Goal: Task Accomplishment & Management: Manage account settings

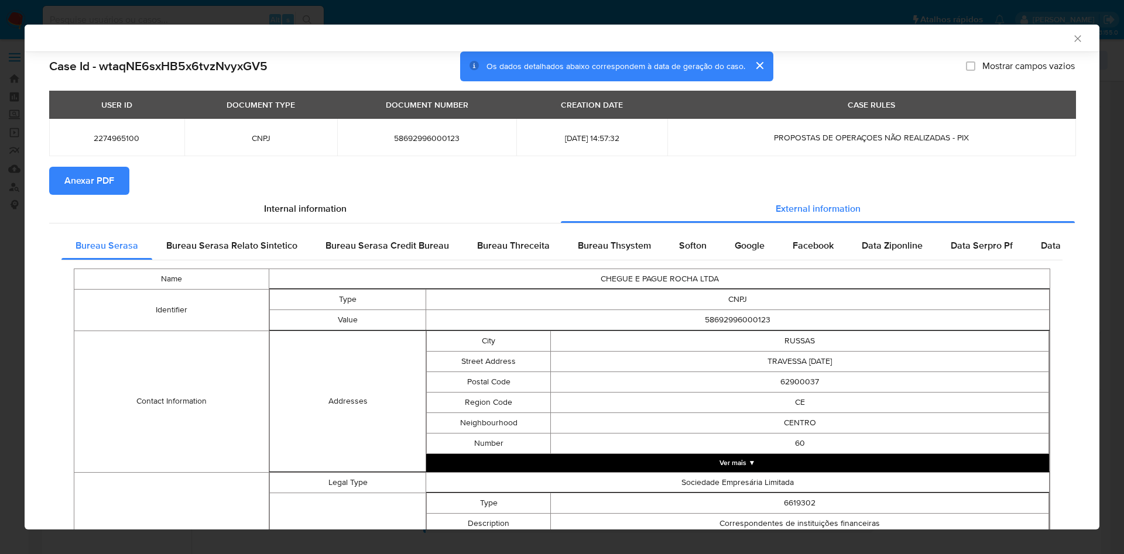
select select "10"
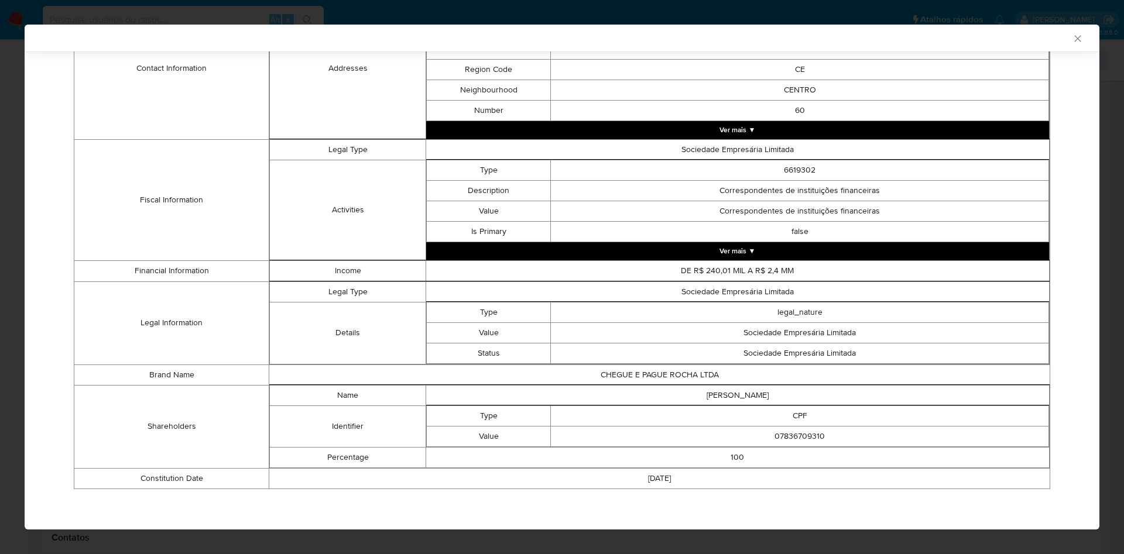
click at [23, 204] on div "AML Data Collector Case Id - wtaqNE6sxHB5x6tvzNvyxGV5 Os dados detalhados abaix…" at bounding box center [562, 277] width 1124 height 554
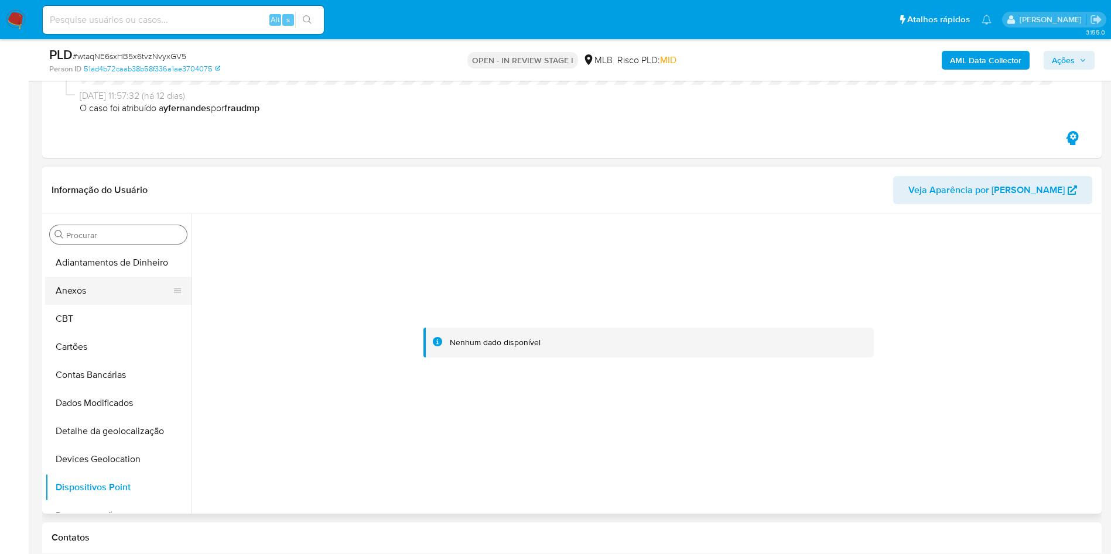
click at [115, 296] on button "Anexos" at bounding box center [113, 291] width 137 height 28
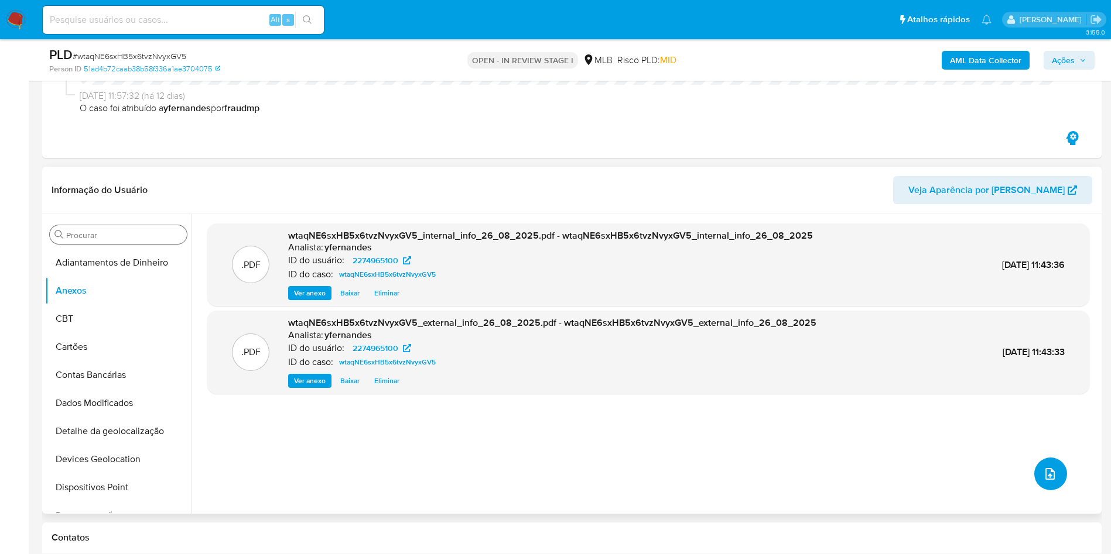
click at [1043, 481] on span "upload-file" at bounding box center [1050, 474] width 14 height 14
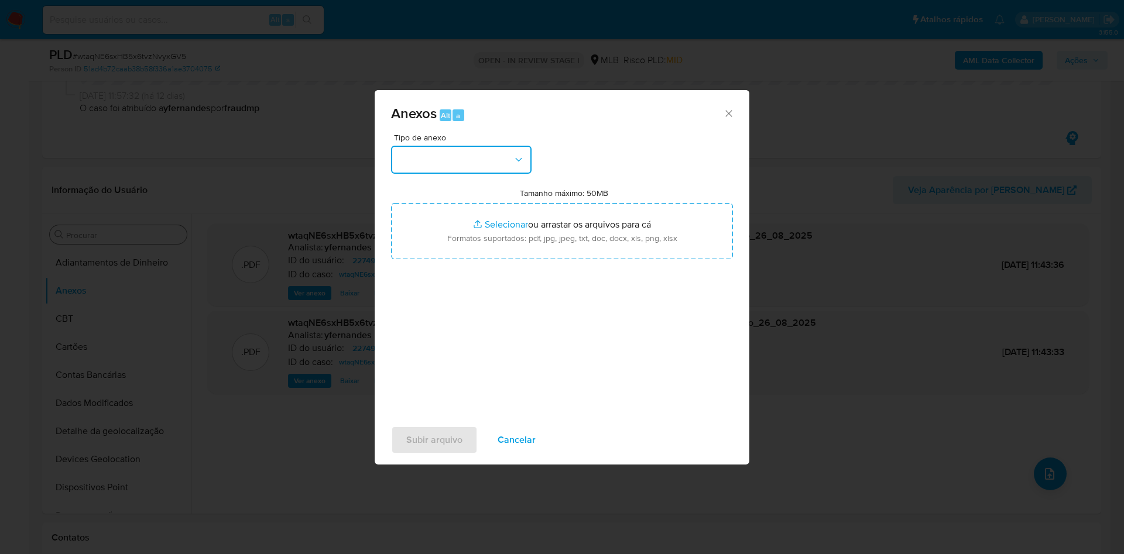
click at [488, 159] on button "button" at bounding box center [461, 160] width 141 height 28
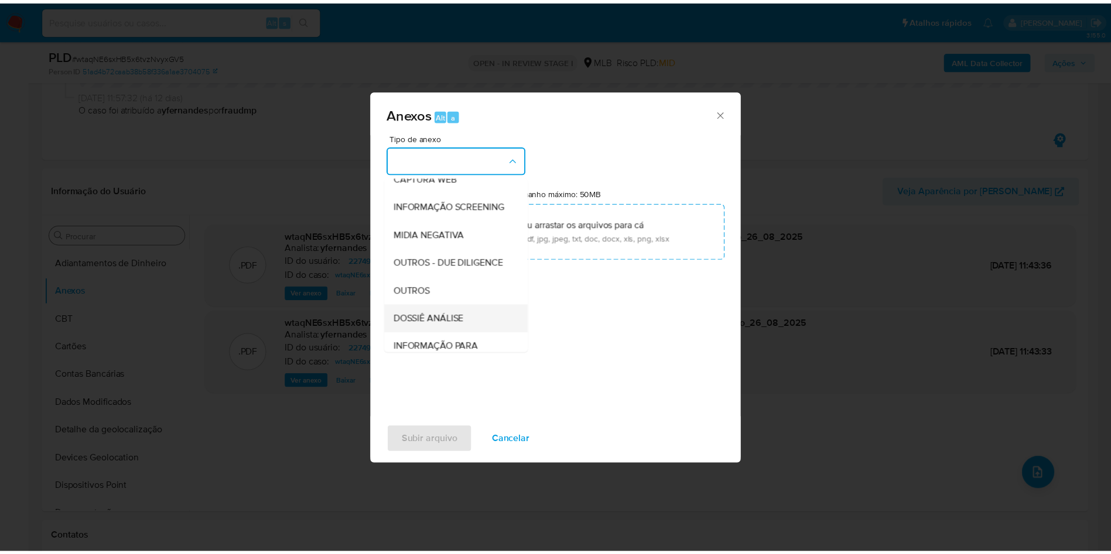
scroll to position [180, 0]
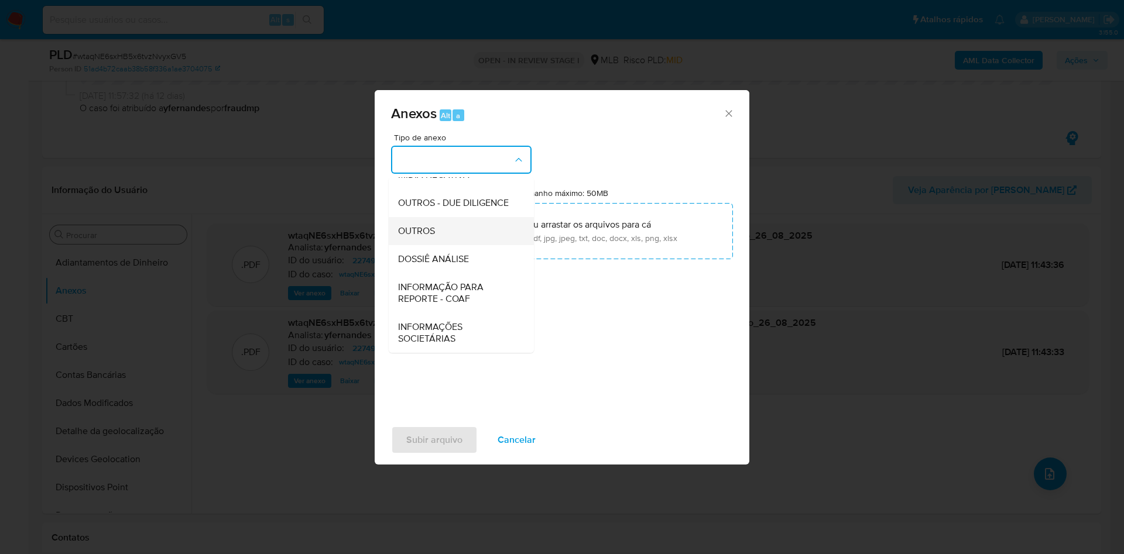
click at [422, 232] on span "OUTROS" at bounding box center [416, 231] width 37 height 12
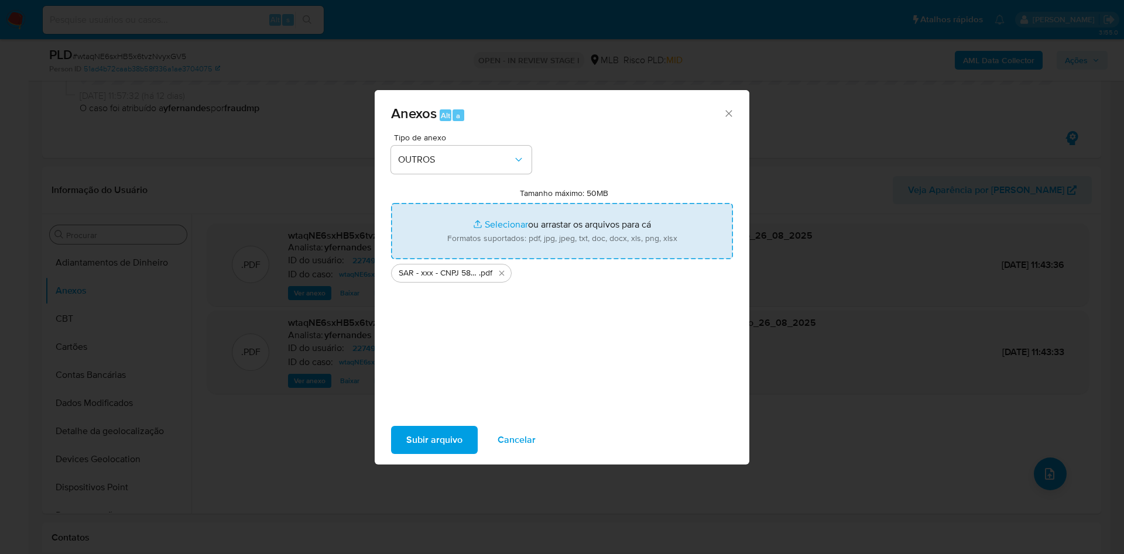
type input "C:\fakepath\Mulan 2274965100_2025_08_26_07_34_11.xlsx"
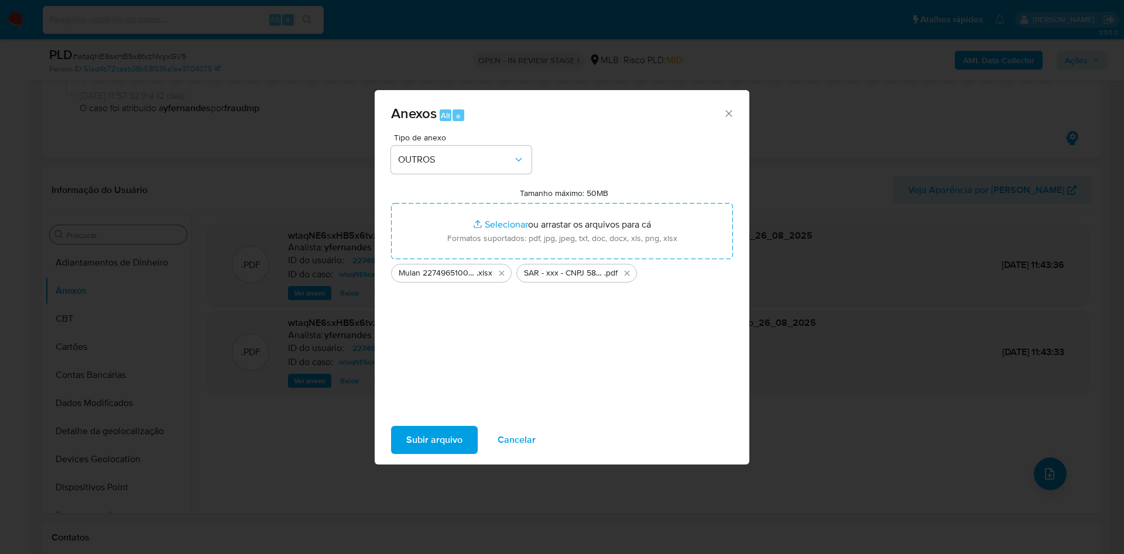
drag, startPoint x: 829, startPoint y: 0, endPoint x: 454, endPoint y: 436, distance: 575.4
click at [454, 436] on span "Subir arquivo" at bounding box center [434, 440] width 56 height 26
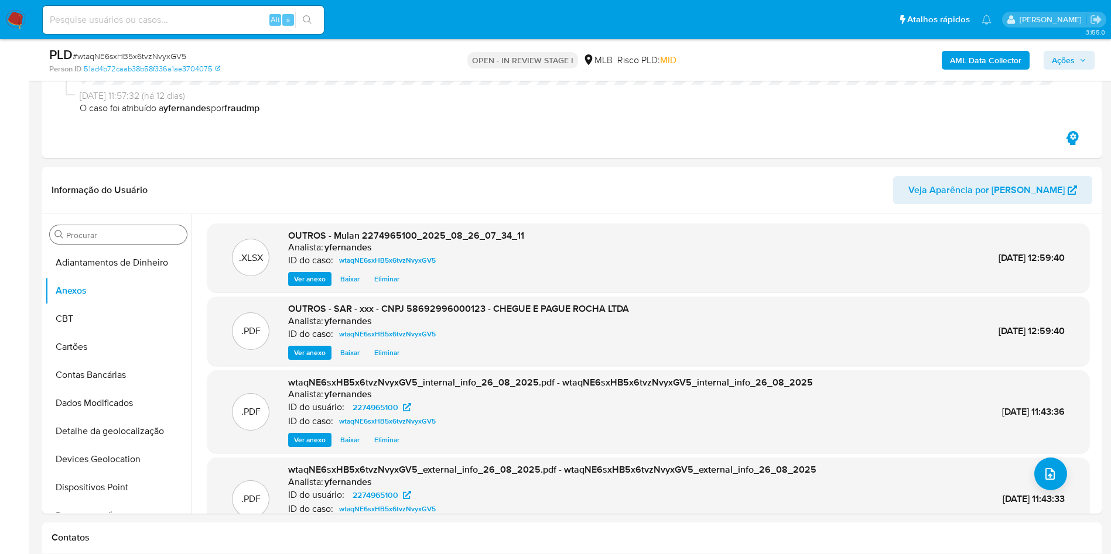
click at [1066, 59] on span "Ações" at bounding box center [1063, 60] width 23 height 19
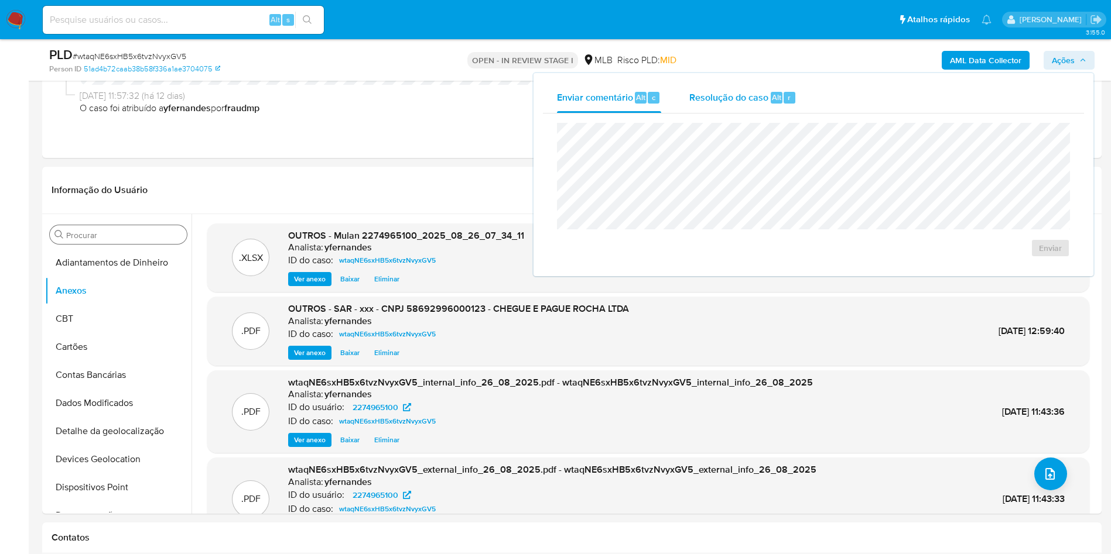
click at [705, 103] on span "Resolução do caso" at bounding box center [728, 96] width 79 height 13
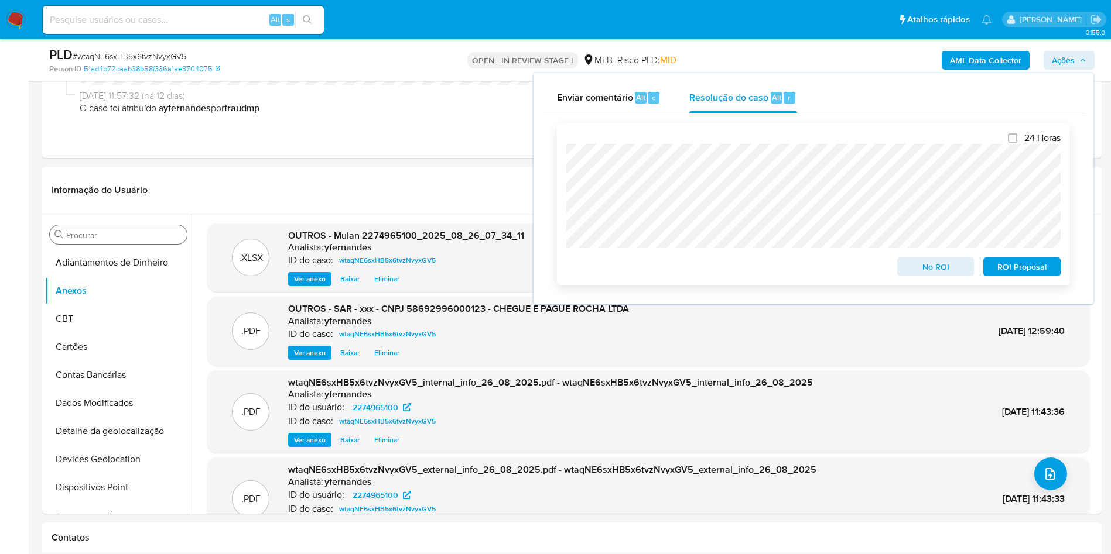
click at [1004, 268] on span "ROI Proposal" at bounding box center [1021, 267] width 61 height 16
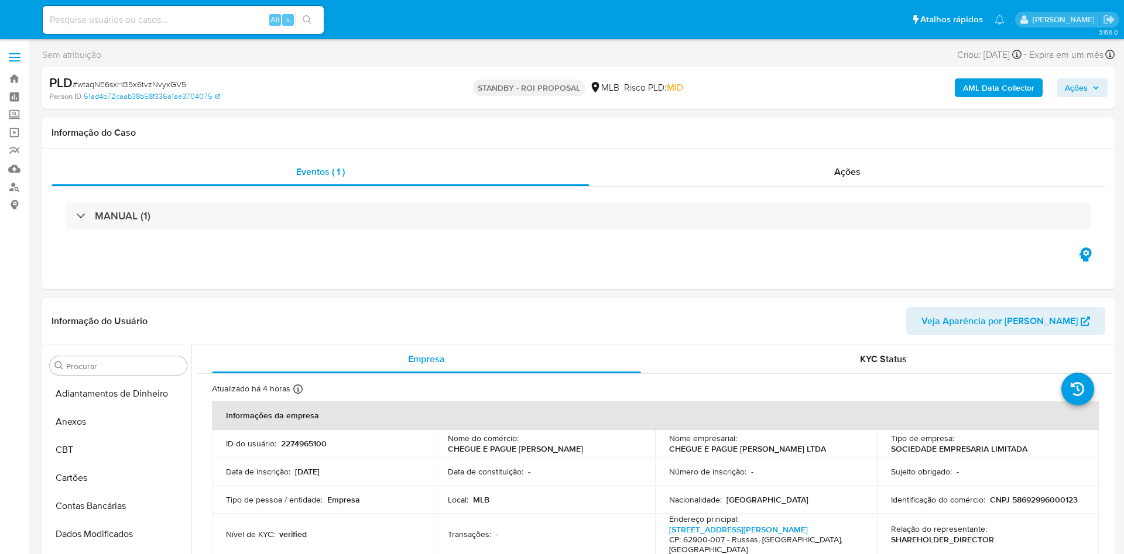
select select "10"
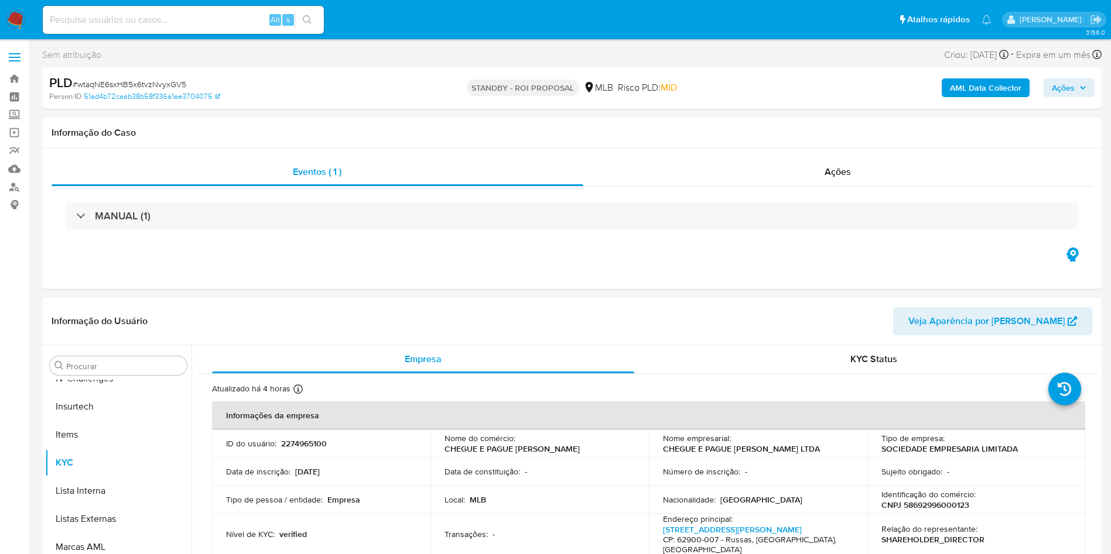
scroll to position [523, 0]
click at [811, 162] on div "Ações" at bounding box center [837, 172] width 509 height 28
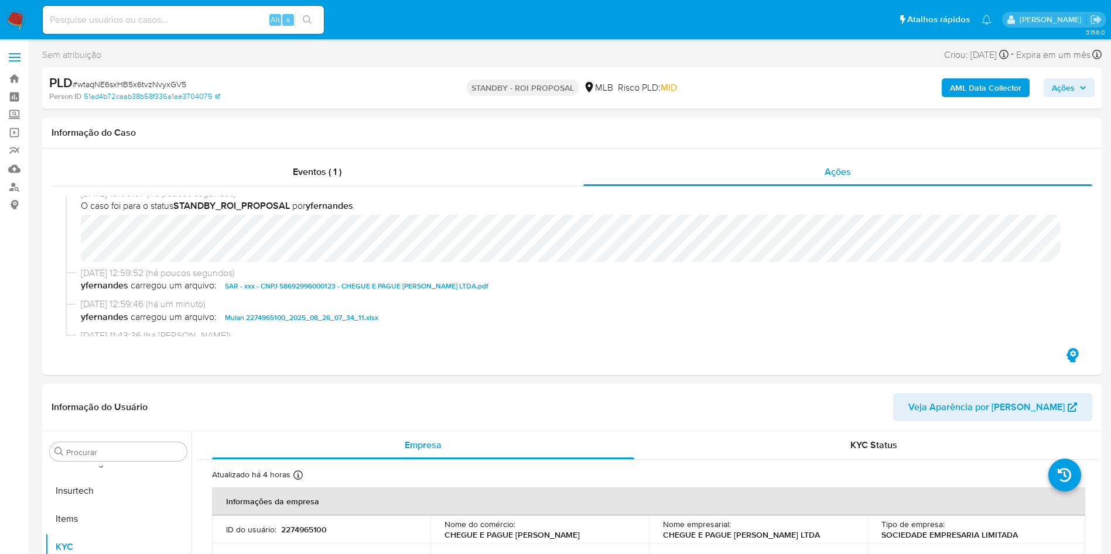
scroll to position [0, 0]
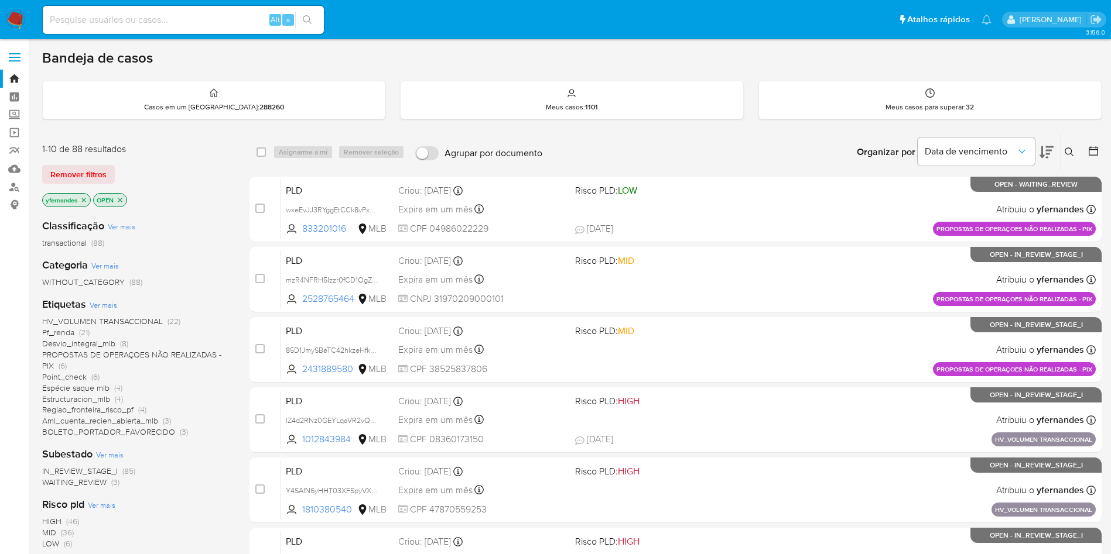
click at [218, 14] on input at bounding box center [183, 19] width 281 height 15
paste input "Ccmg3Zzi9tigmz6Rlrl1Veae"
type input "Ccmg3Zzi9tigmz6Rlrl1Veae"
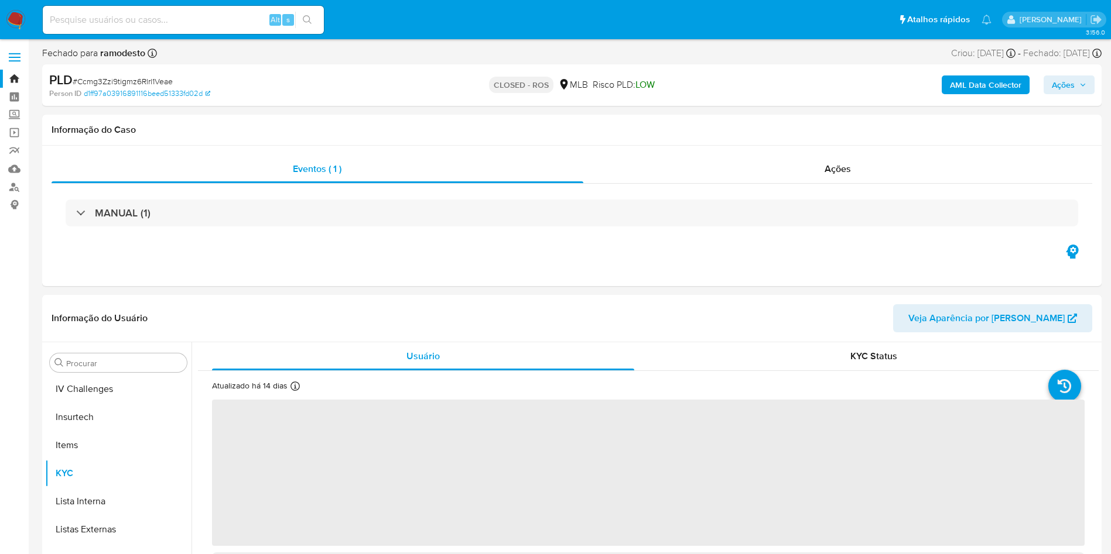
scroll to position [523, 0]
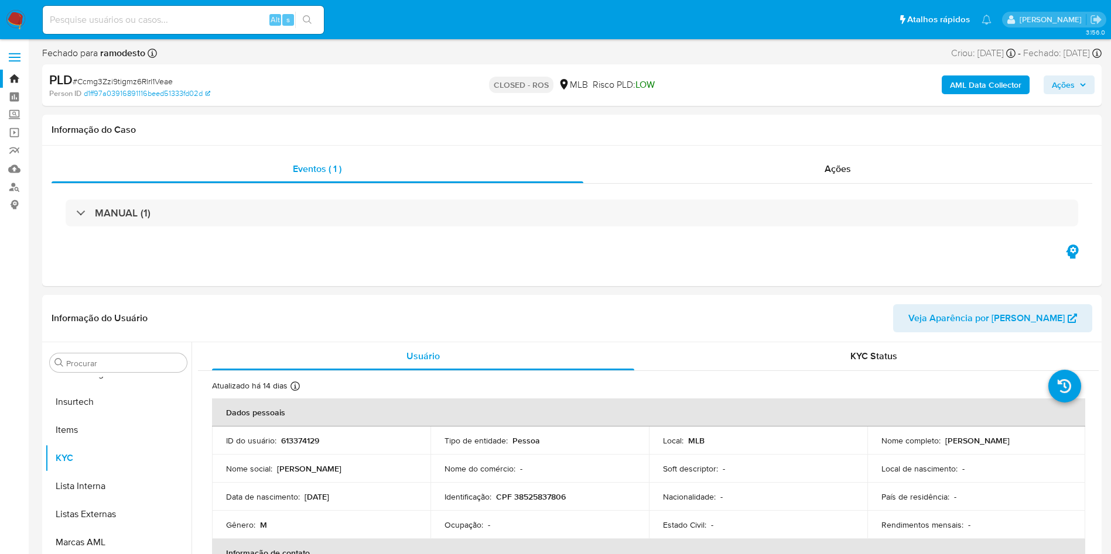
select select "10"
click at [853, 165] on div "Ações" at bounding box center [837, 169] width 509 height 28
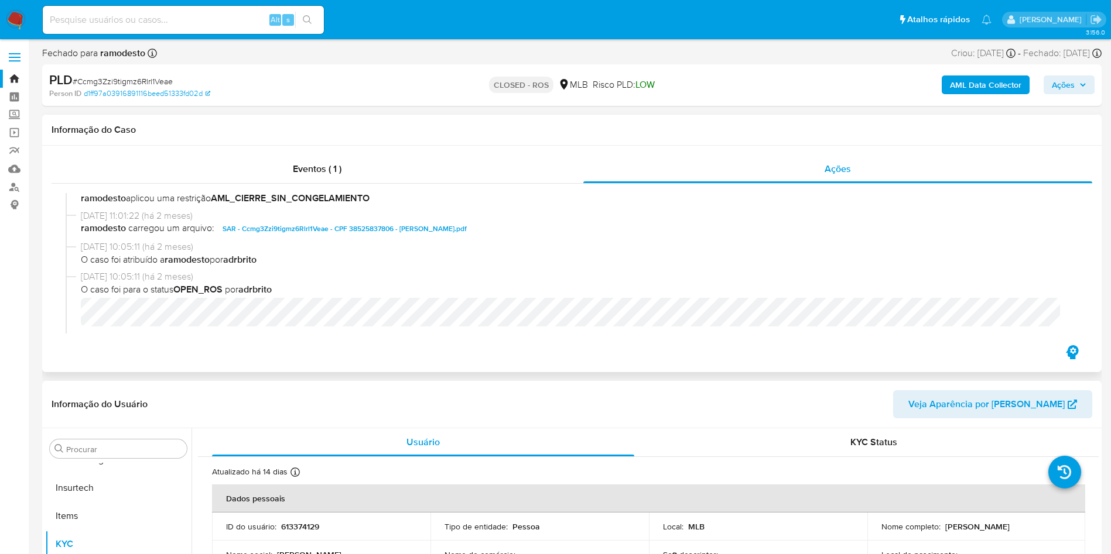
scroll to position [0, 0]
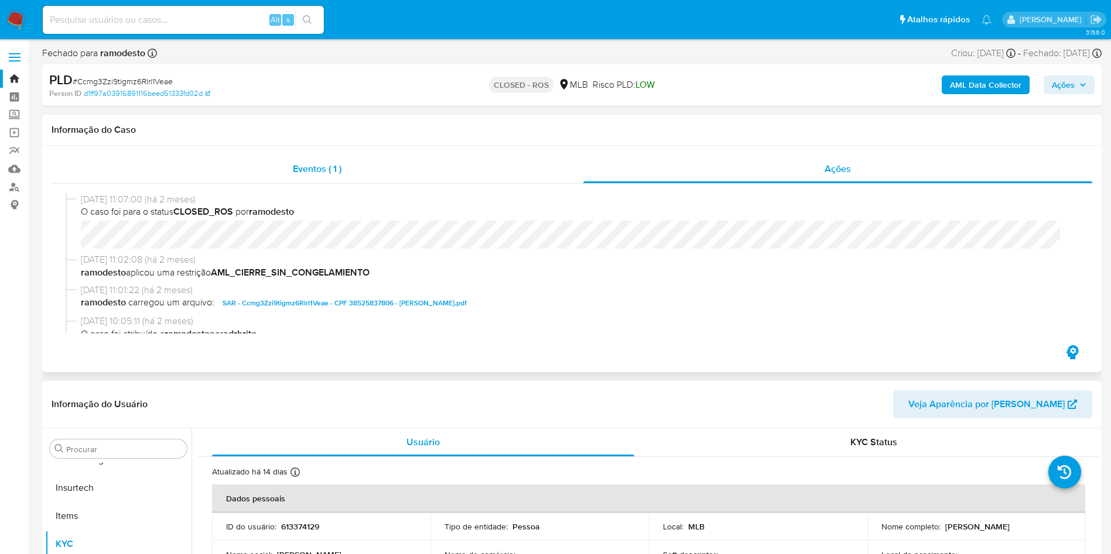
click at [380, 176] on div "Eventos ( 1 )" at bounding box center [318, 169] width 532 height 28
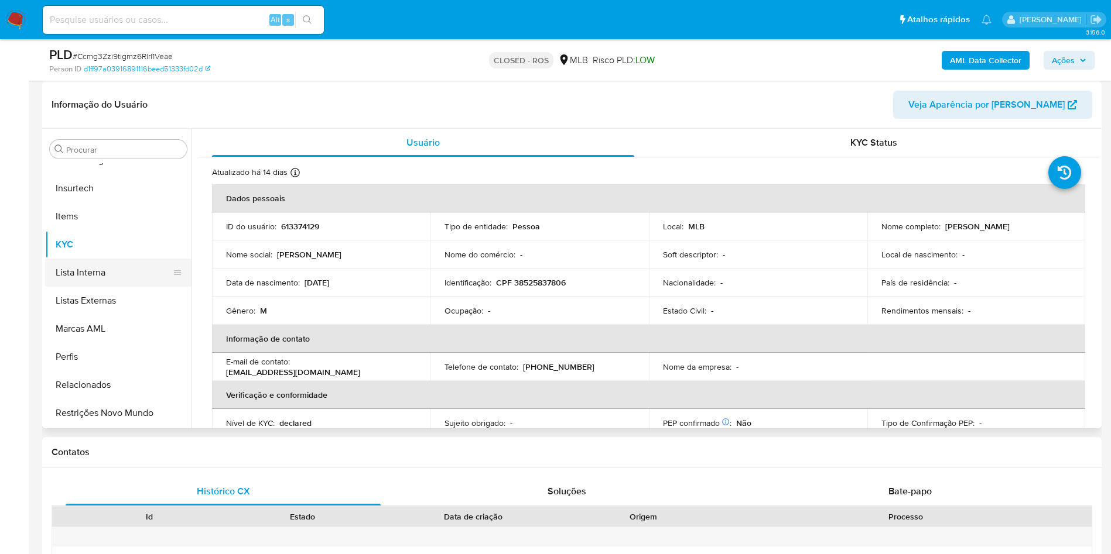
scroll to position [176, 0]
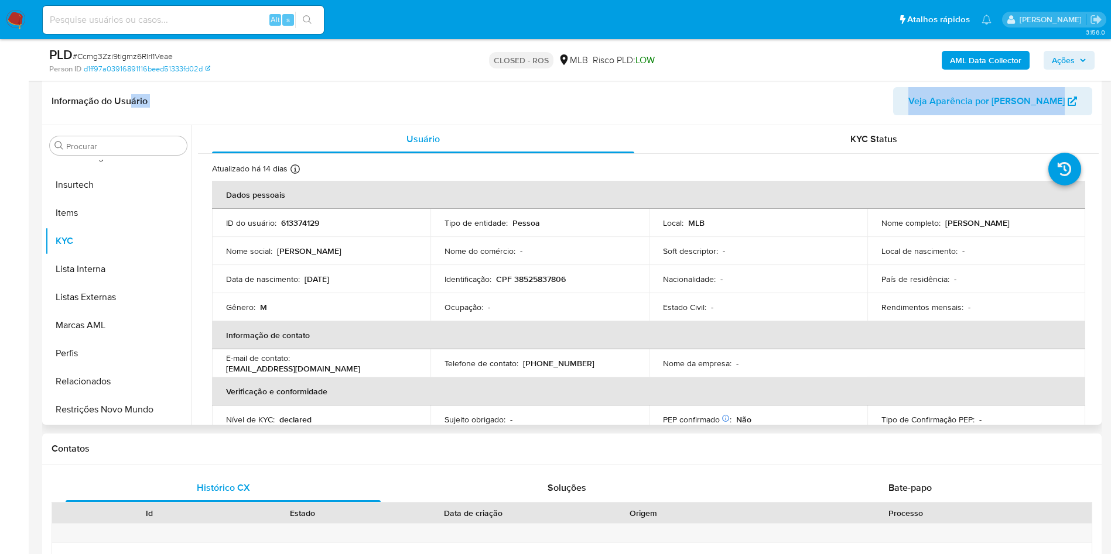
click at [131, 125] on div "Informação do Usuário Veja Aparência por Pessoa Procurar Adiantamentos de Dinhe…" at bounding box center [571, 251] width 1059 height 347
click at [133, 138] on div "Procurar" at bounding box center [118, 145] width 137 height 19
click at [136, 150] on input "Procurar" at bounding box center [124, 146] width 116 height 11
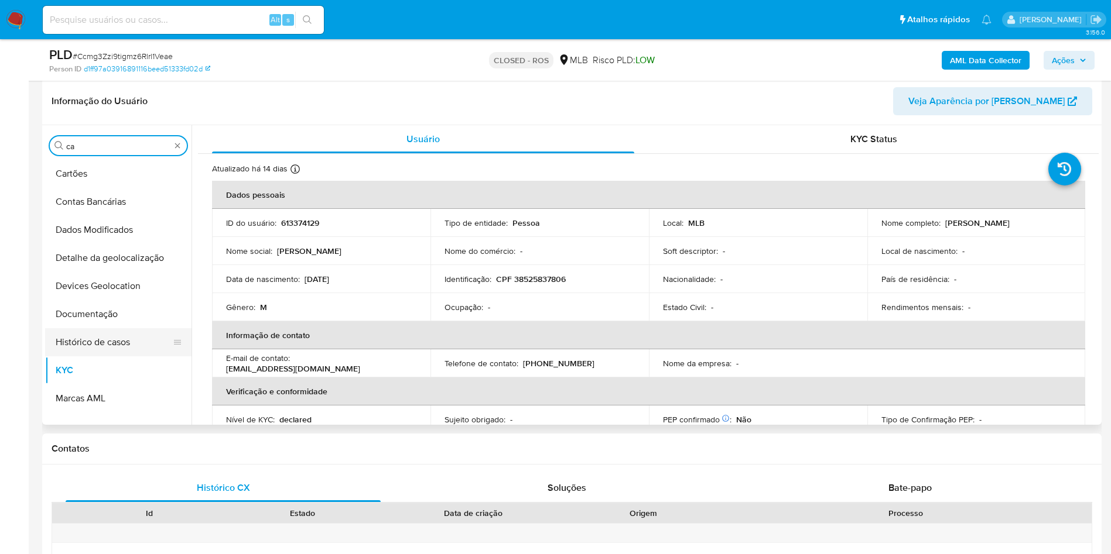
scroll to position [0, 0]
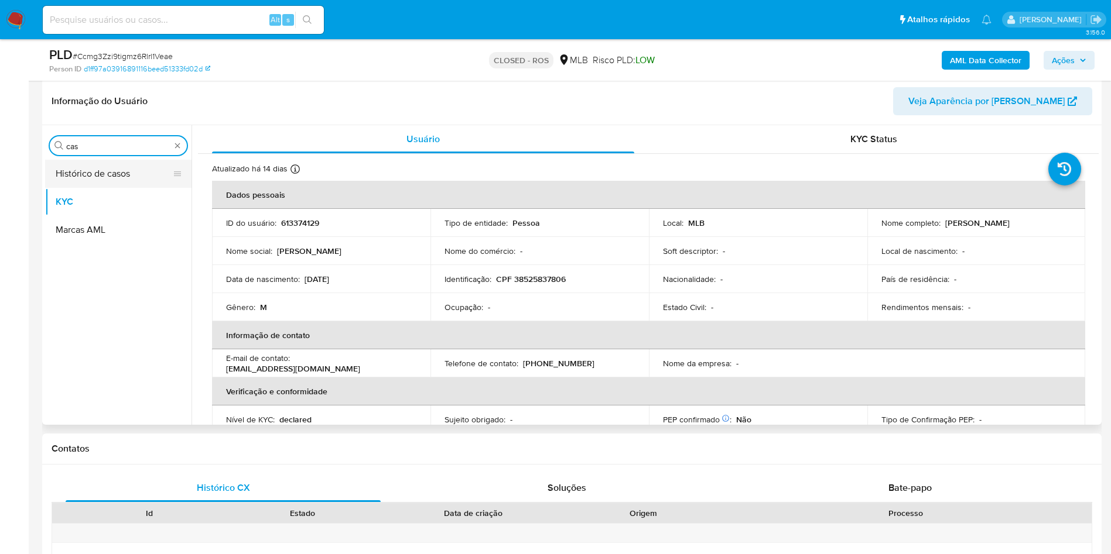
click at [108, 174] on button "Histórico de casos" at bounding box center [113, 174] width 137 height 28
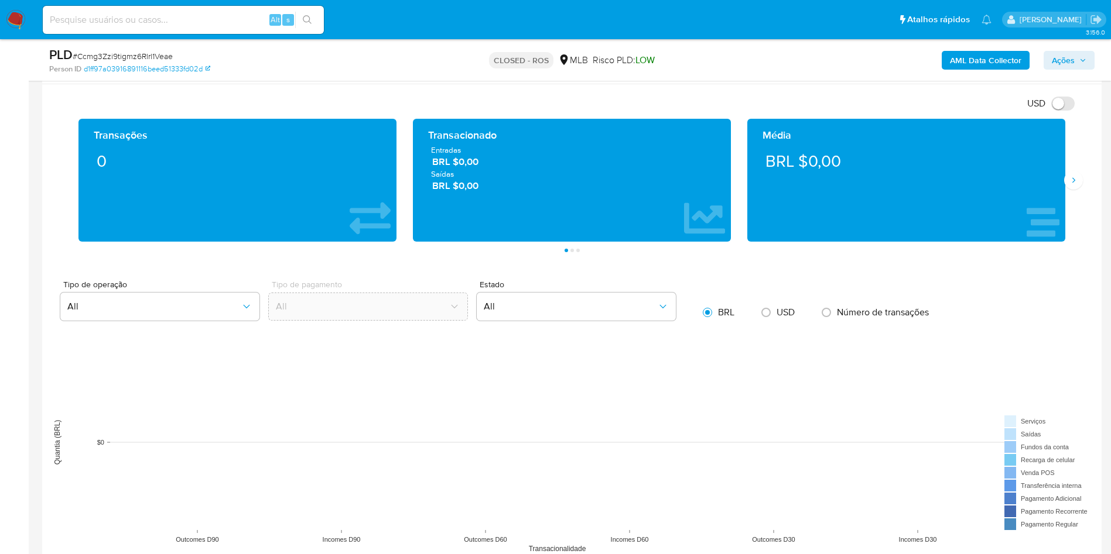
scroll to position [790, 0]
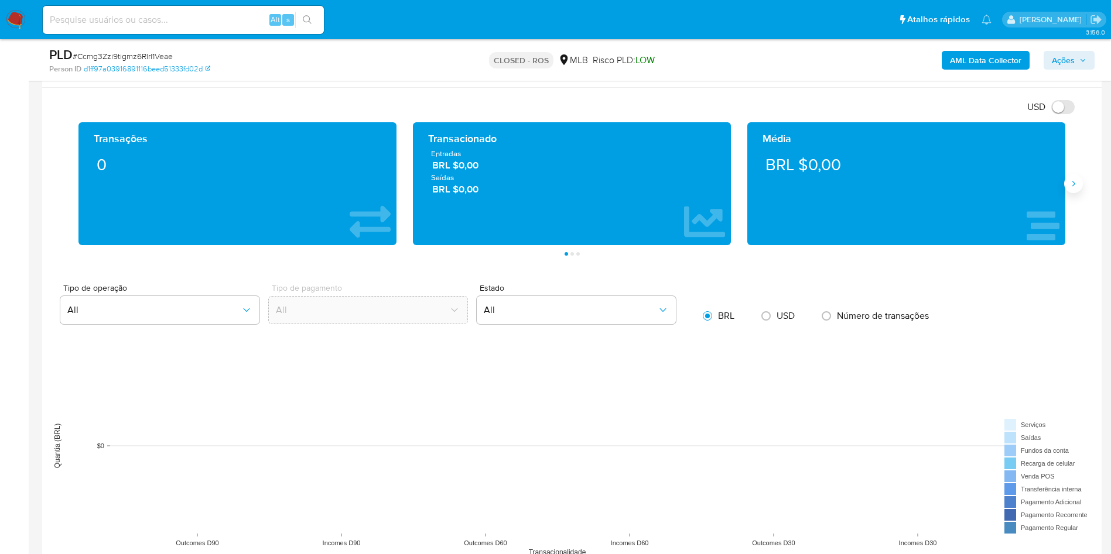
click at [1078, 181] on button "Siguiente" at bounding box center [1073, 183] width 19 height 19
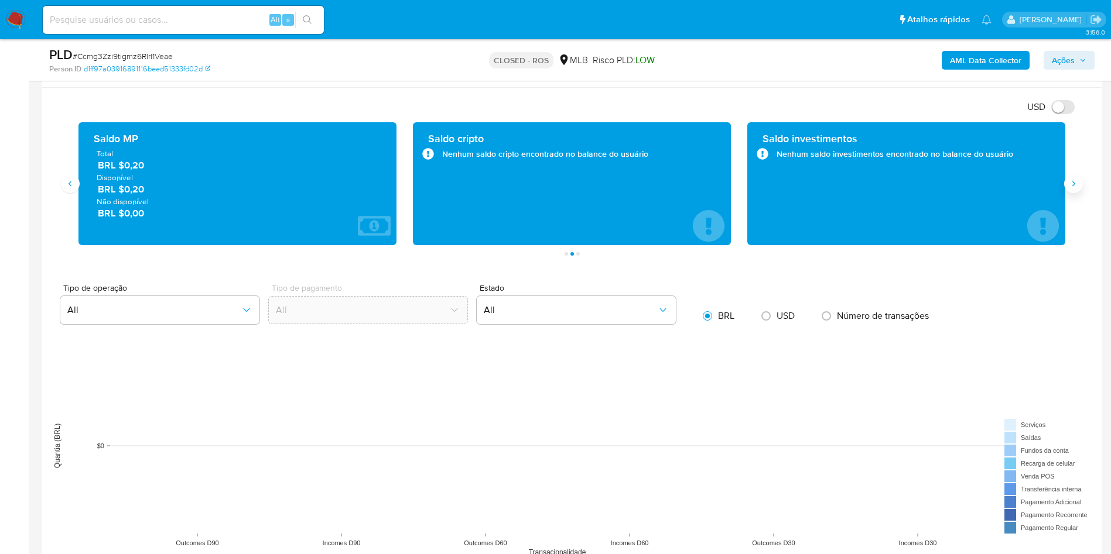
click at [1078, 181] on button "Siguiente" at bounding box center [1073, 183] width 19 height 19
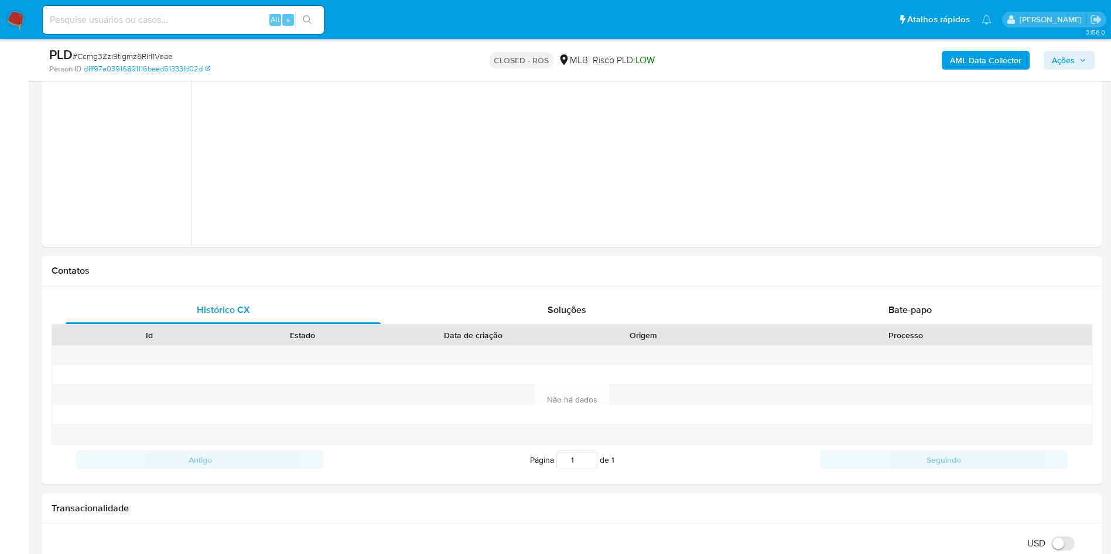
scroll to position [176, 0]
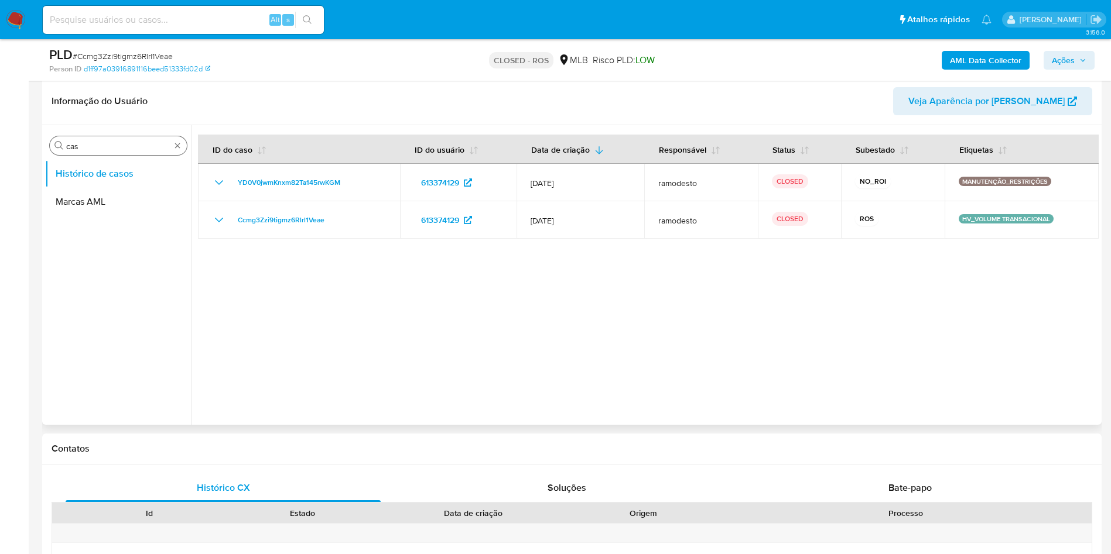
click at [108, 147] on input "cas" at bounding box center [118, 146] width 104 height 11
click at [83, 143] on input "x" at bounding box center [118, 146] width 104 height 11
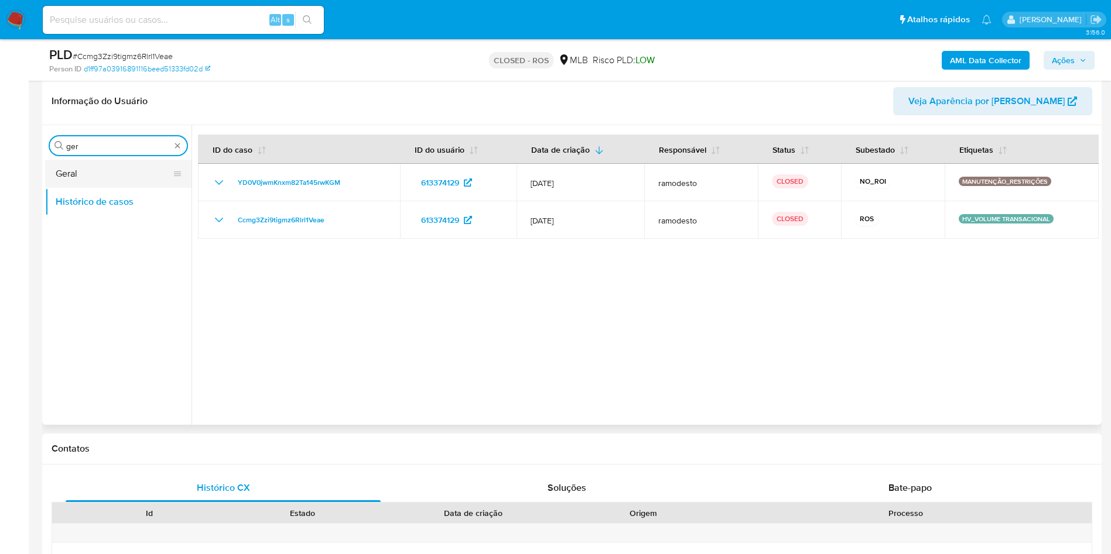
type input "ger"
click at [77, 184] on button "Geral" at bounding box center [113, 174] width 137 height 28
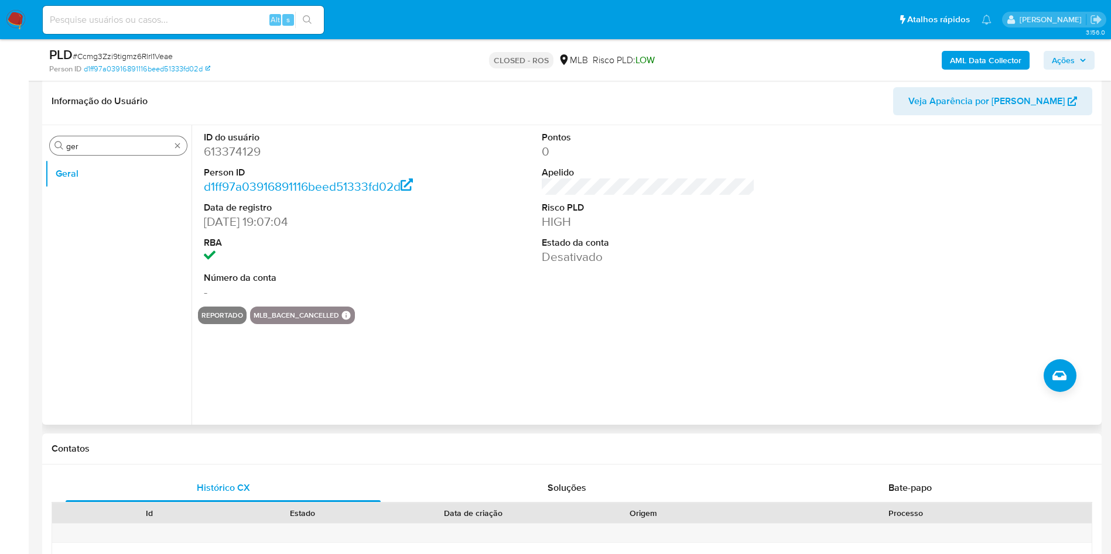
click at [88, 150] on input "ger" at bounding box center [118, 146] width 104 height 11
click at [89, 183] on button "Geral" at bounding box center [113, 174] width 137 height 28
click at [89, 187] on button "Geral" at bounding box center [113, 174] width 137 height 28
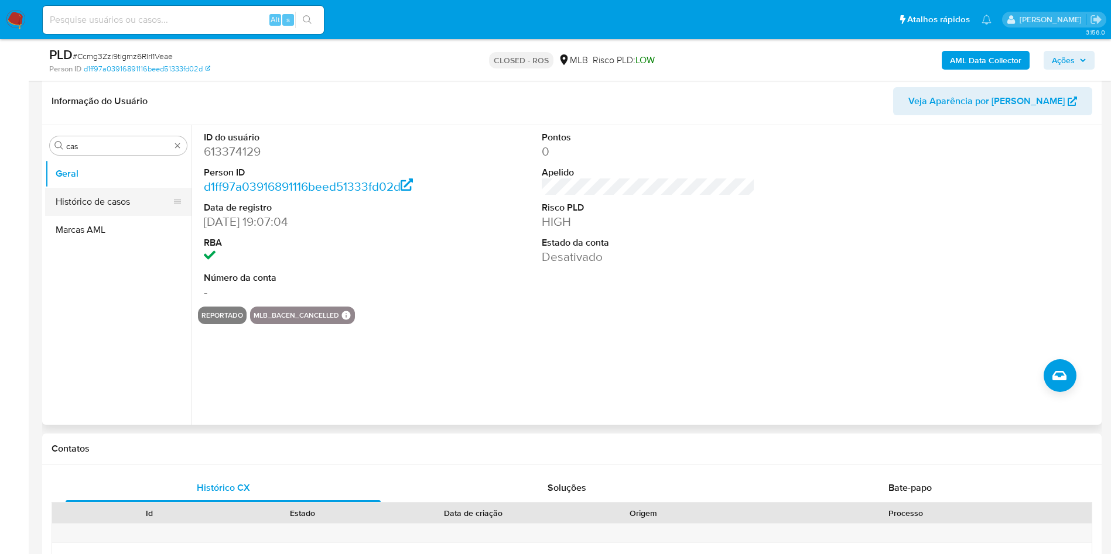
click at [97, 191] on button "Histórico de casos" at bounding box center [113, 202] width 137 height 28
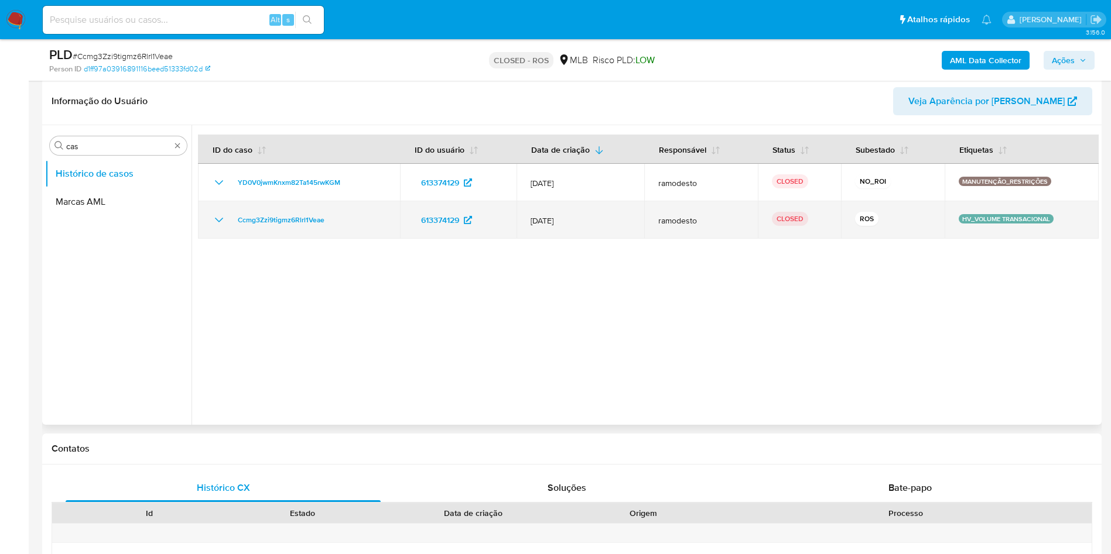
click at [214, 218] on icon "Mostrar/Ocultar" at bounding box center [219, 220] width 14 height 14
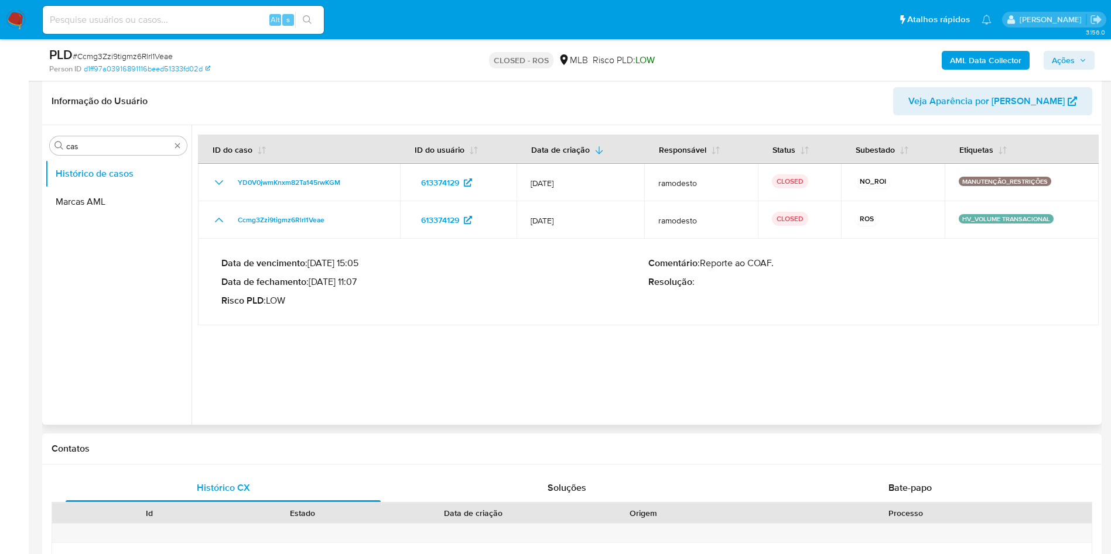
drag, startPoint x: 315, startPoint y: 282, endPoint x: 358, endPoint y: 281, distance: 43.3
click at [358, 281] on p "Data de fechamento : 10/07/2025 11:07" at bounding box center [434, 282] width 427 height 12
click at [125, 149] on input "cas" at bounding box center [118, 146] width 104 height 11
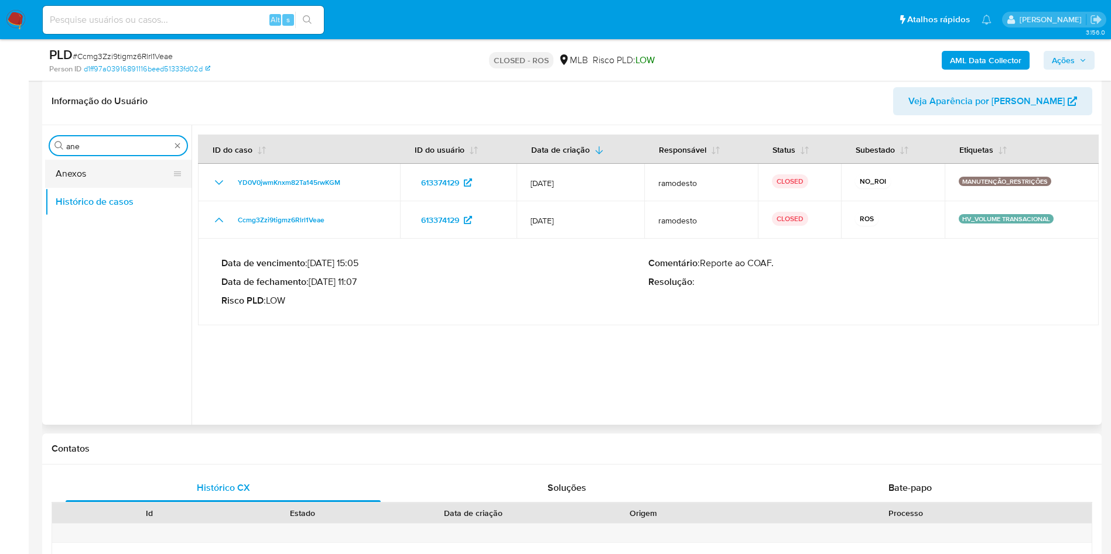
type input "ane"
click at [117, 176] on button "Anexos" at bounding box center [113, 174] width 137 height 28
click at [116, 169] on button "Anexos" at bounding box center [113, 174] width 137 height 28
click at [99, 178] on button "Anexos" at bounding box center [113, 174] width 137 height 28
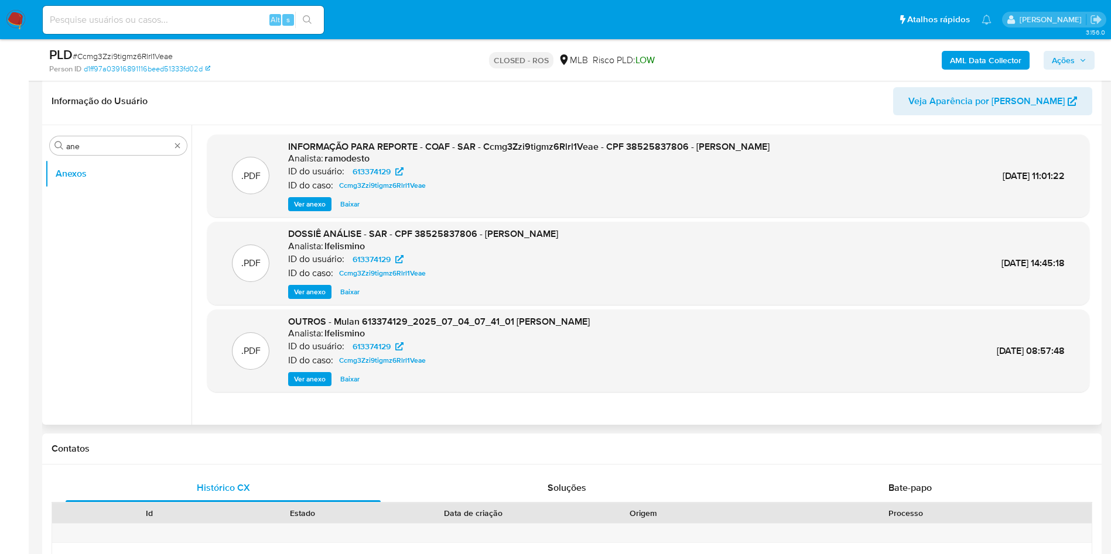
click at [306, 203] on span "Ver anexo" at bounding box center [310, 204] width 32 height 12
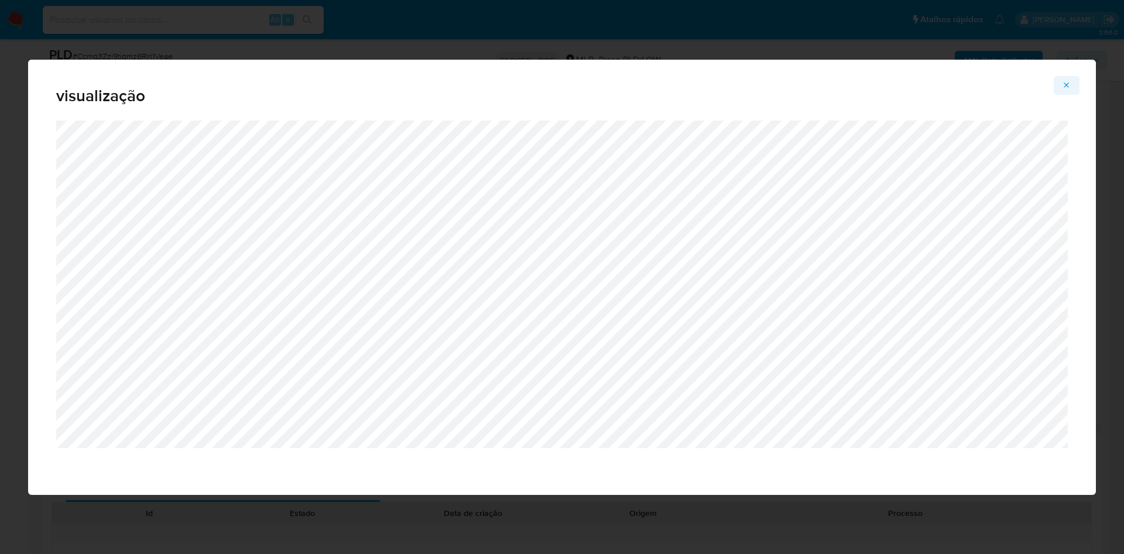
click at [1069, 85] on icon "Attachment preview" at bounding box center [1066, 85] width 9 height 9
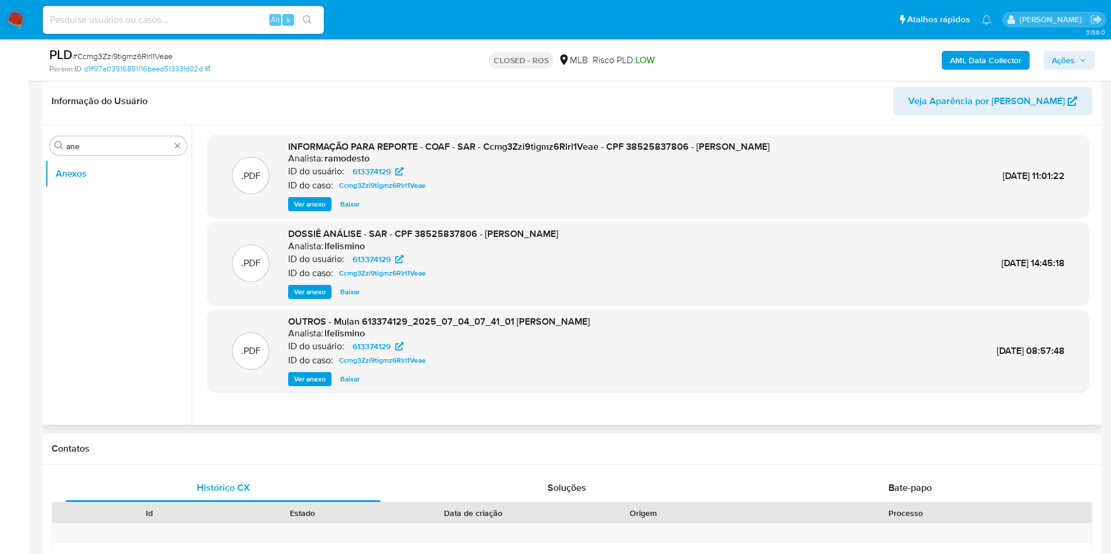
click at [15, 13] on img at bounding box center [16, 20] width 20 height 20
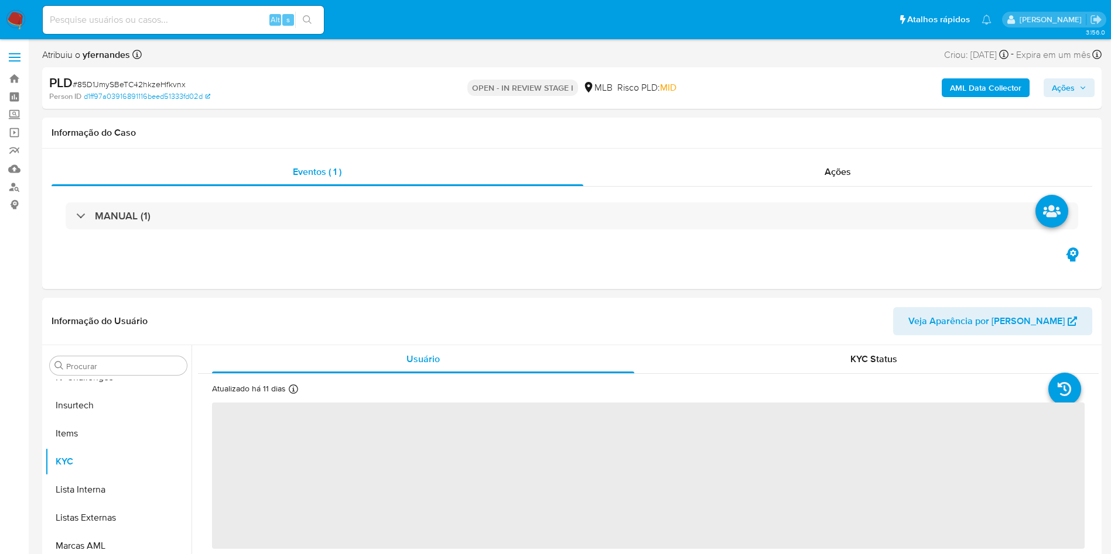
scroll to position [523, 0]
click at [138, 85] on span "# 85D1JmySBeTC42hkzeHfkvnx" at bounding box center [129, 84] width 113 height 12
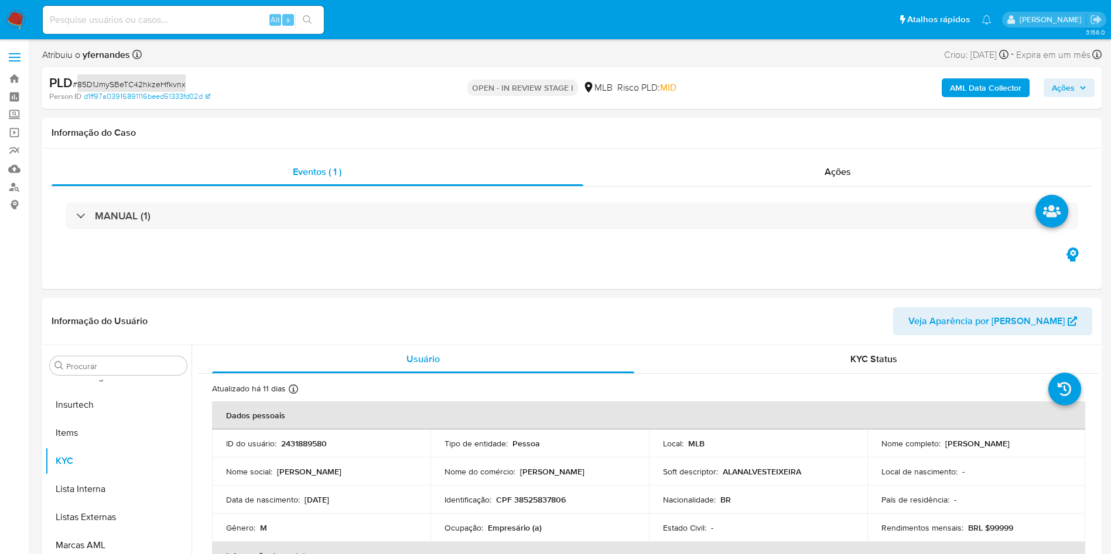
select select "10"
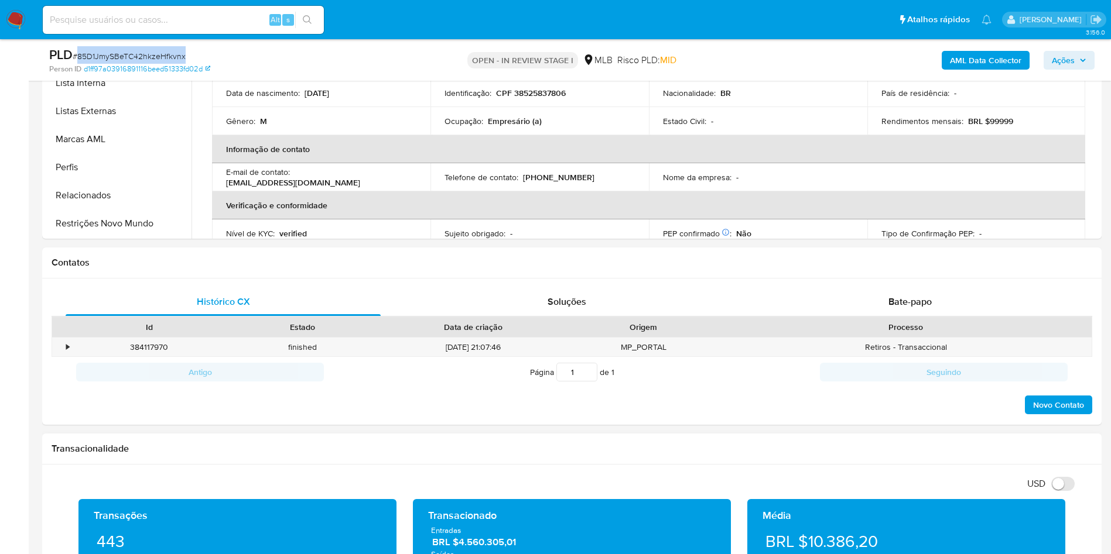
scroll to position [527, 0]
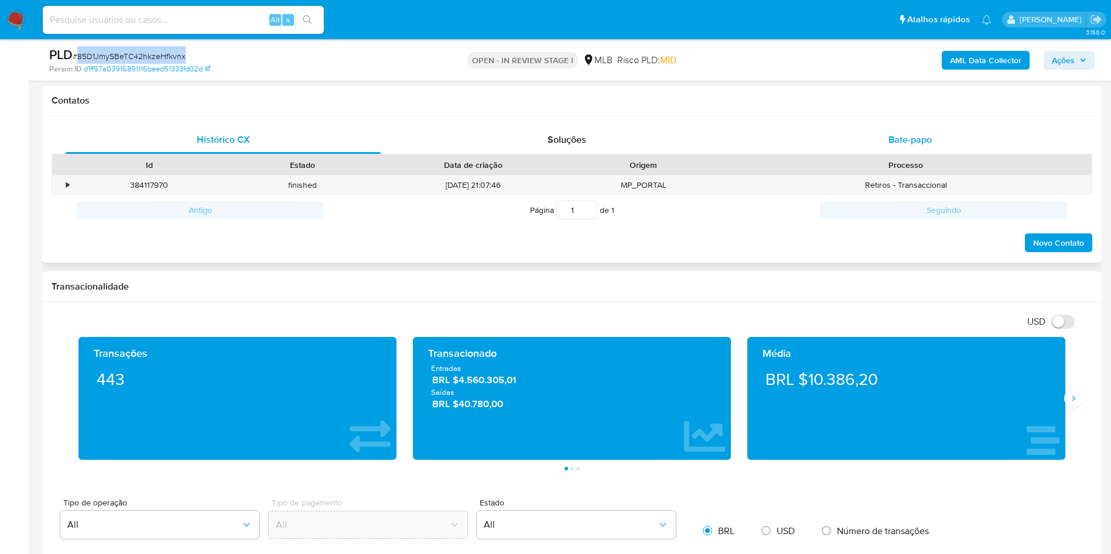
click at [916, 136] on span "Bate-papo" at bounding box center [909, 139] width 43 height 13
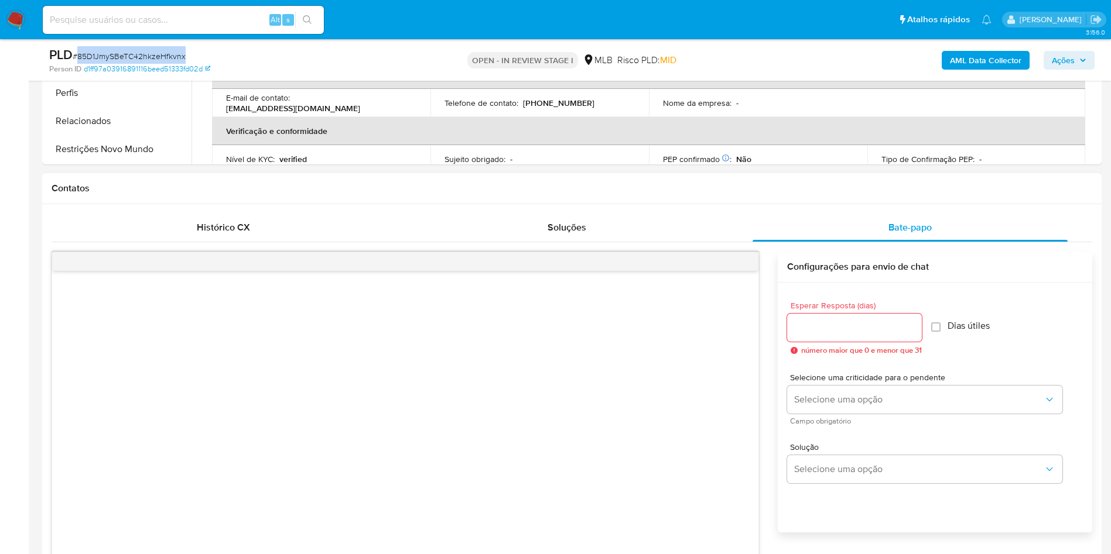
scroll to position [176, 0]
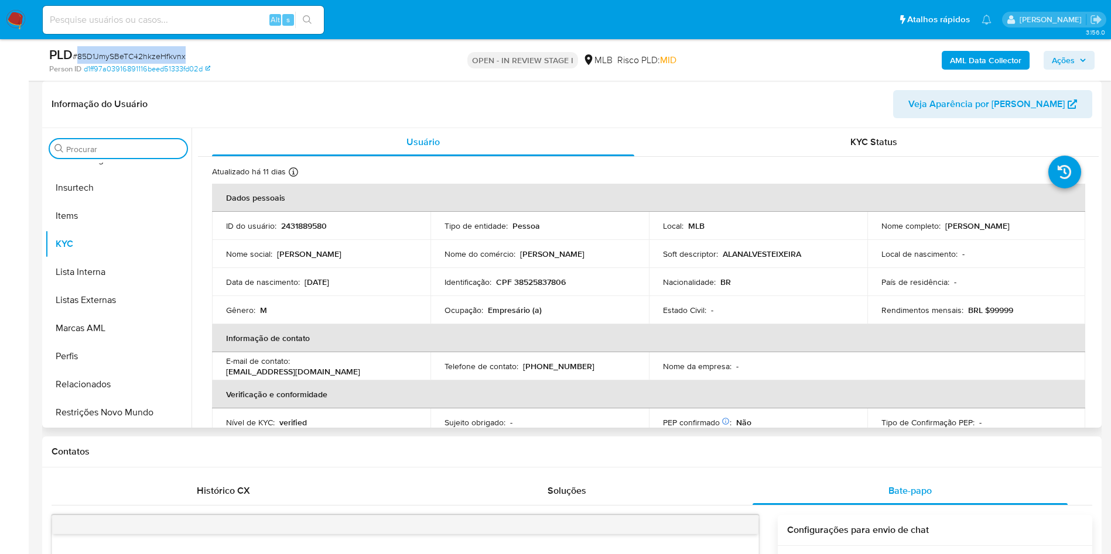
click at [104, 146] on input "Procurar" at bounding box center [124, 149] width 116 height 11
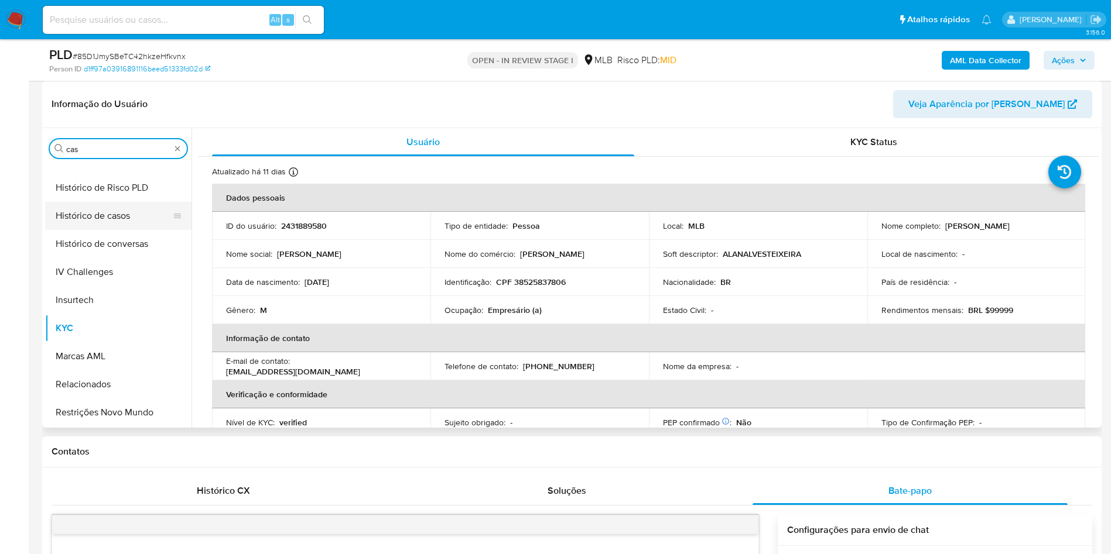
scroll to position [0, 0]
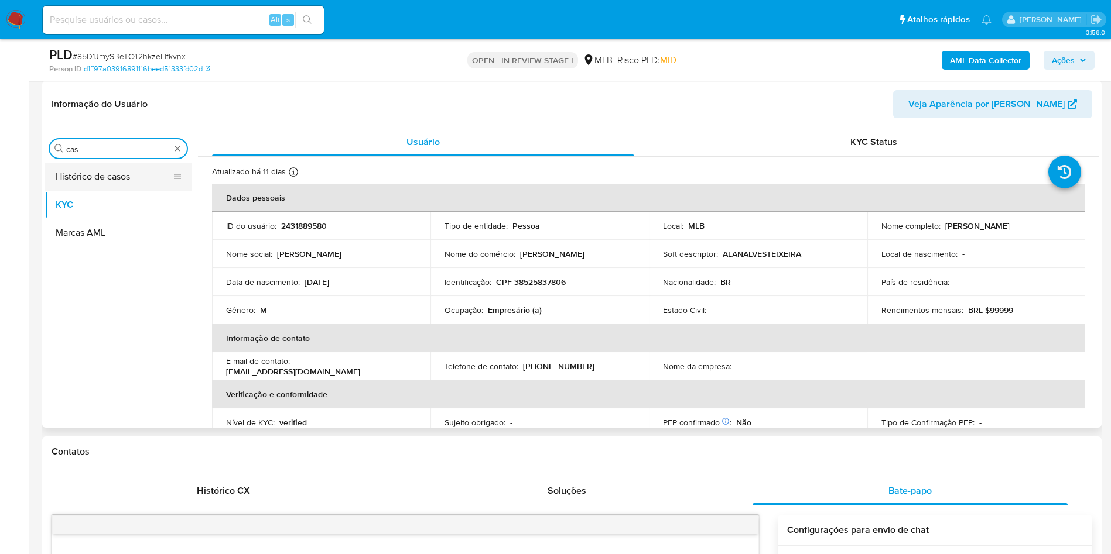
click at [97, 174] on button "Histórico de casos" at bounding box center [113, 177] width 137 height 28
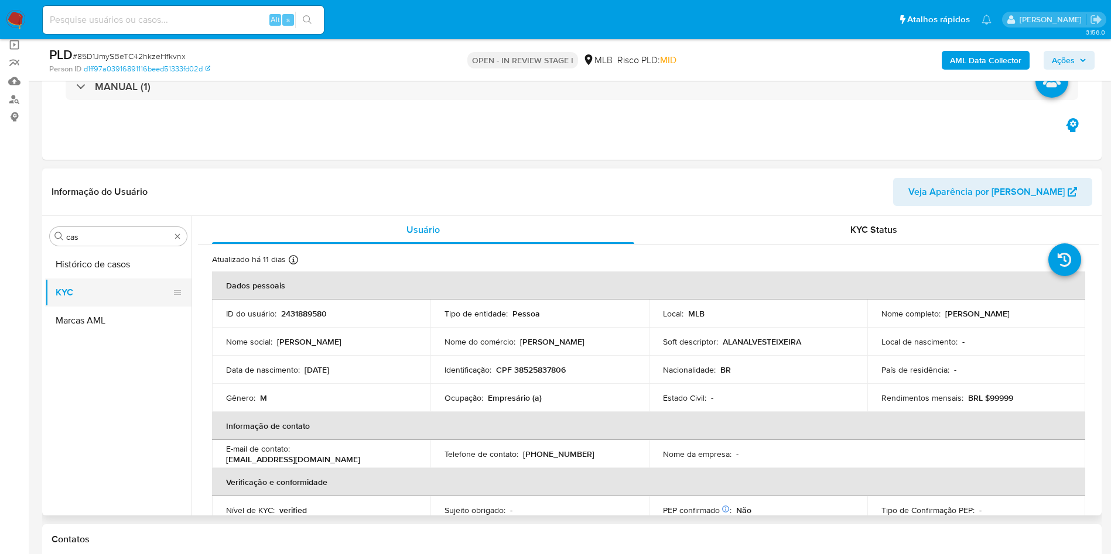
click at [118, 245] on div "Procurar cas" at bounding box center [118, 236] width 137 height 19
click at [88, 266] on button "Histórico de casos" at bounding box center [113, 265] width 137 height 28
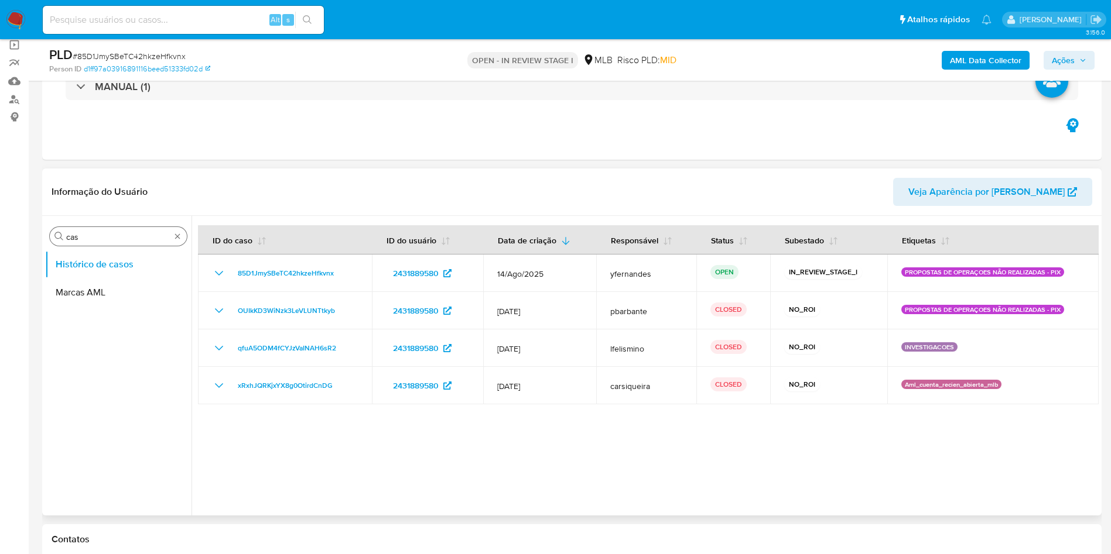
click at [95, 238] on input "cas" at bounding box center [118, 237] width 104 height 11
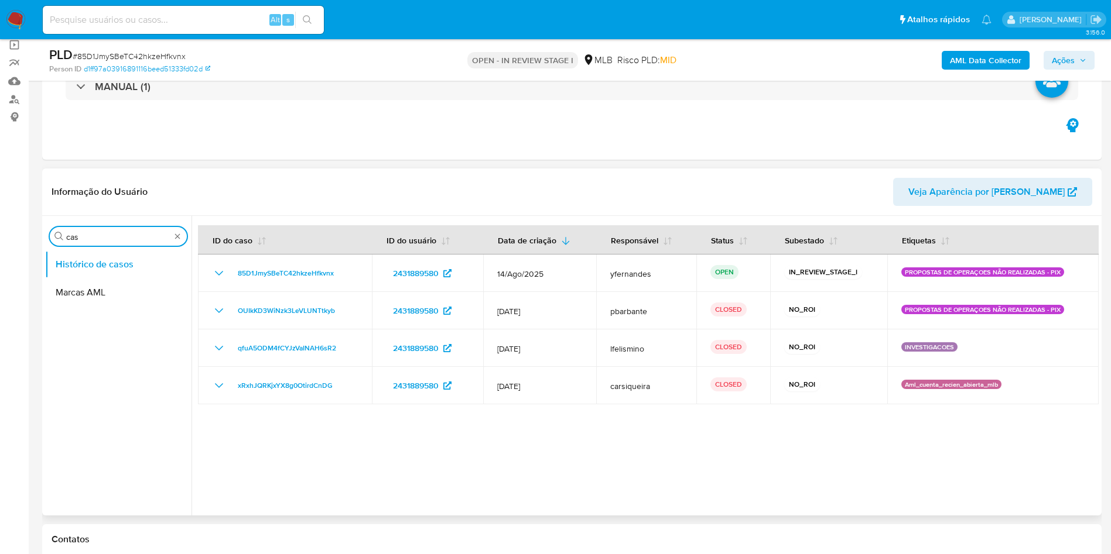
click at [95, 238] on input "cas" at bounding box center [118, 237] width 104 height 11
click at [96, 289] on button "Documentação" at bounding box center [113, 293] width 137 height 28
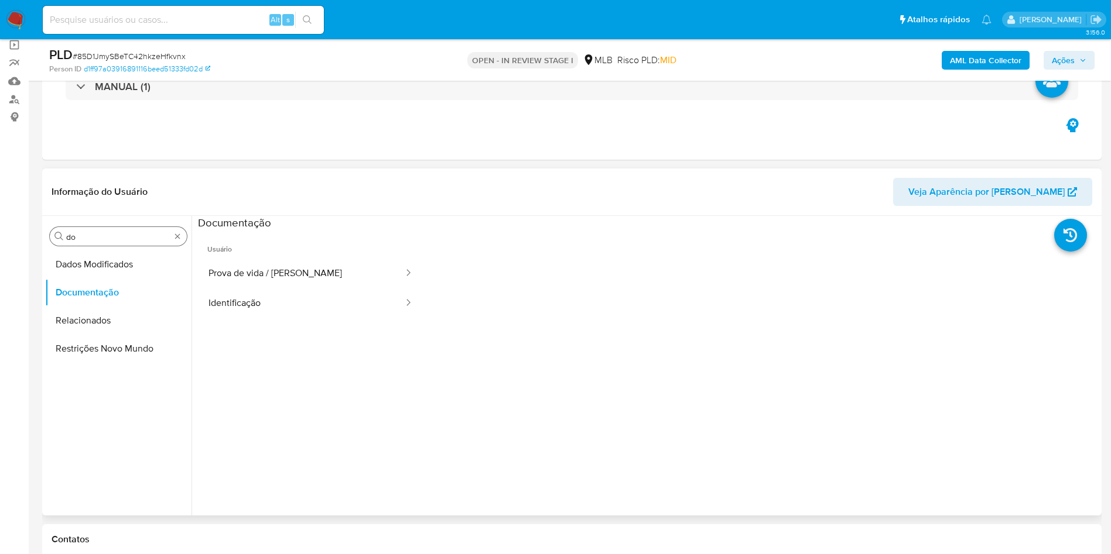
click at [88, 237] on input "do" at bounding box center [118, 237] width 104 height 11
type input "ane"
click at [98, 262] on button "Anexos" at bounding box center [113, 265] width 137 height 28
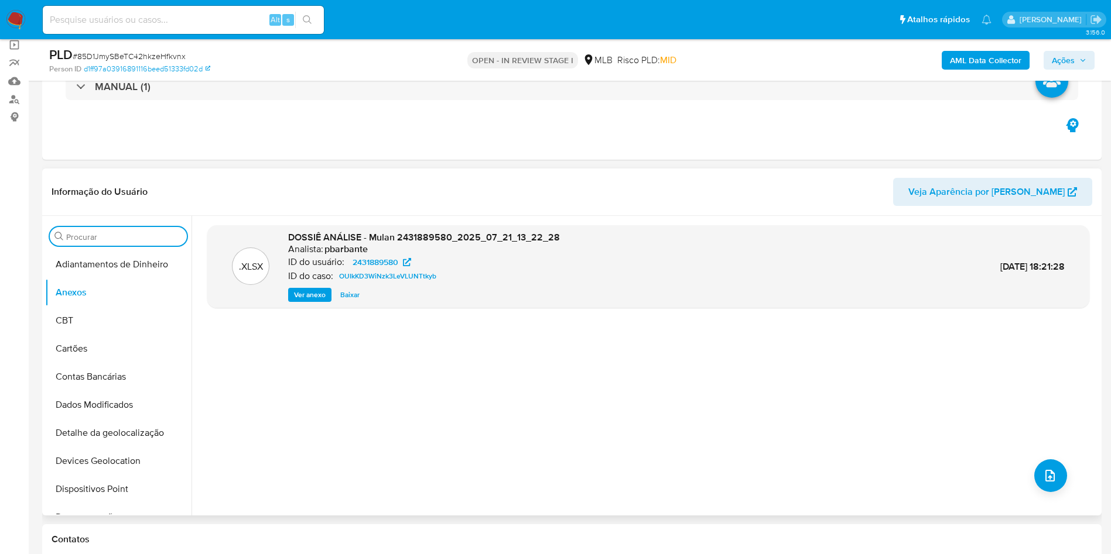
click at [164, 237] on input "Procurar" at bounding box center [124, 237] width 116 height 11
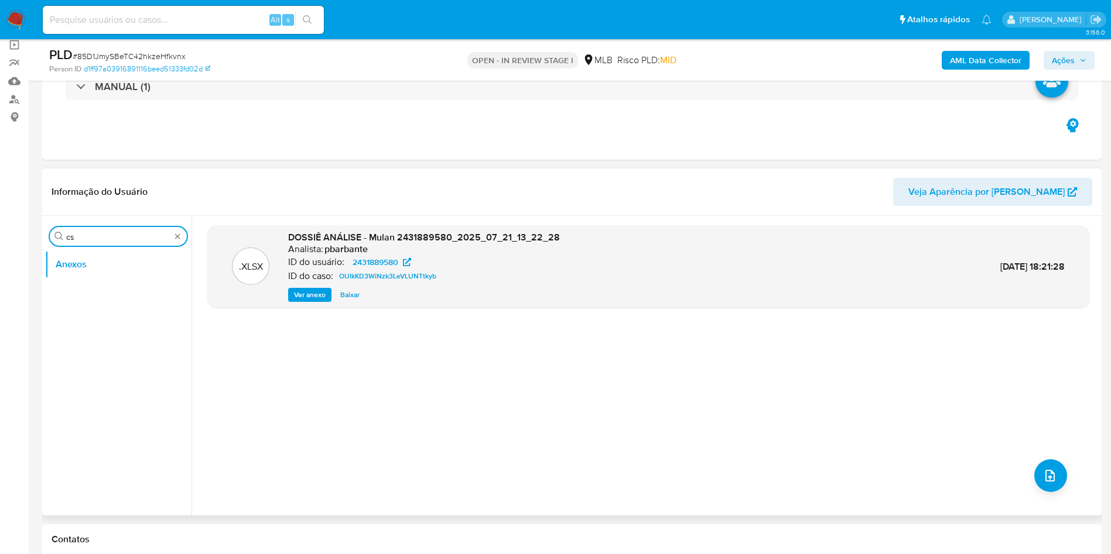
click at [120, 239] on input "cs" at bounding box center [118, 237] width 104 height 11
click at [88, 280] on button "Histórico de casos" at bounding box center [113, 293] width 137 height 28
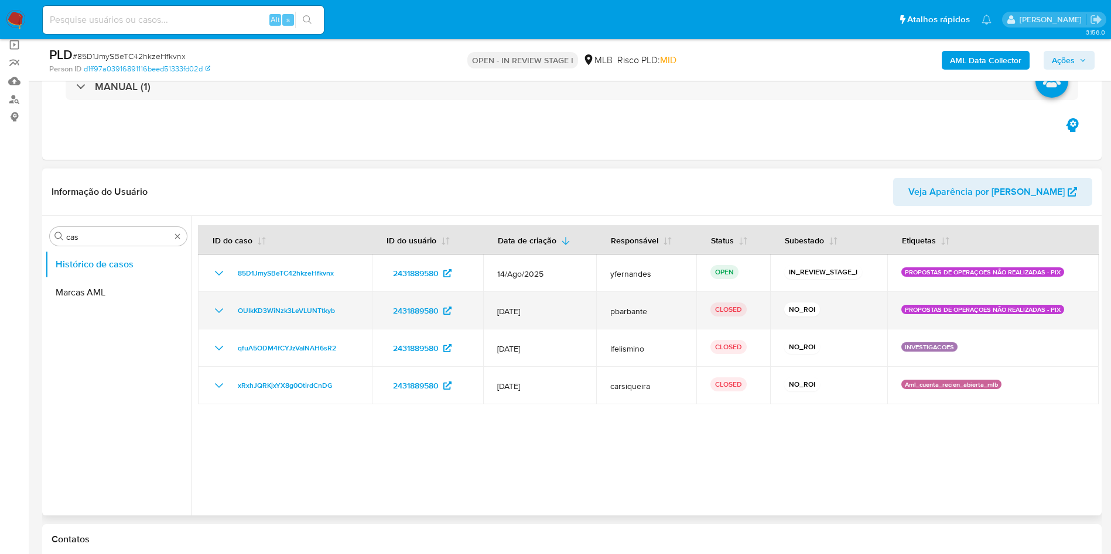
click at [220, 304] on icon "Mostrar/Ocultar" at bounding box center [219, 311] width 14 height 14
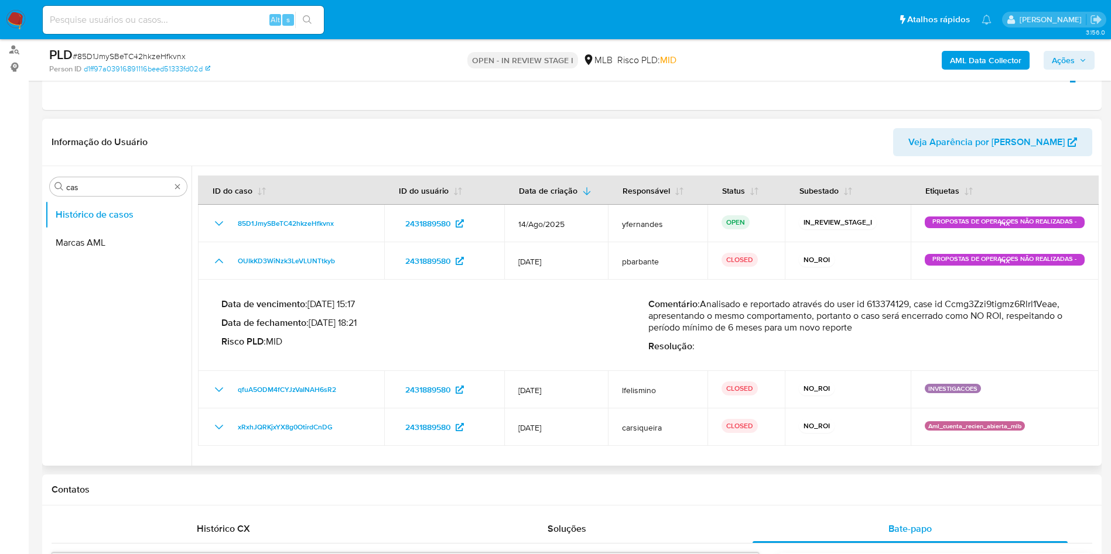
scroll to position [176, 0]
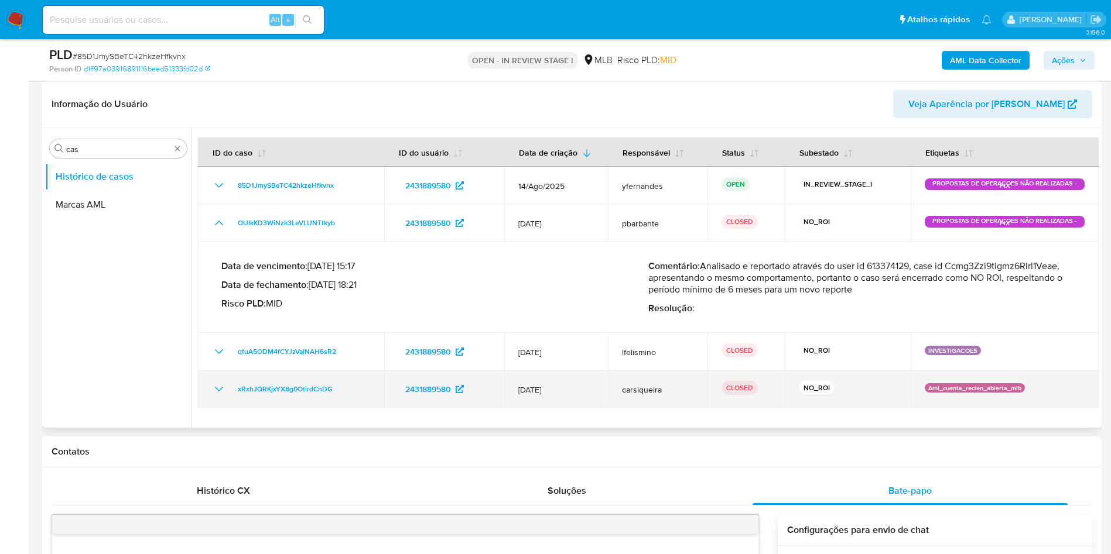
click at [223, 385] on icon "Mostrar/Ocultar" at bounding box center [219, 389] width 14 height 14
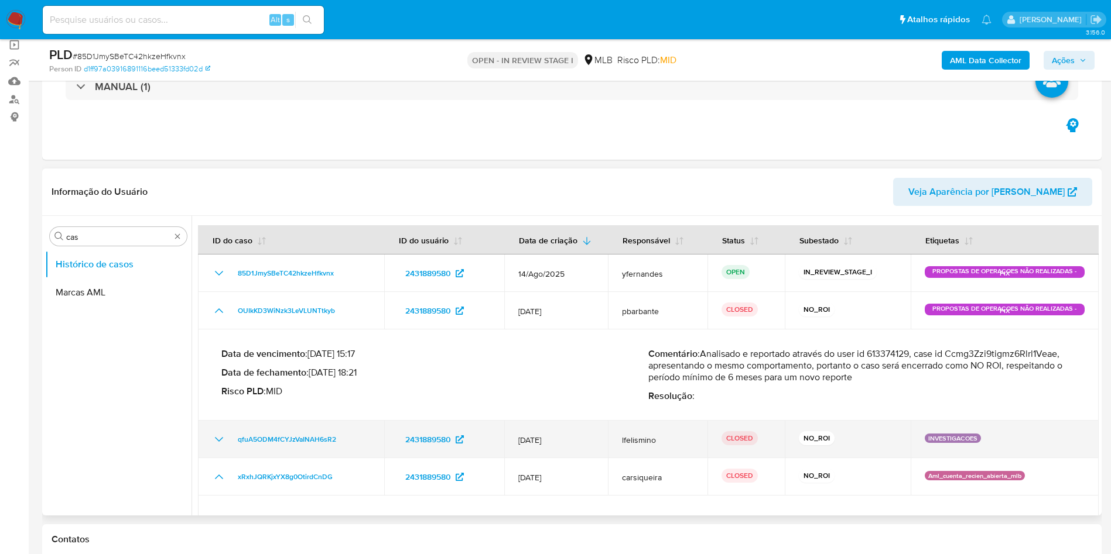
scroll to position [73, 0]
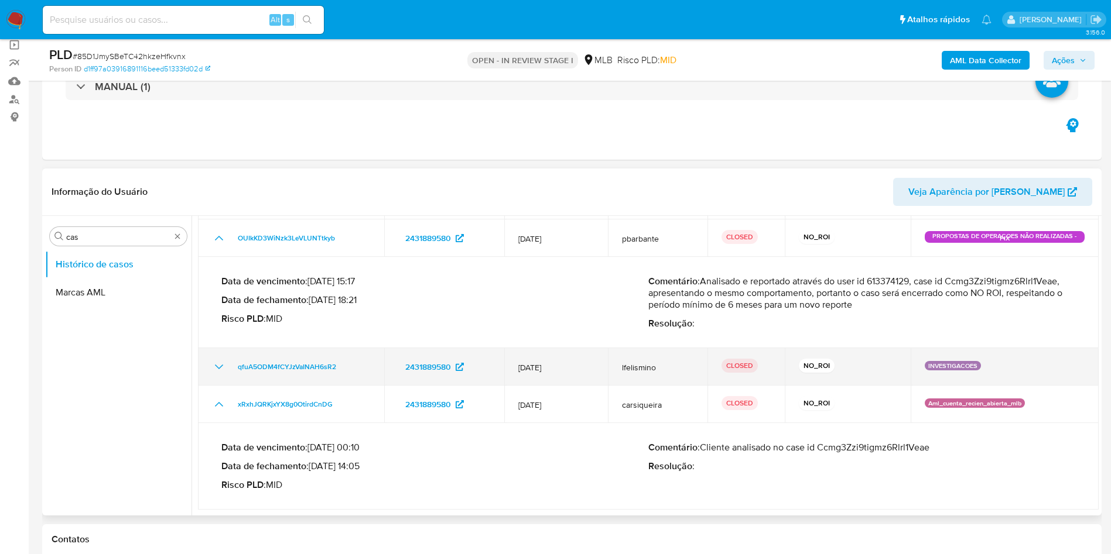
click at [220, 361] on icon "Mostrar/Ocultar" at bounding box center [219, 367] width 14 height 14
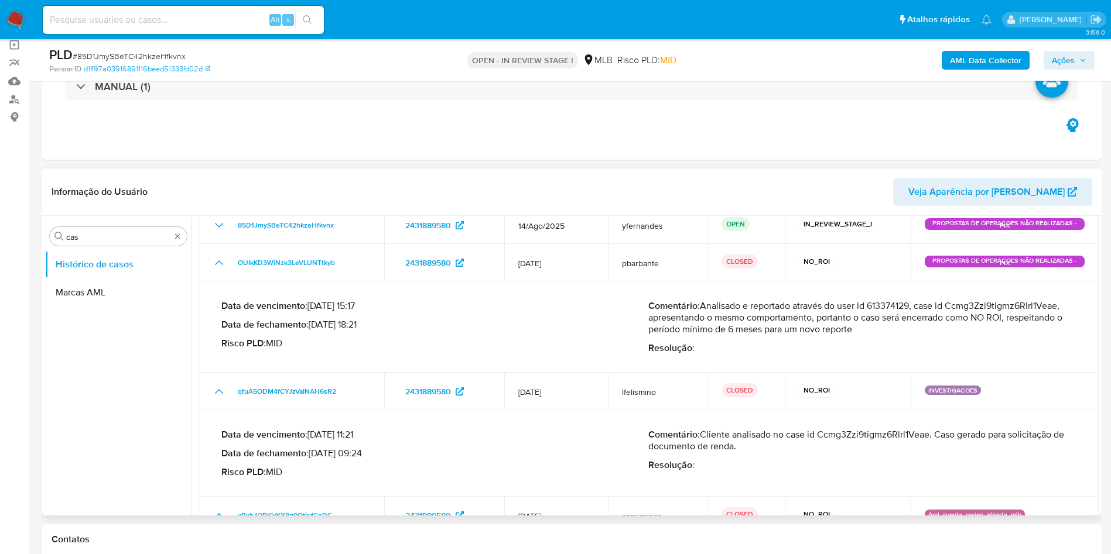
scroll to position [88, 0]
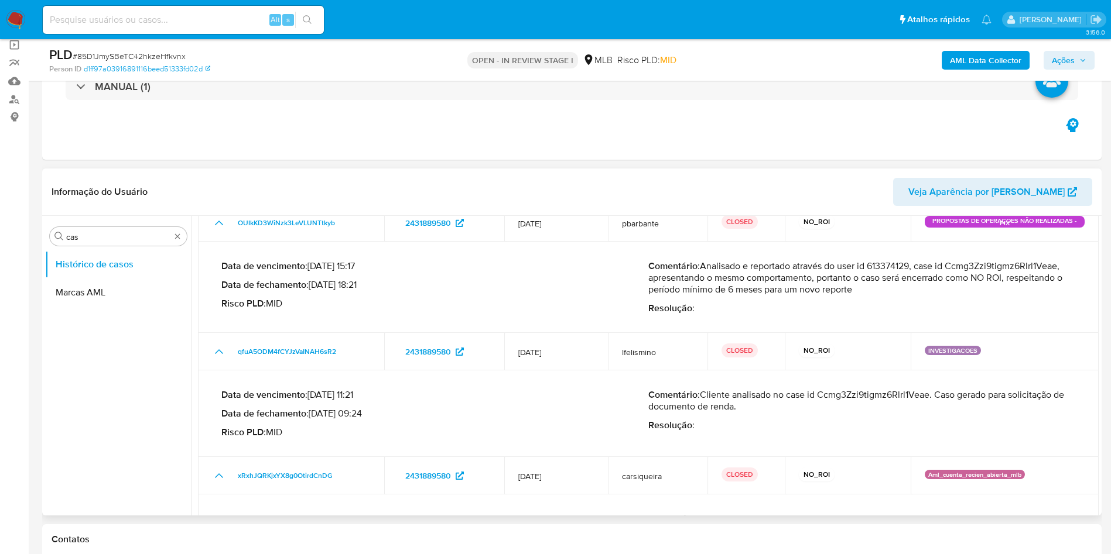
drag, startPoint x: 821, startPoint y: 395, endPoint x: 932, endPoint y: 393, distance: 110.7
click at [932, 393] on p "Comentário : Cliente analisado no case id Ccmg3Zzi9tigmz6Rlrl1Veae. Caso gerado…" at bounding box center [861, 400] width 427 height 23
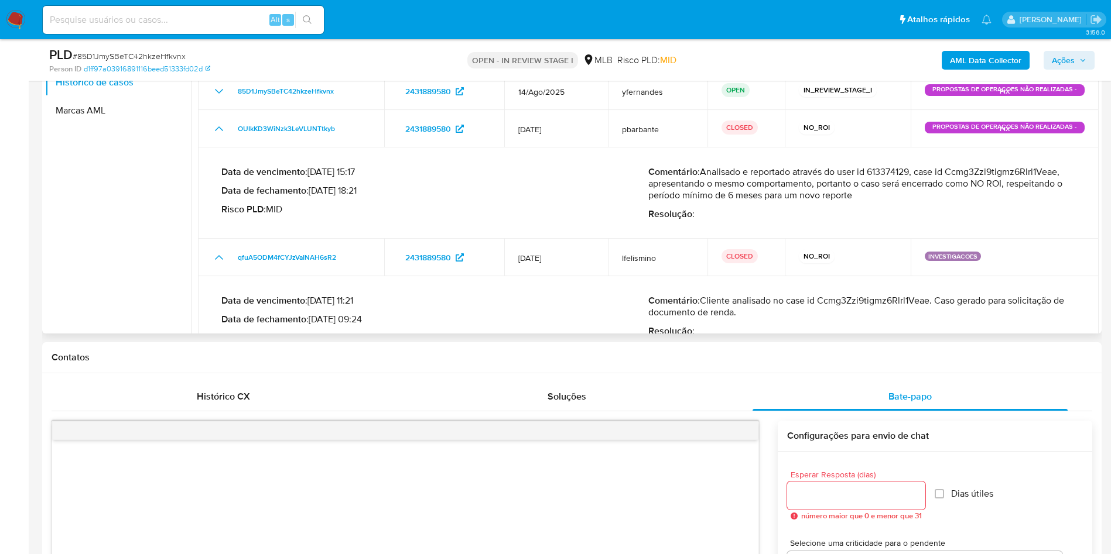
scroll to position [176, 0]
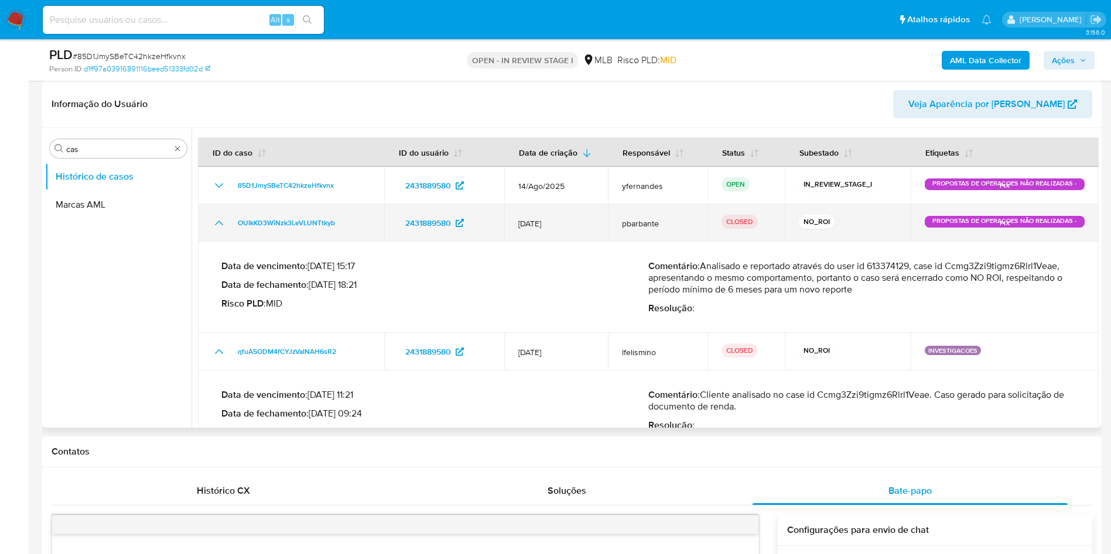
click at [221, 224] on icon "Mostrar/Ocultar" at bounding box center [219, 223] width 14 height 14
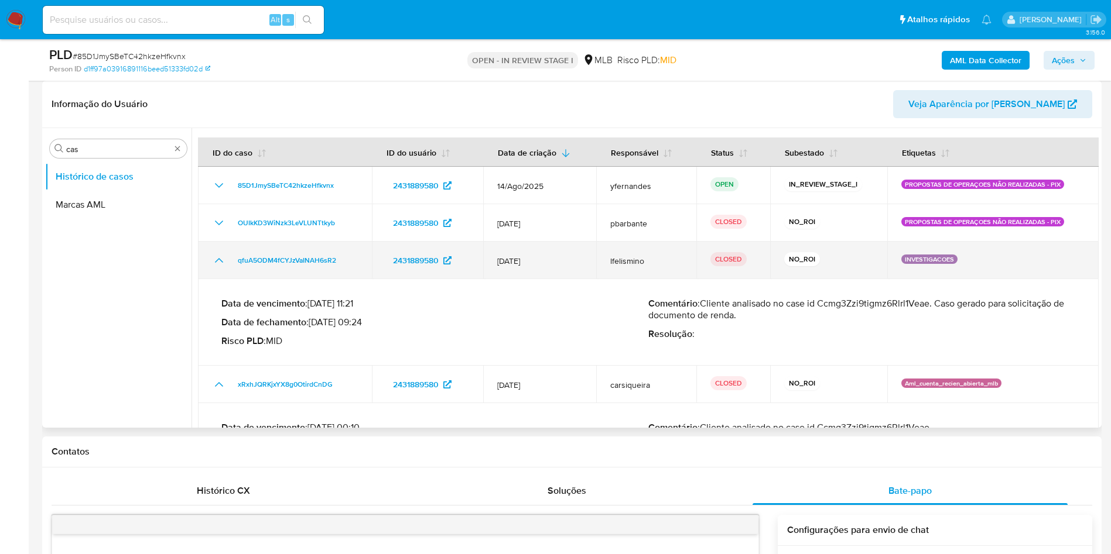
click at [221, 260] on icon "Mostrar/Ocultar" at bounding box center [219, 260] width 8 height 5
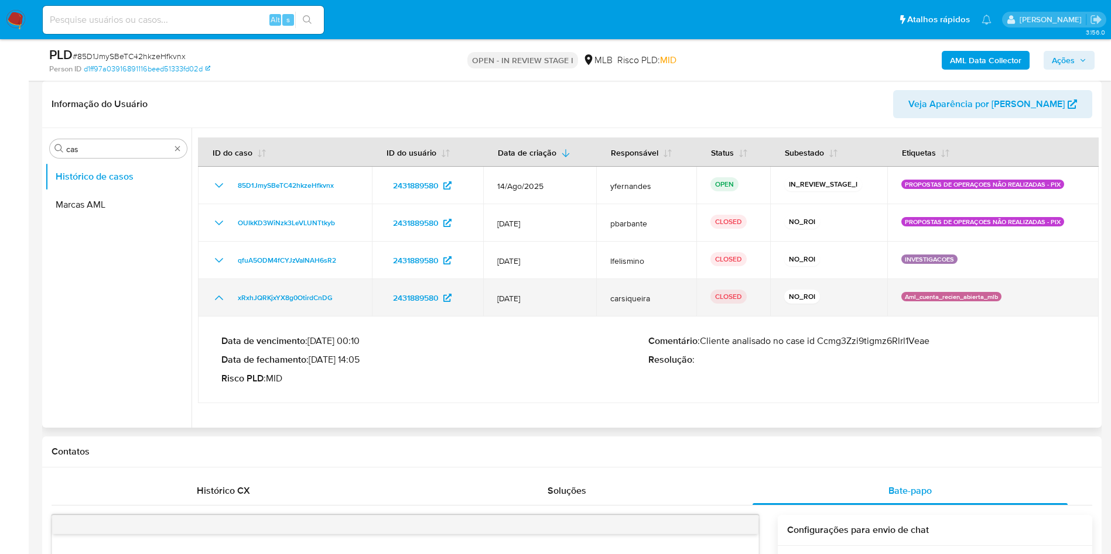
click at [217, 300] on icon "Mostrar/Ocultar" at bounding box center [219, 298] width 14 height 14
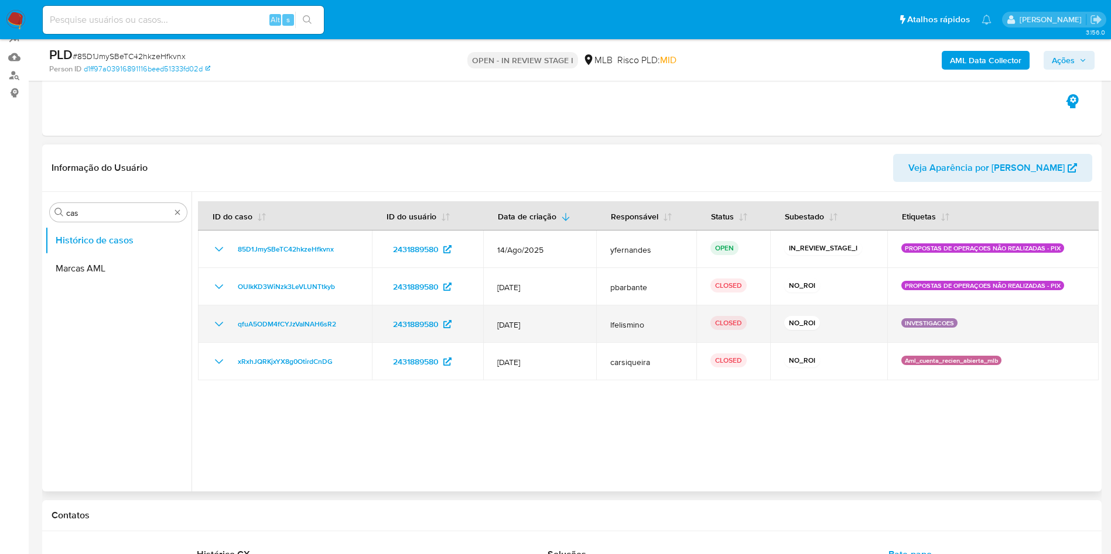
scroll to position [88, 0]
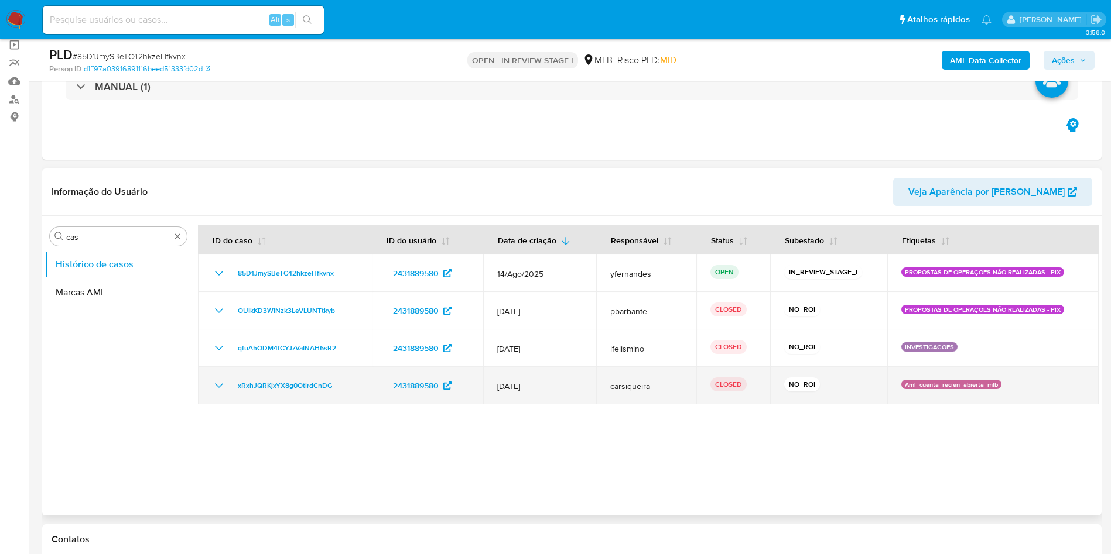
drag, startPoint x: 516, startPoint y: 311, endPoint x: 543, endPoint y: 383, distance: 76.9
click at [543, 383] on tbody "85D1JmySBeTC42hkzeHfkvnx 2431889580 14/Ago/2025 yfernandes OPEN IN_REVIEW_STAGE…" at bounding box center [648, 330] width 900 height 150
click at [543, 383] on span "12/Jun/2025" at bounding box center [539, 386] width 85 height 11
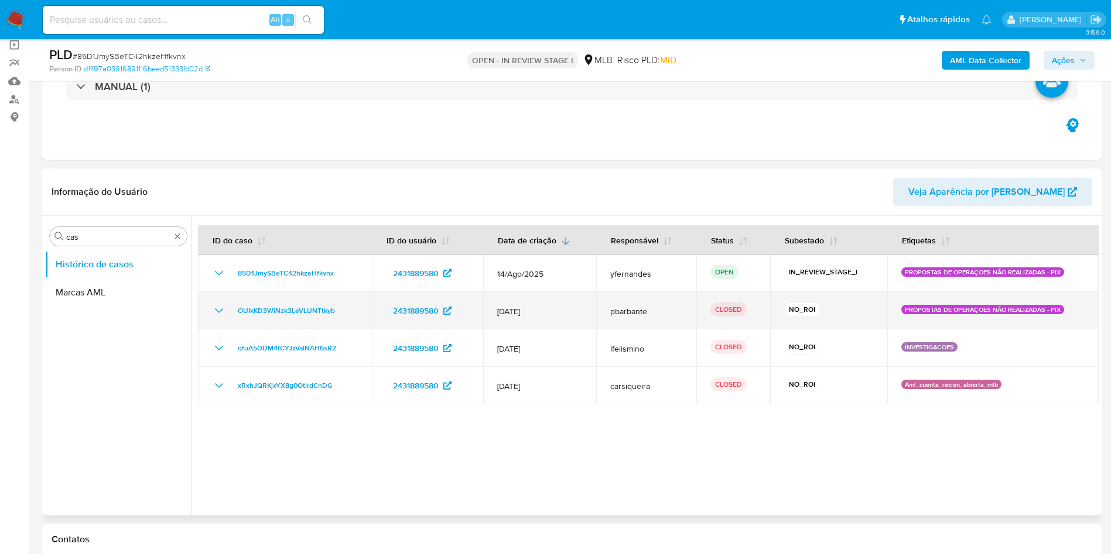
drag, startPoint x: 536, startPoint y: 385, endPoint x: 501, endPoint y: 309, distance: 83.8
click at [501, 309] on tbody "85D1JmySBeTC42hkzeHfkvnx 2431889580 14/Ago/2025 yfernandes OPEN IN_REVIEW_STAGE…" at bounding box center [648, 330] width 900 height 150
click at [501, 309] on span "14/Jul/2025" at bounding box center [539, 311] width 85 height 11
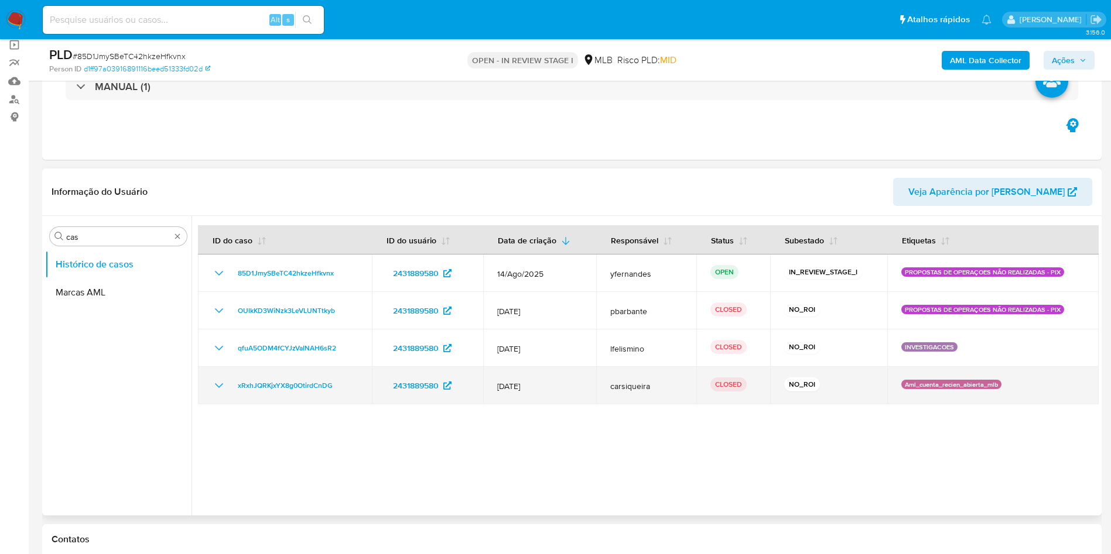
drag, startPoint x: 500, startPoint y: 311, endPoint x: 547, endPoint y: 381, distance: 84.3
click at [547, 381] on tbody "85D1JmySBeTC42hkzeHfkvnx 2431889580 14/Ago/2025 yfernandes OPEN IN_REVIEW_STAGE…" at bounding box center [648, 330] width 900 height 150
click at [547, 381] on span "12/Jun/2025" at bounding box center [539, 386] width 85 height 11
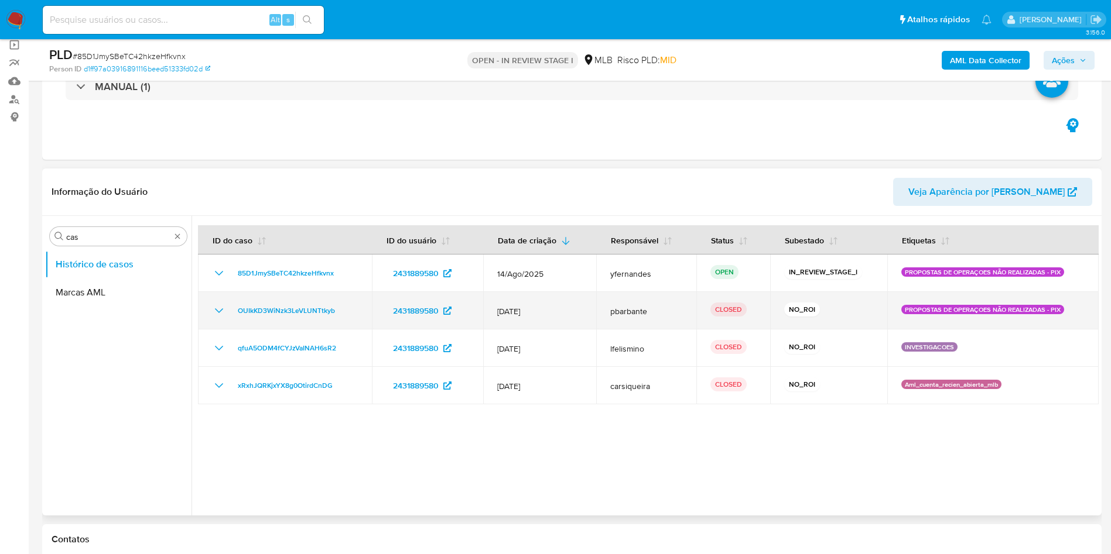
drag, startPoint x: 542, startPoint y: 383, endPoint x: 505, endPoint y: 304, distance: 87.2
click at [505, 304] on tbody "85D1JmySBeTC42hkzeHfkvnx 2431889580 14/Ago/2025 yfernandes OPEN IN_REVIEW_STAGE…" at bounding box center [648, 330] width 900 height 150
click at [498, 310] on span "14/Jul/2025" at bounding box center [539, 311] width 85 height 11
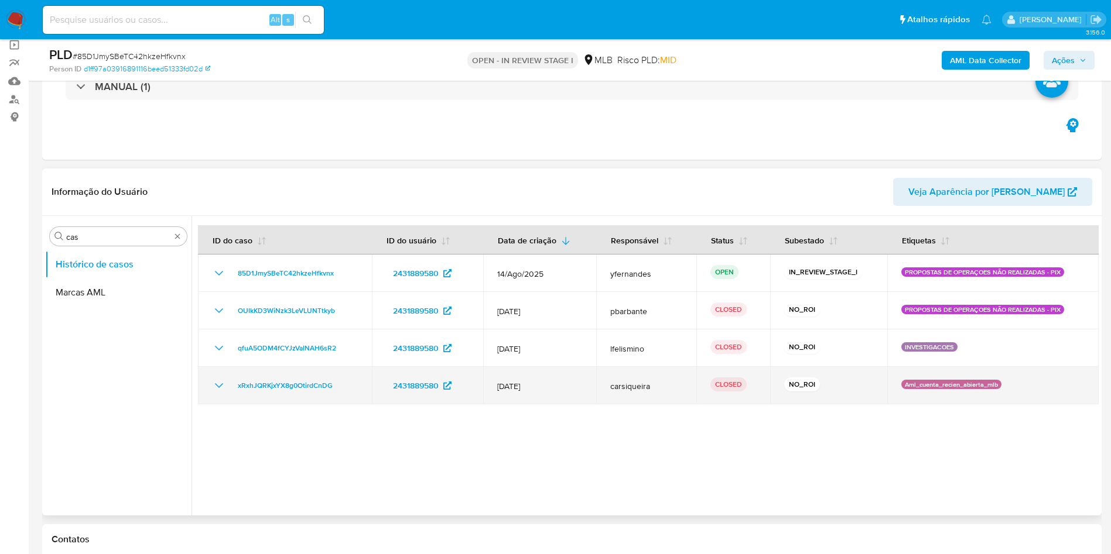
drag, startPoint x: 498, startPoint y: 309, endPoint x: 559, endPoint y: 393, distance: 104.0
click at [559, 393] on tbody "85D1JmySBeTC42hkzeHfkvnx 2431889580 14/Ago/2025 yfernandes OPEN IN_REVIEW_STAGE…" at bounding box center [648, 330] width 900 height 150
click at [555, 391] on span "12/Jun/2025" at bounding box center [539, 386] width 85 height 11
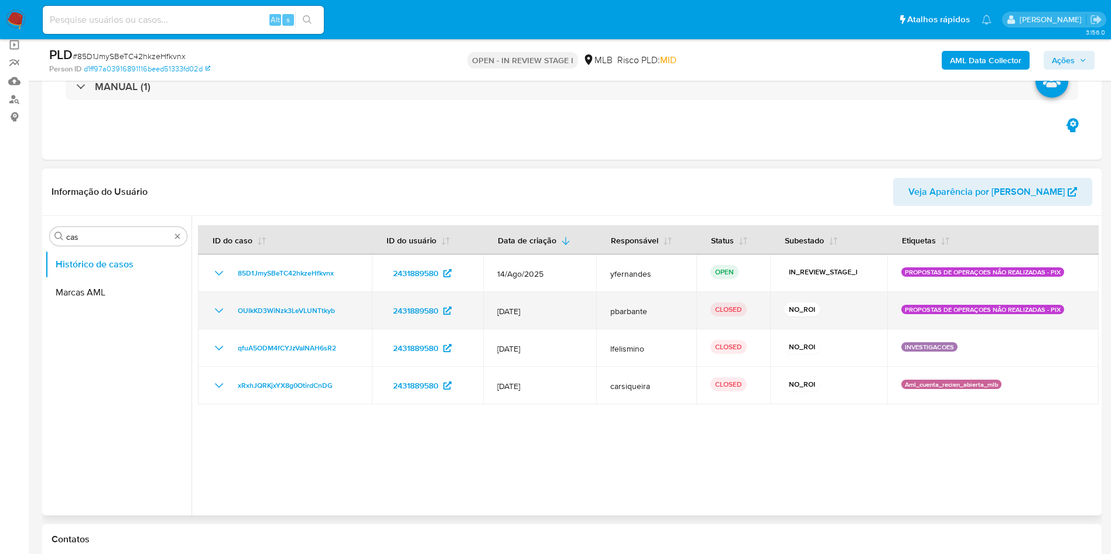
click at [513, 326] on td "14/Jul/2025" at bounding box center [539, 310] width 113 height 37
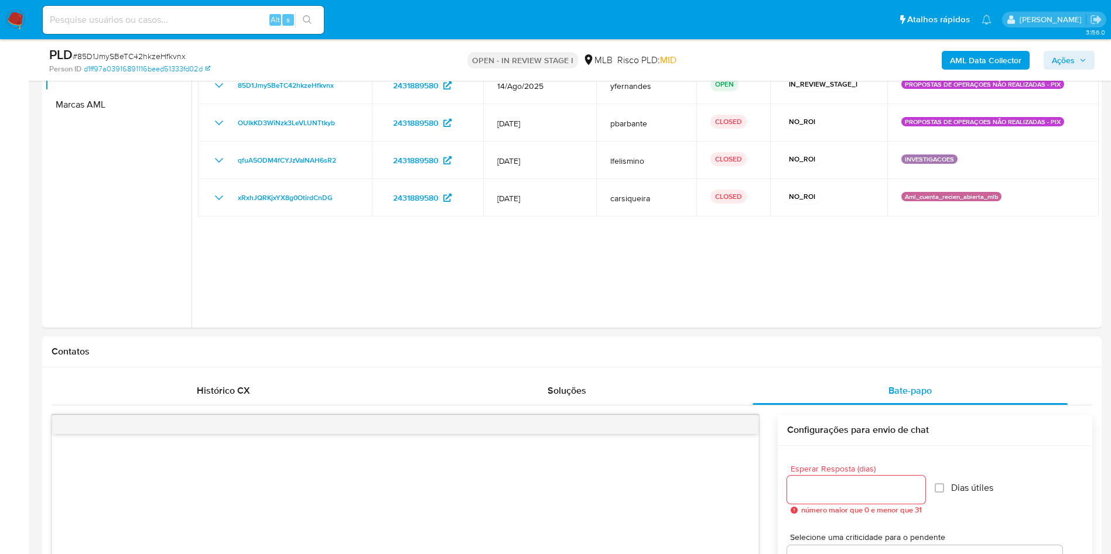
scroll to position [81, 0]
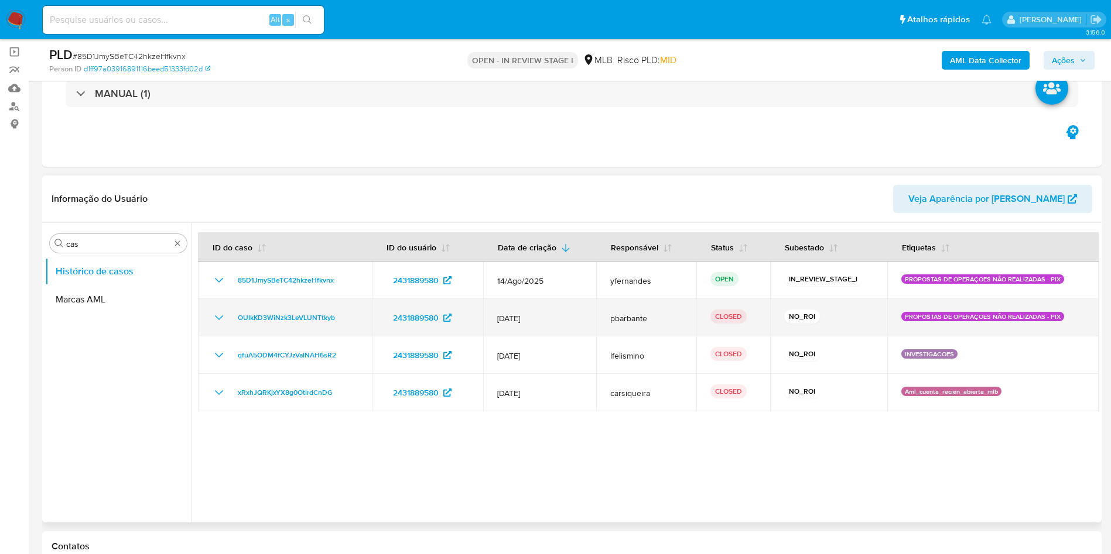
click at [212, 320] on icon "Mostrar/Ocultar" at bounding box center [219, 318] width 14 height 14
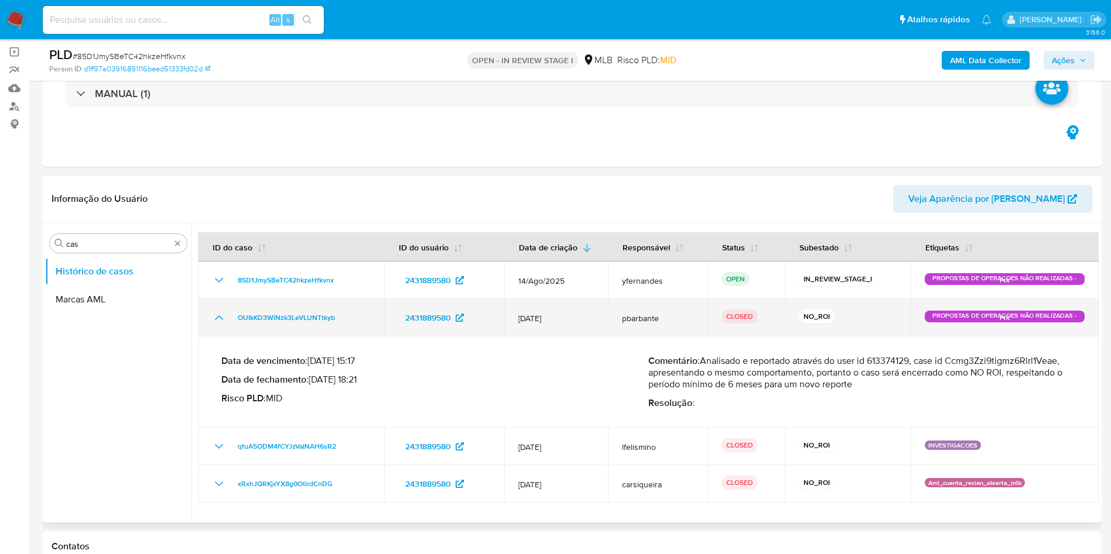
click at [212, 320] on icon "Mostrar/Ocultar" at bounding box center [219, 318] width 14 height 14
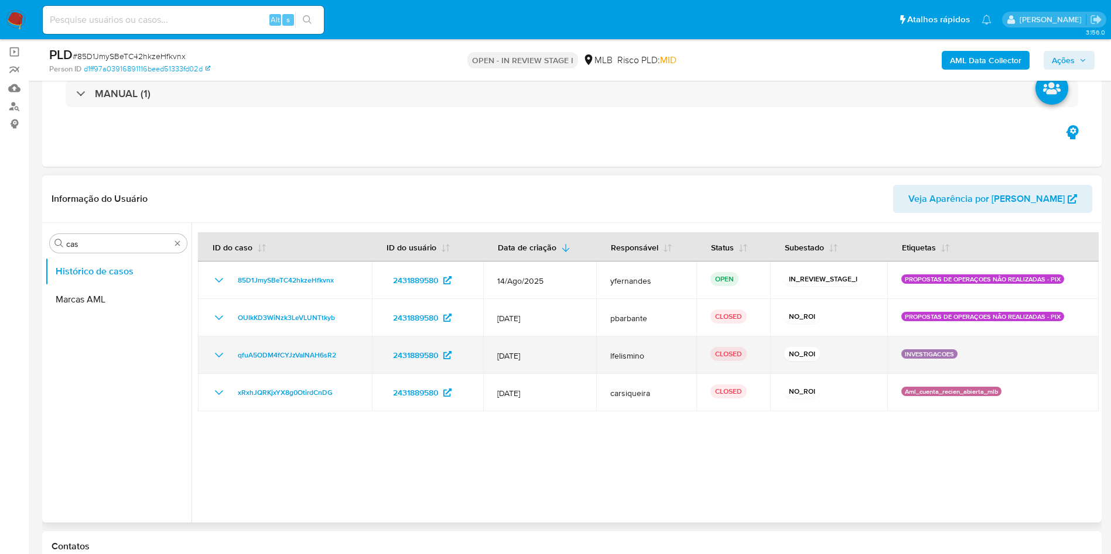
click at [220, 354] on icon "Mostrar/Ocultar" at bounding box center [219, 355] width 14 height 14
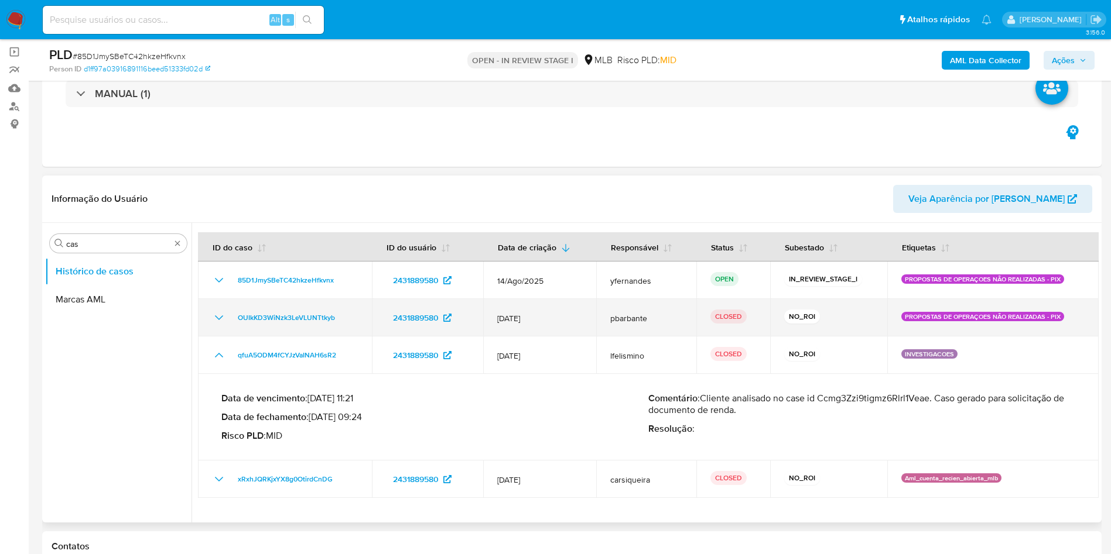
click at [213, 324] on icon "Mostrar/Ocultar" at bounding box center [219, 318] width 14 height 14
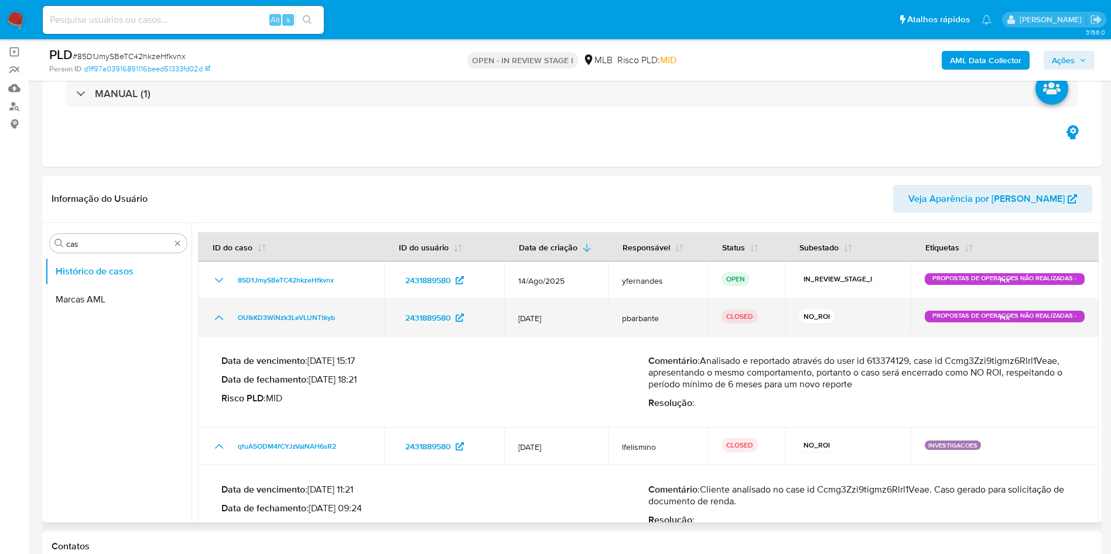
click at [213, 324] on icon "Mostrar/Ocultar" at bounding box center [219, 318] width 14 height 14
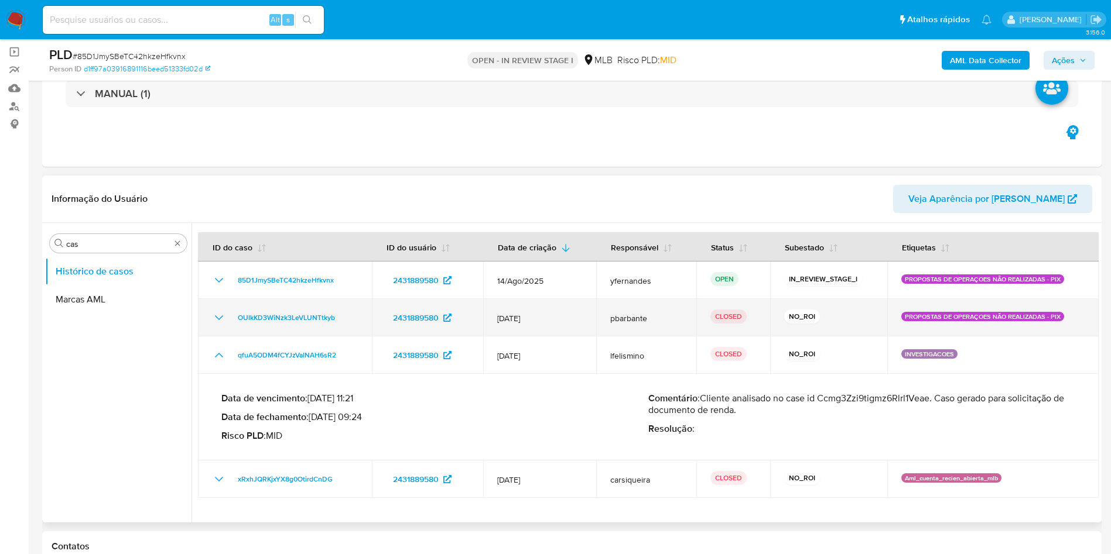
click at [213, 324] on icon "Mostrar/Ocultar" at bounding box center [219, 318] width 14 height 14
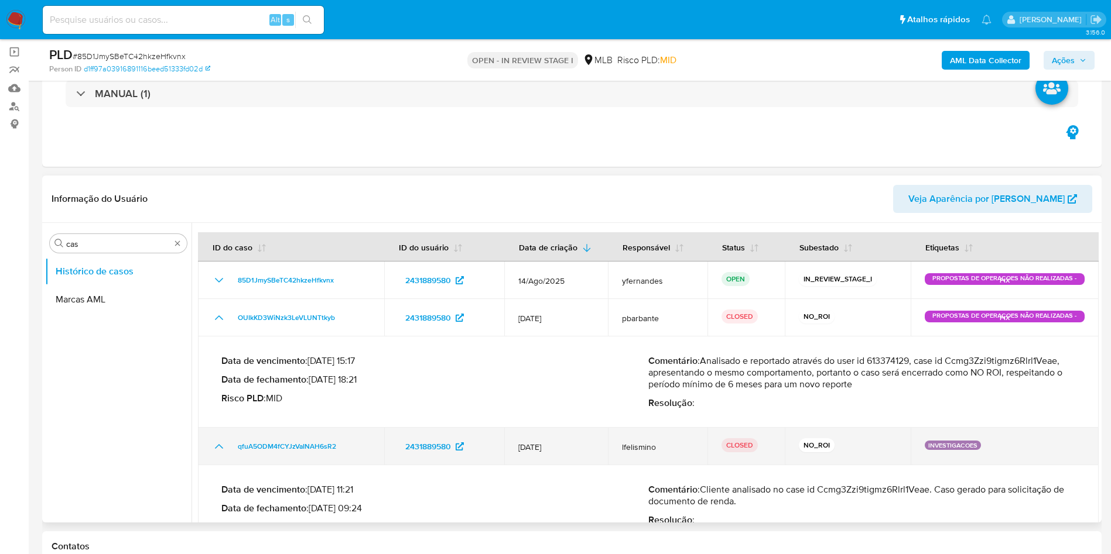
click at [225, 445] on icon "Mostrar/Ocultar" at bounding box center [219, 447] width 14 height 14
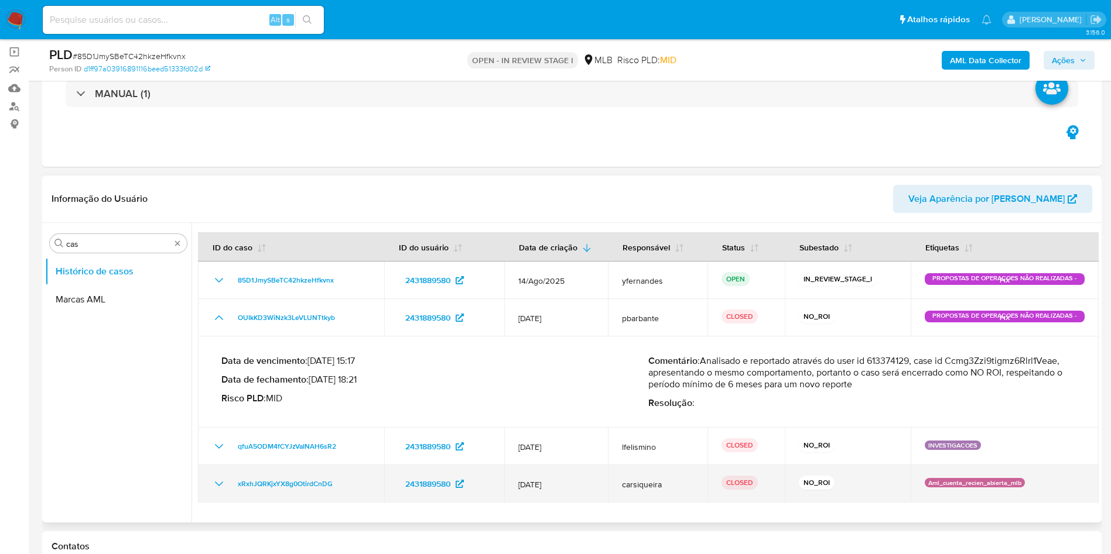
click at [215, 493] on td "xRxhJQRKjxYX8g0OtirdCnDG" at bounding box center [291, 483] width 186 height 37
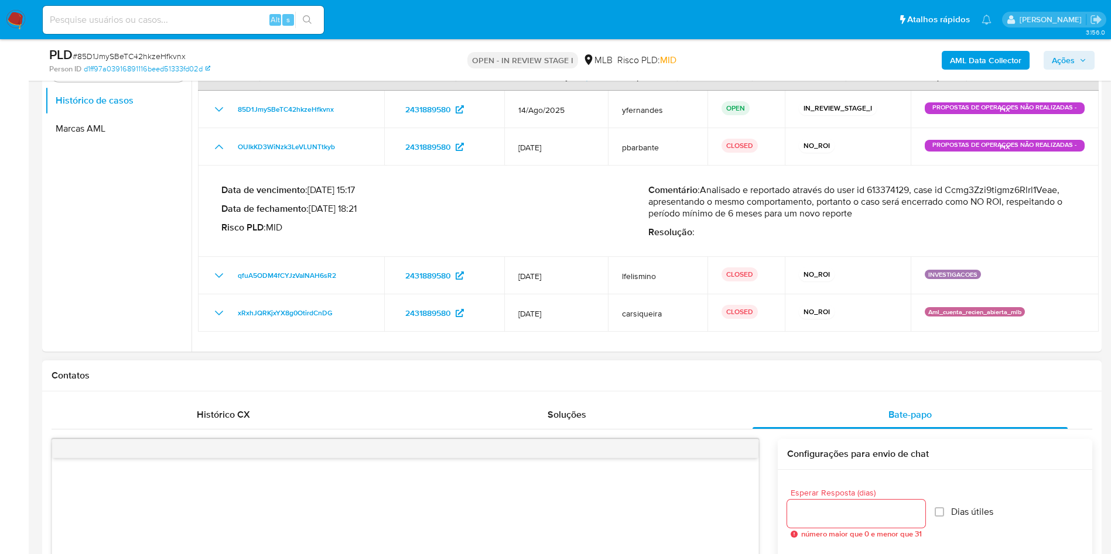
scroll to position [256, 0]
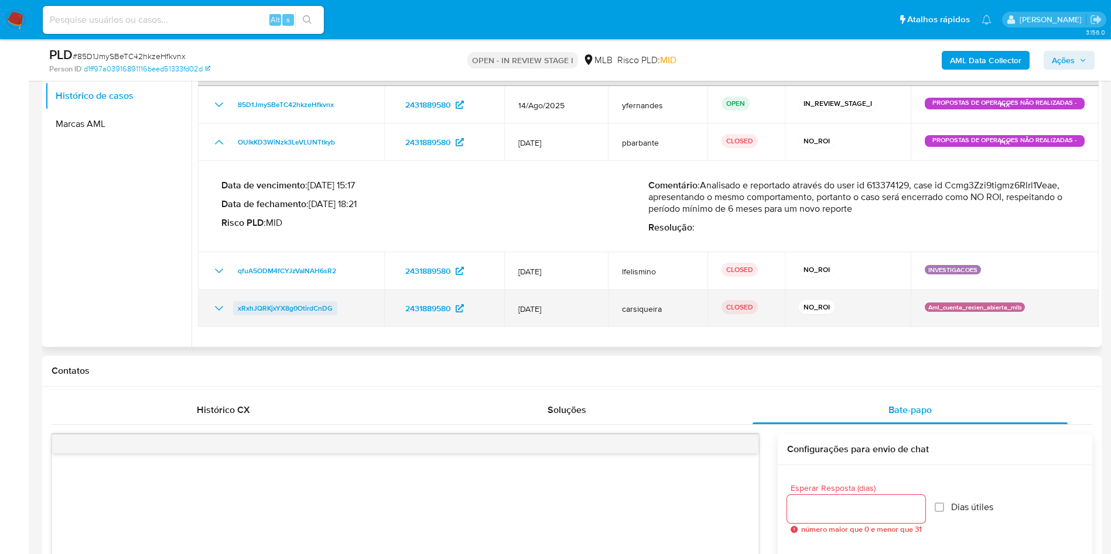
click at [235, 306] on link "xRxhJQRKjxYX8g0OtirdCnDG" at bounding box center [285, 309] width 104 height 14
click at [221, 312] on icon "Mostrar/Ocultar" at bounding box center [219, 309] width 14 height 14
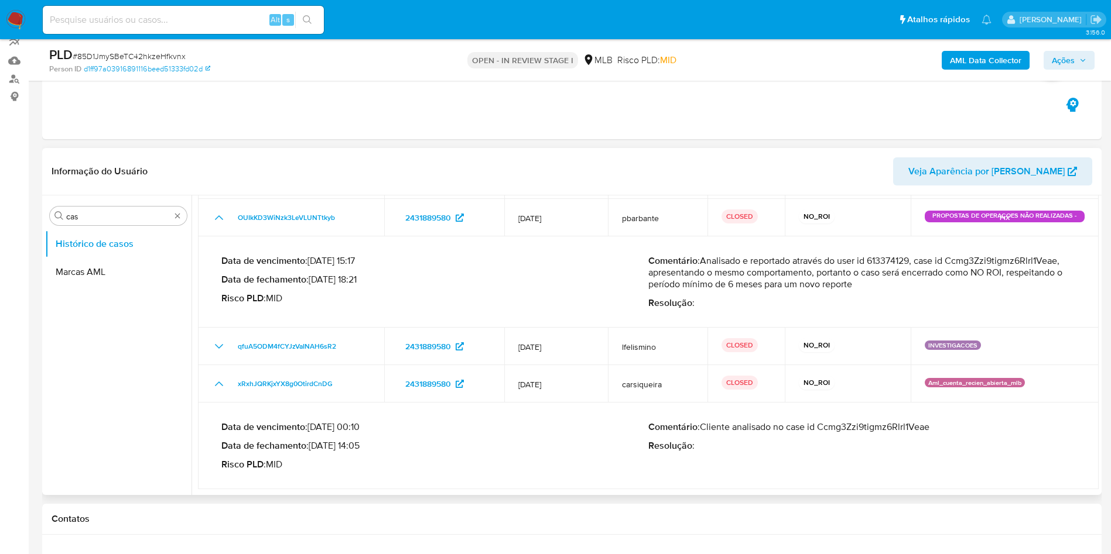
scroll to position [81, 0]
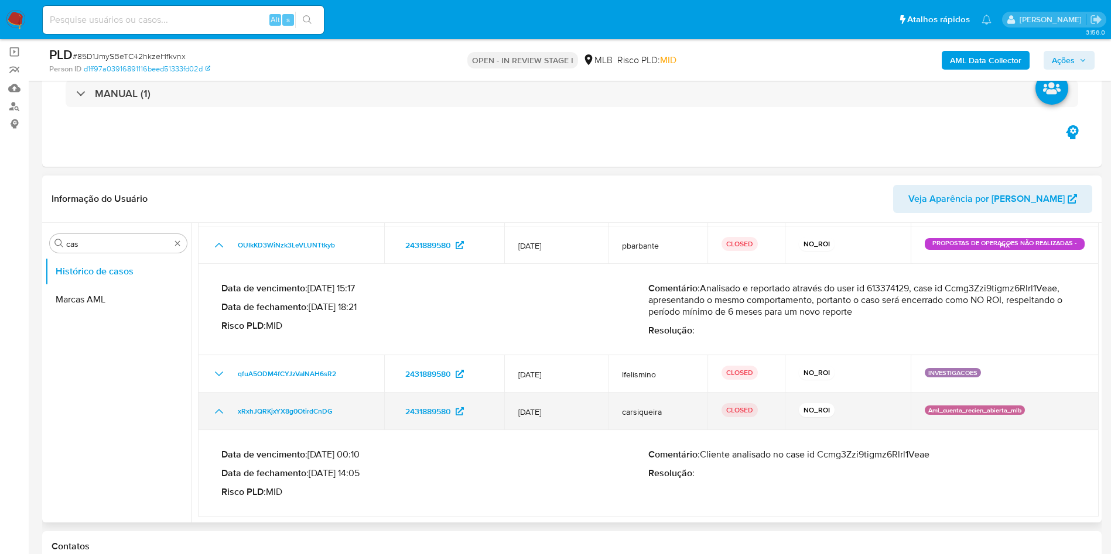
click at [208, 409] on td "xRxhJQRKjxYX8g0OtirdCnDG" at bounding box center [291, 411] width 186 height 37
click at [218, 412] on icon "Mostrar/Ocultar" at bounding box center [219, 412] width 14 height 14
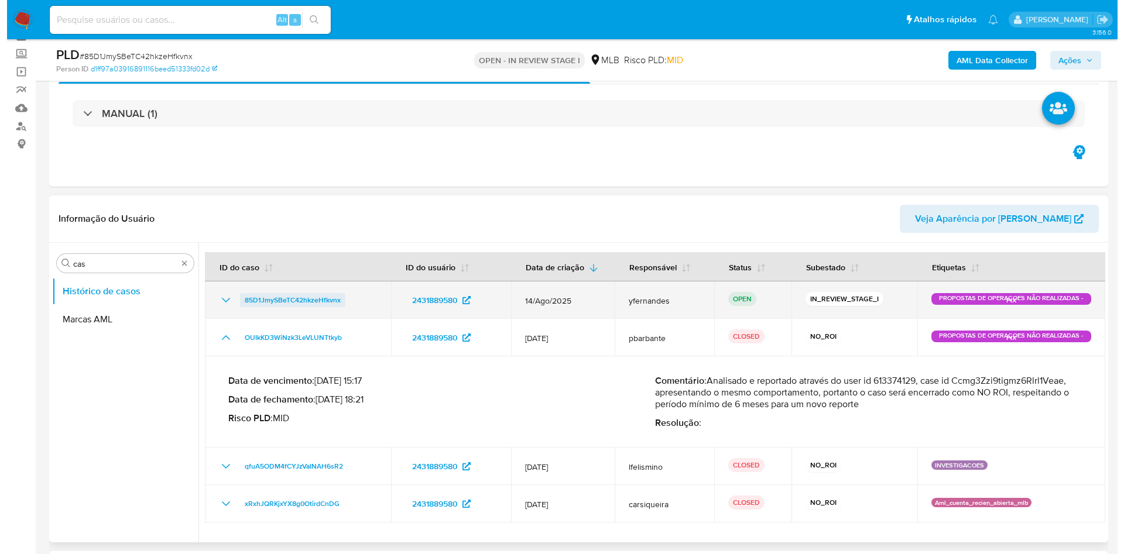
scroll to position [88, 0]
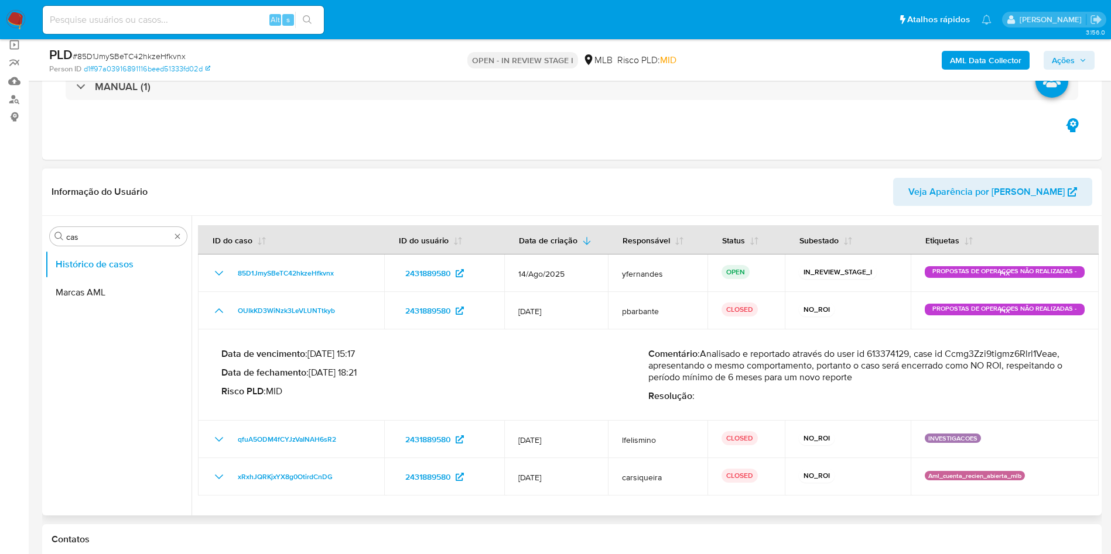
drag, startPoint x: 858, startPoint y: 382, endPoint x: 703, endPoint y: 358, distance: 156.4
click at [703, 358] on p "Comentário : Analisado e reportado através do user id 613374129, case id Ccmg3Z…" at bounding box center [861, 365] width 427 height 35
click at [1052, 59] on span "Ações" at bounding box center [1063, 60] width 23 height 19
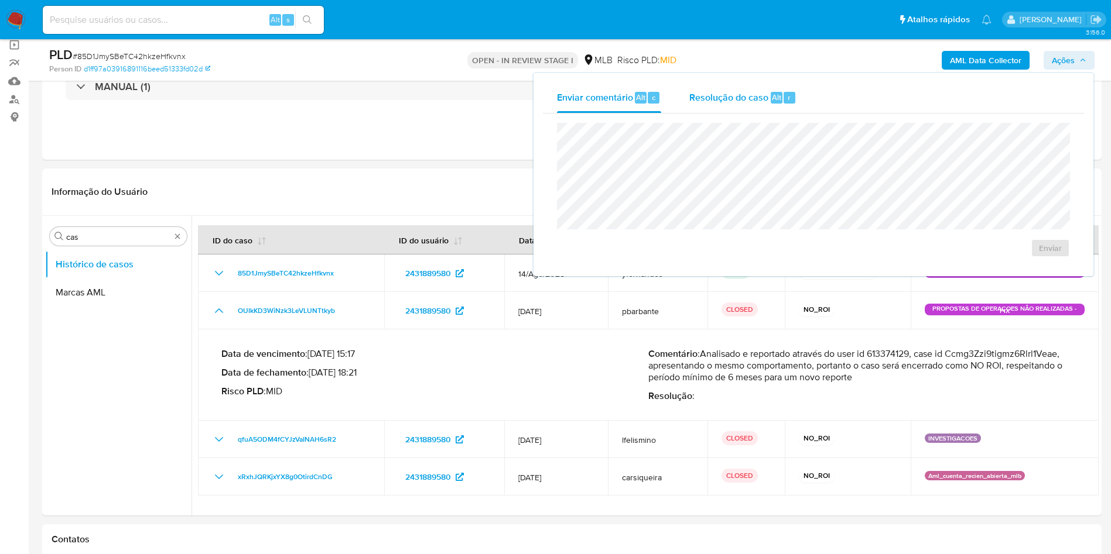
click at [736, 98] on span "Resolução do caso" at bounding box center [728, 96] width 79 height 13
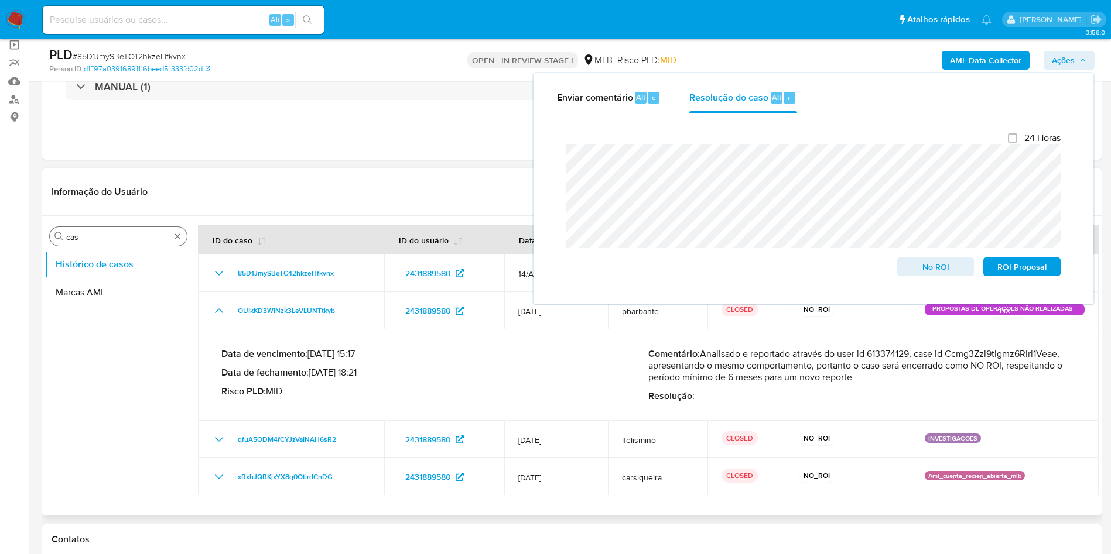
click at [89, 237] on input "cas" at bounding box center [118, 237] width 104 height 11
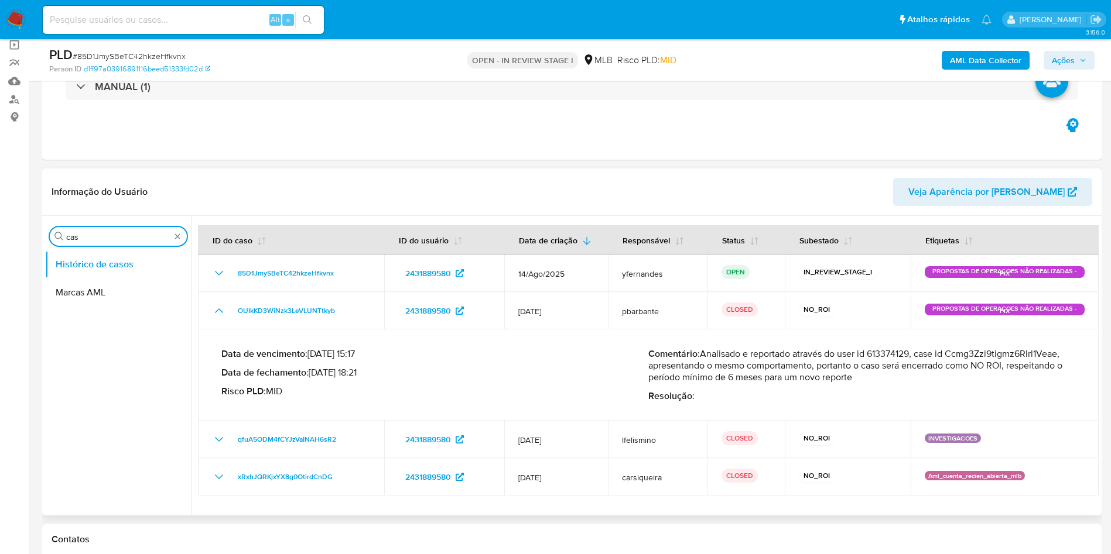
click at [89, 237] on input "cas" at bounding box center [118, 237] width 104 height 11
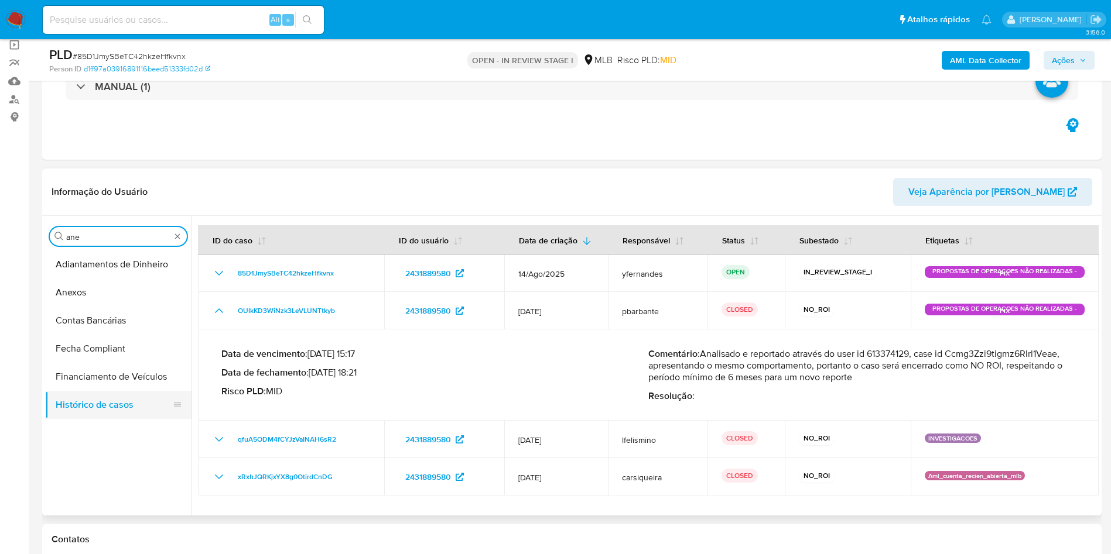
type input "ane"
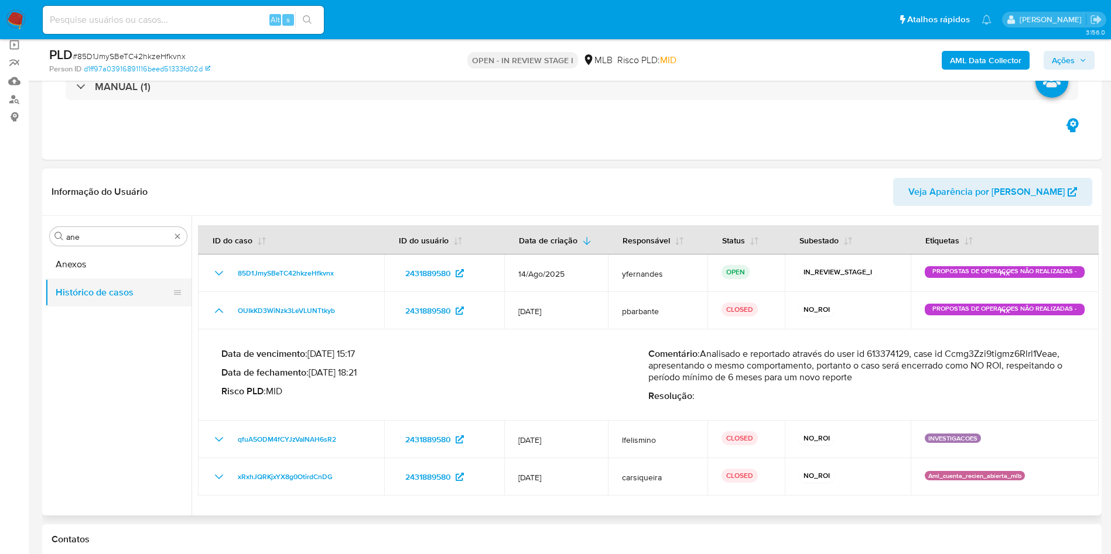
click at [82, 283] on button "Histórico de casos" at bounding box center [113, 293] width 137 height 28
click at [78, 262] on button "Anexos" at bounding box center [113, 265] width 137 height 28
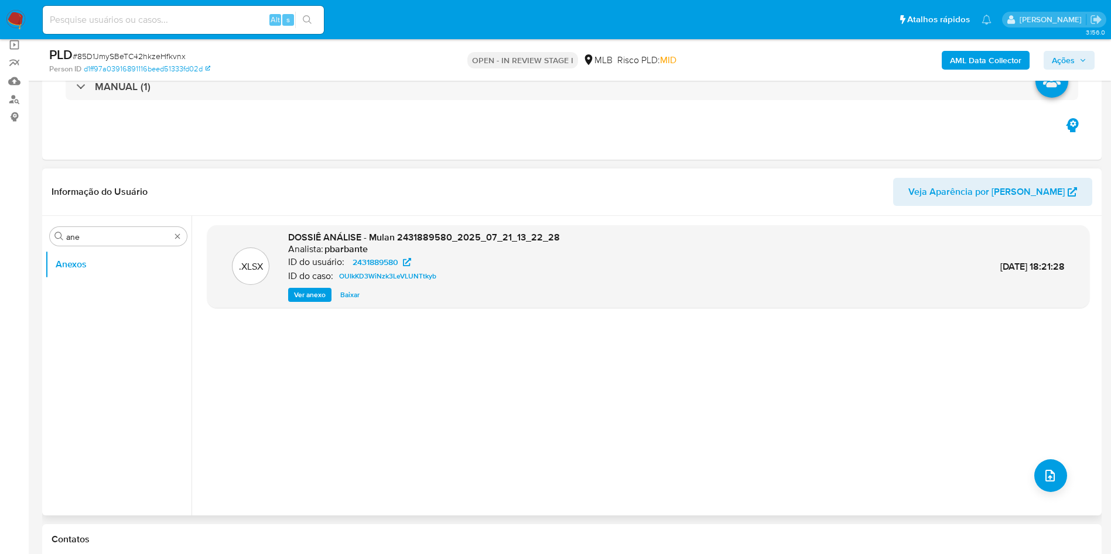
click at [1062, 477] on div ".XLSX DOSSIÊ ANÁLISE - Mulan 2431889580_2025_07_21_13_22_28 Analista: pbarbante…" at bounding box center [648, 365] width 882 height 281
click at [1053, 472] on button "upload-file" at bounding box center [1050, 476] width 33 height 33
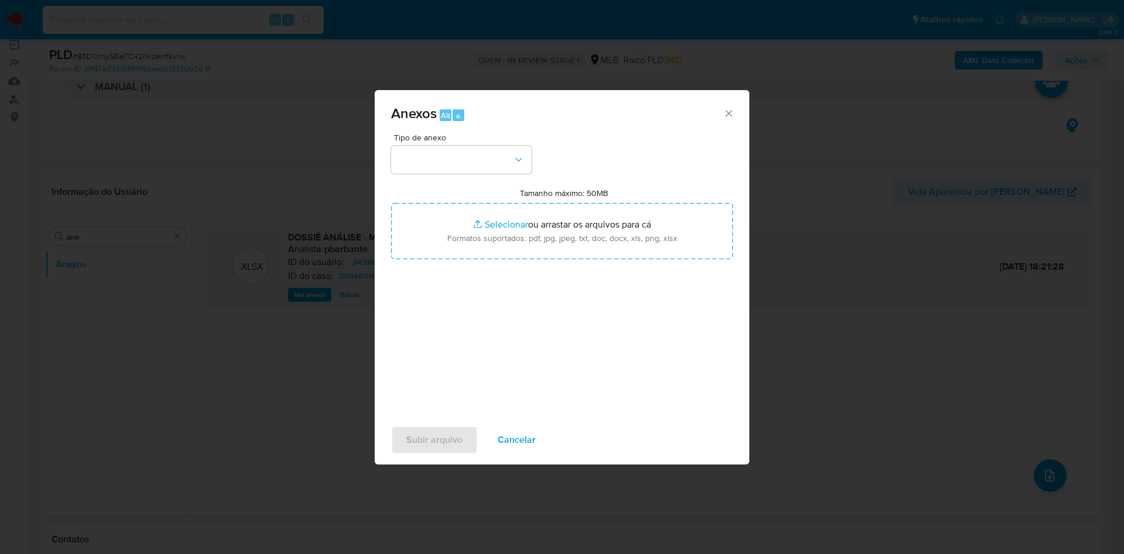
click at [470, 176] on div "Tipo de anexo Tamanho máximo: 50MB Selecionar arquivos Selecionar ou arrastar o…" at bounding box center [562, 271] width 342 height 276
click at [469, 161] on button "button" at bounding box center [461, 160] width 141 height 28
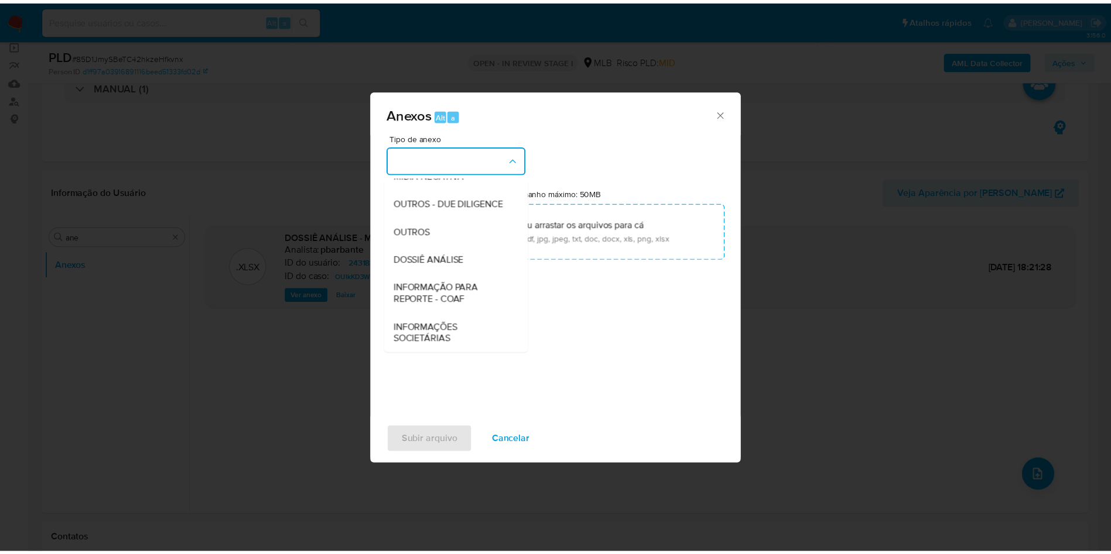
scroll to position [180, 0]
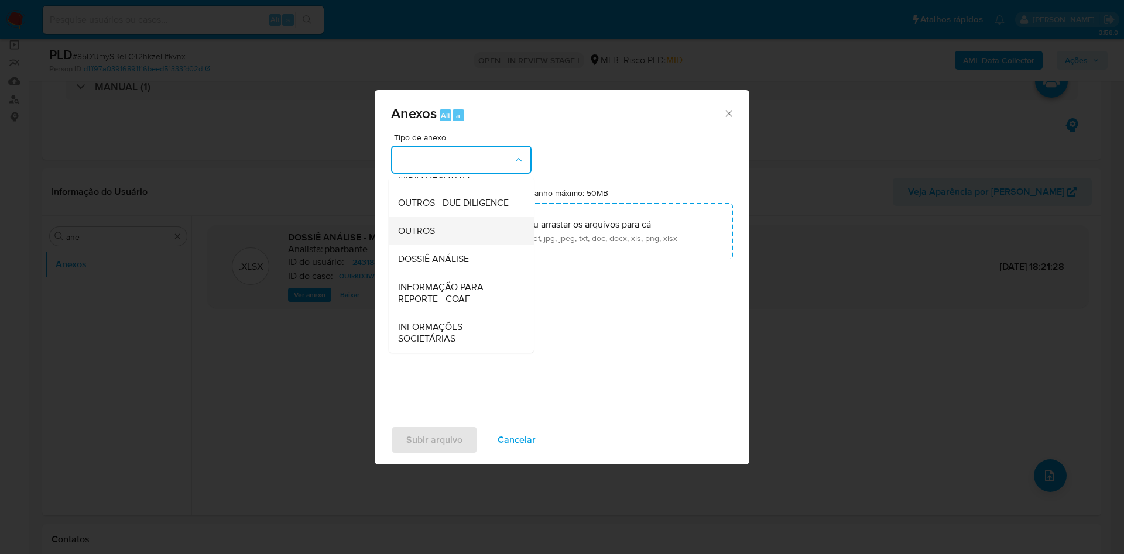
click at [430, 228] on span "OUTROS" at bounding box center [416, 231] width 37 height 12
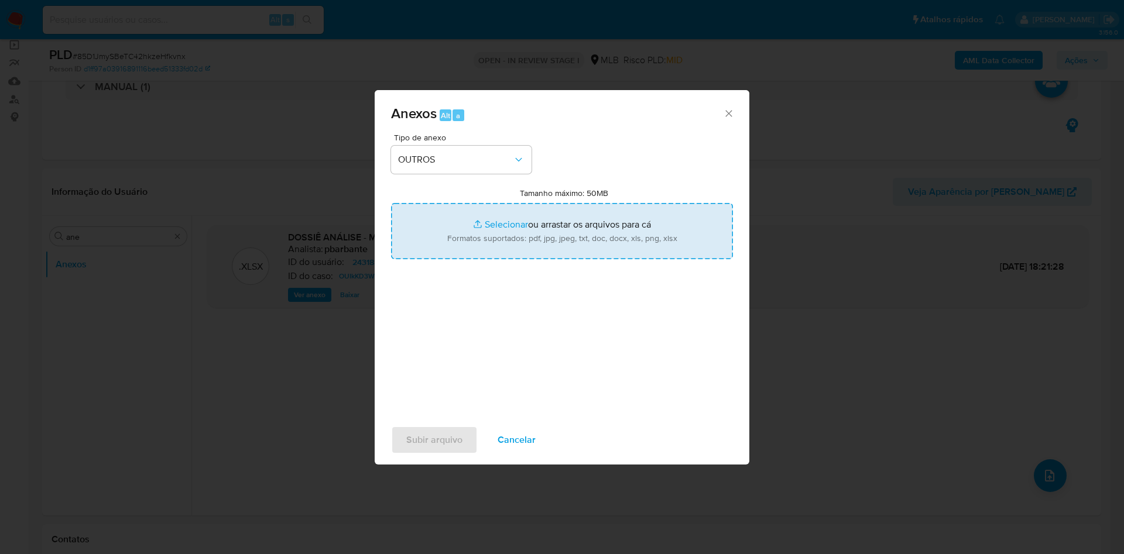
type input "C:\fakepath\Mulan 2431889580_2025_08_26_07_25_51.xlsx"
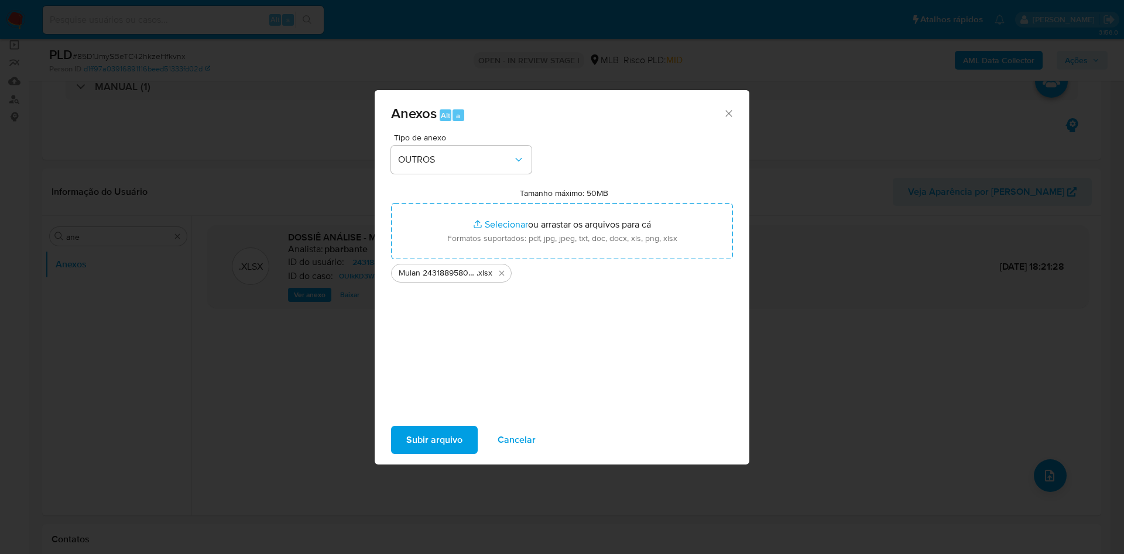
click at [430, 447] on span "Subir arquivo" at bounding box center [434, 440] width 56 height 26
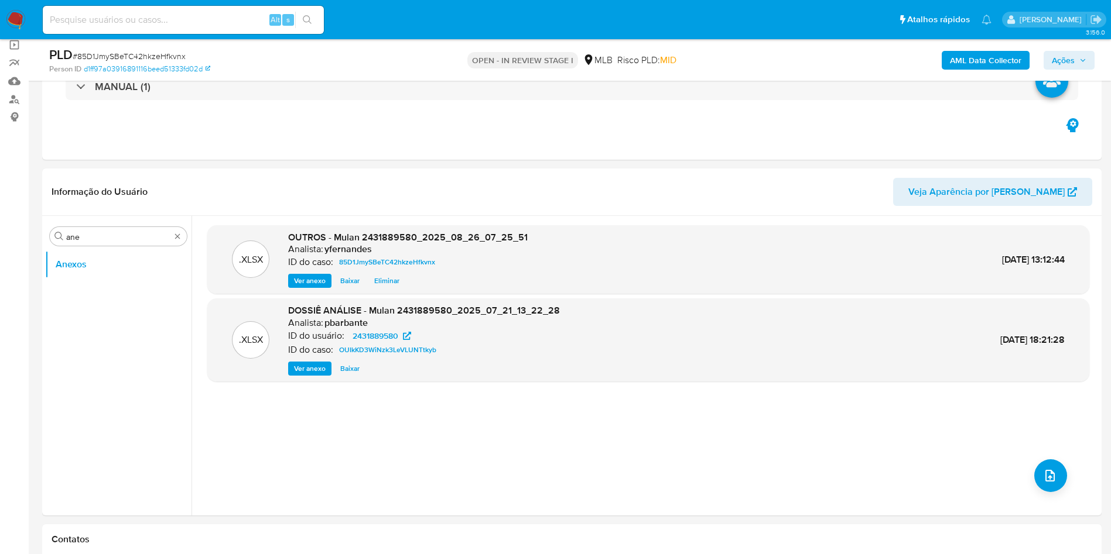
click at [1078, 59] on span "Ações" at bounding box center [1069, 60] width 35 height 16
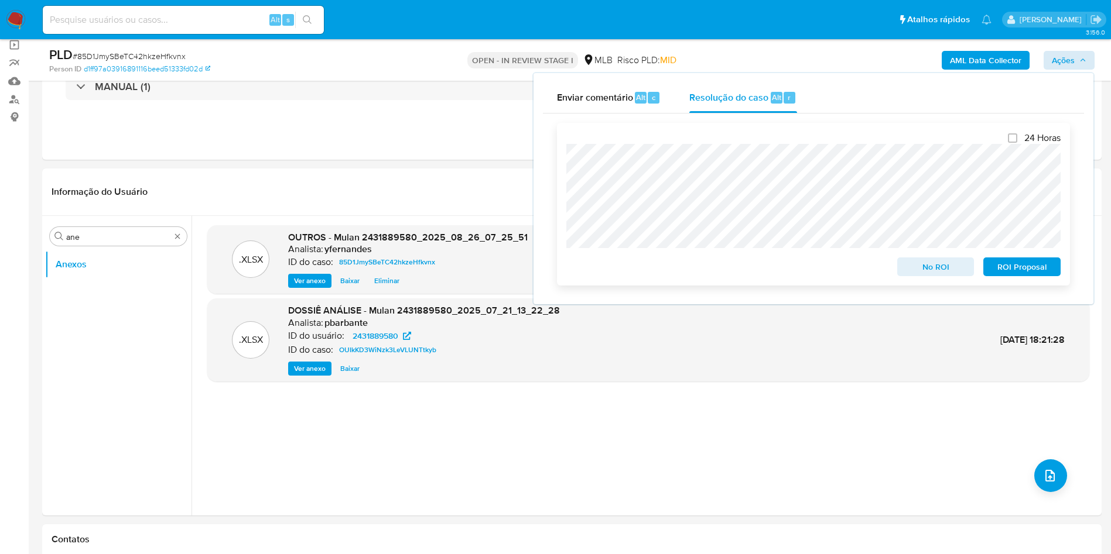
click at [910, 266] on span "No ROI" at bounding box center [935, 267] width 61 height 16
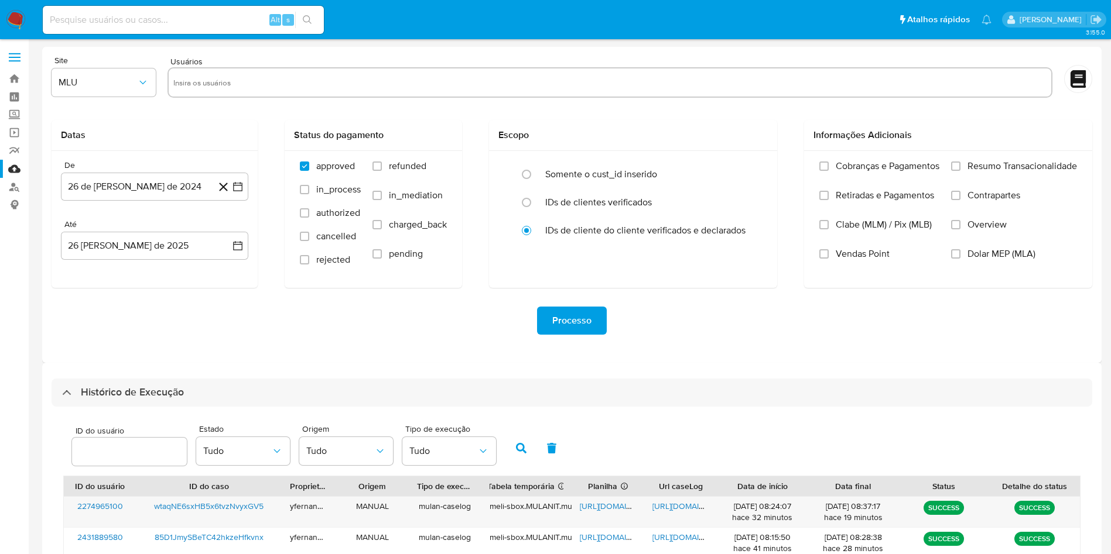
select select "10"
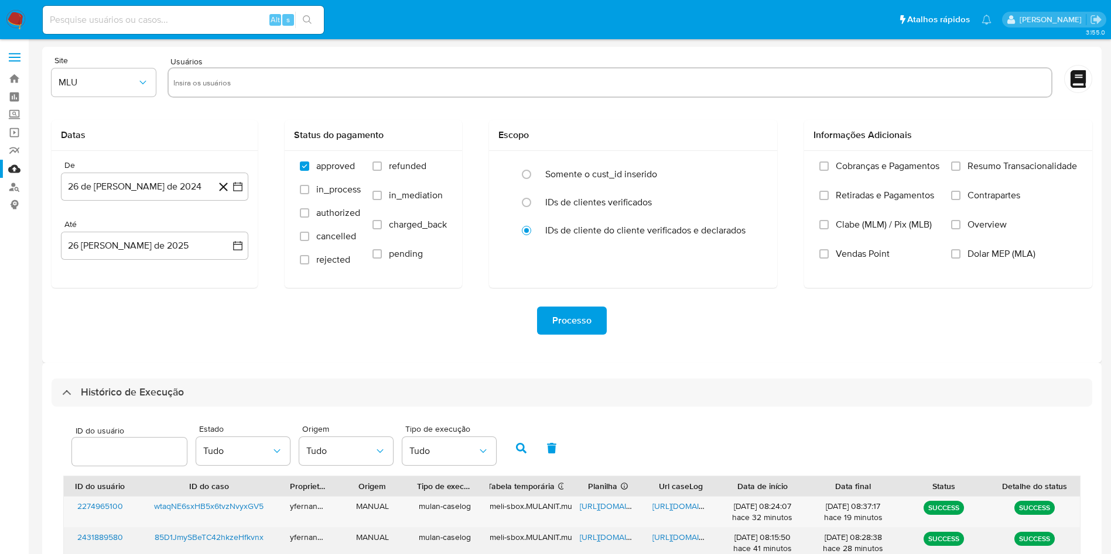
scroll to position [319, 0]
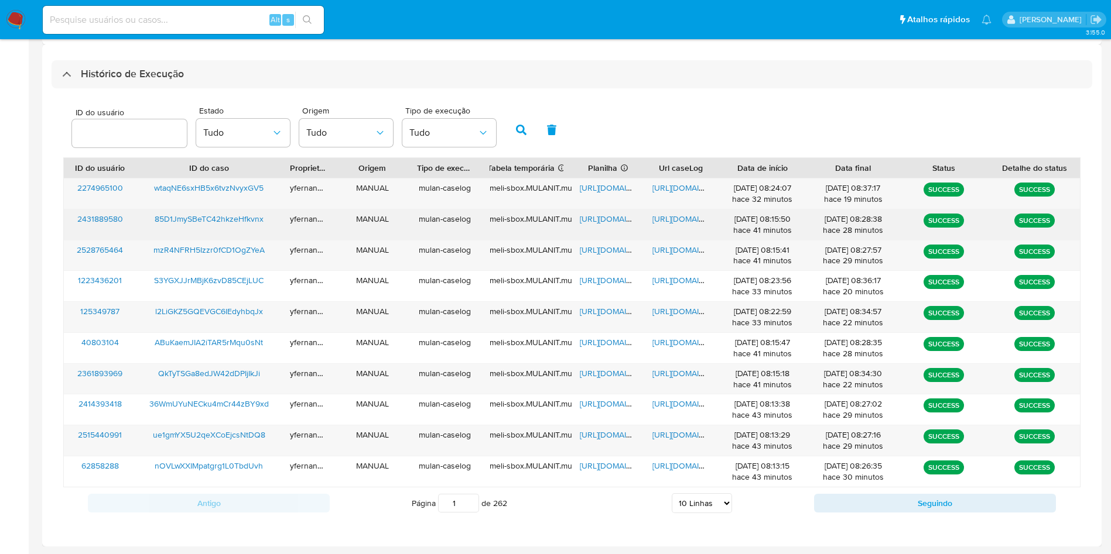
click at [607, 214] on span "[URL][DOMAIN_NAME]" at bounding box center [620, 219] width 81 height 12
click at [670, 218] on span "[URL][DOMAIN_NAME]" at bounding box center [692, 219] width 81 height 12
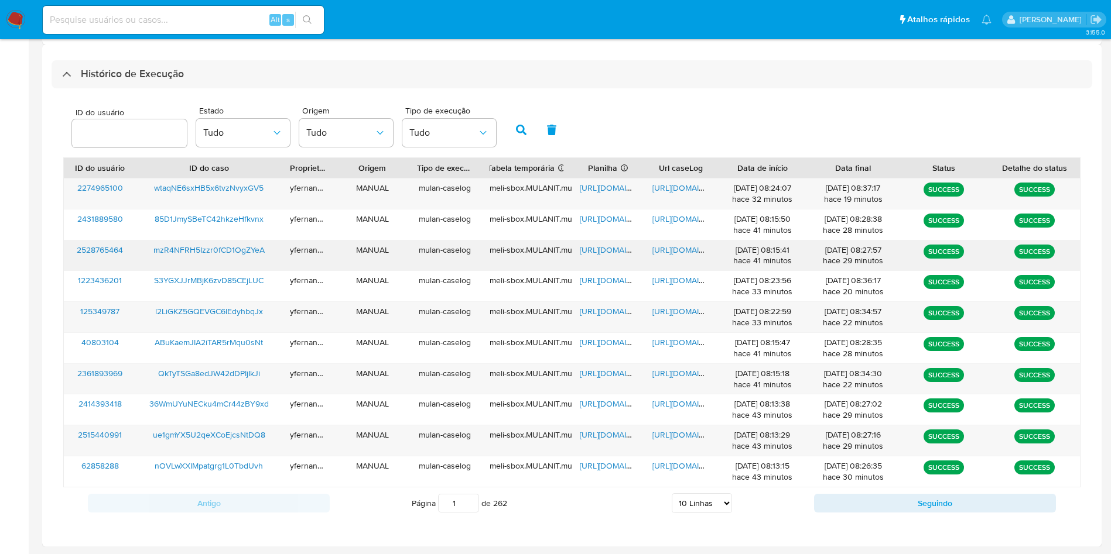
click at [619, 251] on span "[URL][DOMAIN_NAME]" at bounding box center [620, 250] width 81 height 12
click at [685, 246] on span "[URL][DOMAIN_NAME]" at bounding box center [692, 250] width 81 height 12
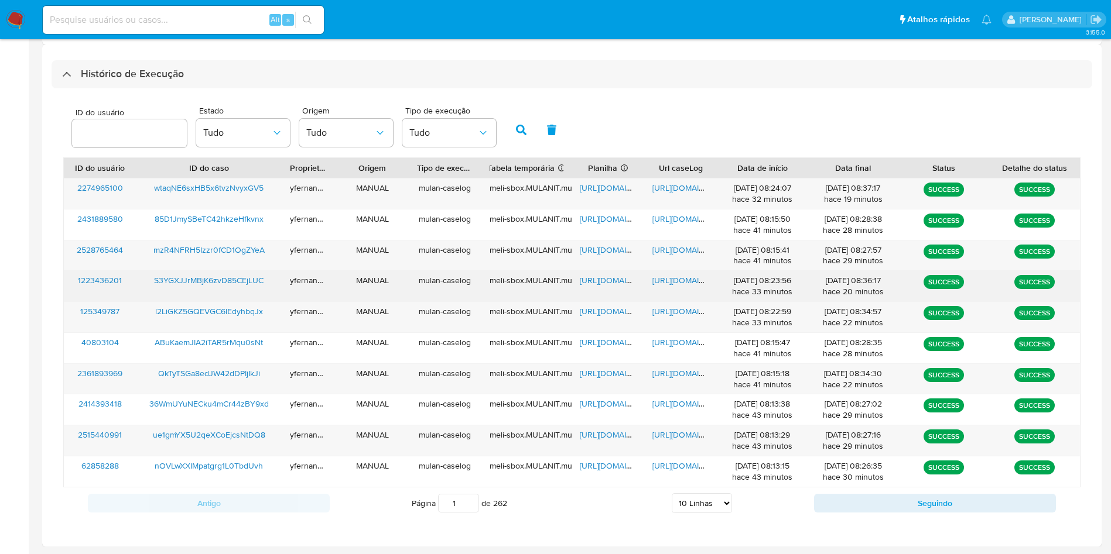
click at [601, 279] on span "[URL][DOMAIN_NAME]" at bounding box center [620, 281] width 81 height 12
click at [680, 278] on span "[URL][DOMAIN_NAME]" at bounding box center [692, 281] width 81 height 12
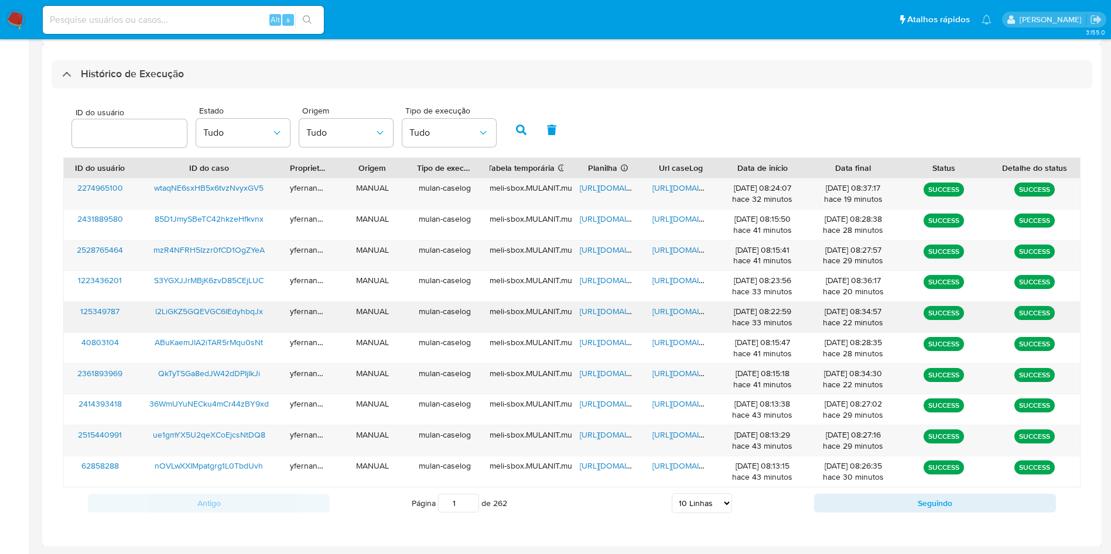
click at [615, 309] on span "[URL][DOMAIN_NAME]" at bounding box center [620, 312] width 81 height 12
click at [683, 311] on span "[URL][DOMAIN_NAME]" at bounding box center [692, 312] width 81 height 12
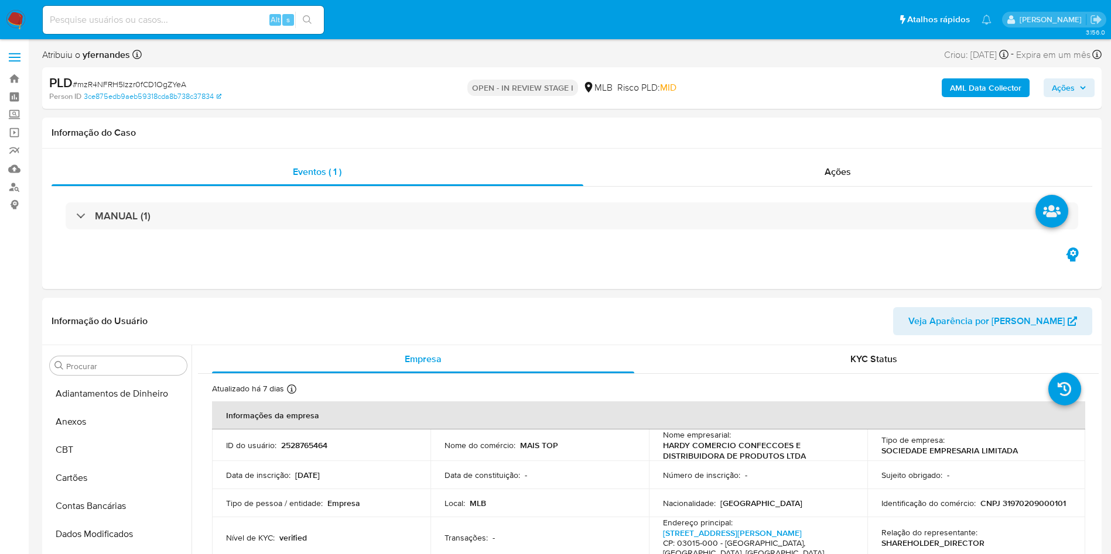
select select "10"
click at [147, 84] on span "# mzR4NFRH5Izzr0fCD1OgZYeA" at bounding box center [130, 84] width 114 height 12
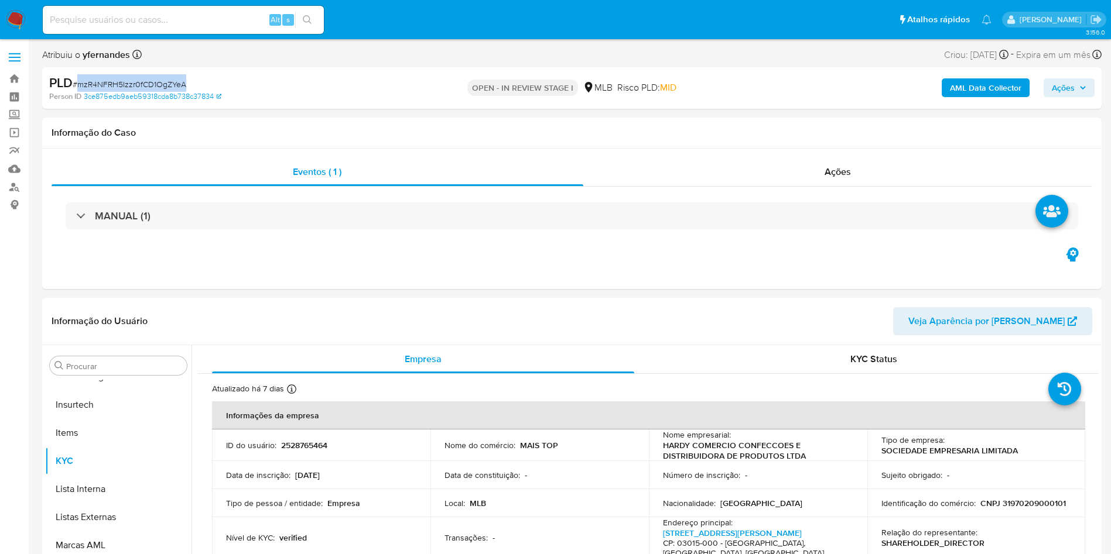
drag, startPoint x: 147, startPoint y: 84, endPoint x: 327, endPoint y: 1, distance: 198.0
click at [147, 84] on span "# mzR4NFRH5Izzr0fCD1OgZYeA" at bounding box center [130, 84] width 114 height 12
copy span "mzR4NFRH5Izzr0fCD1OgZYeA"
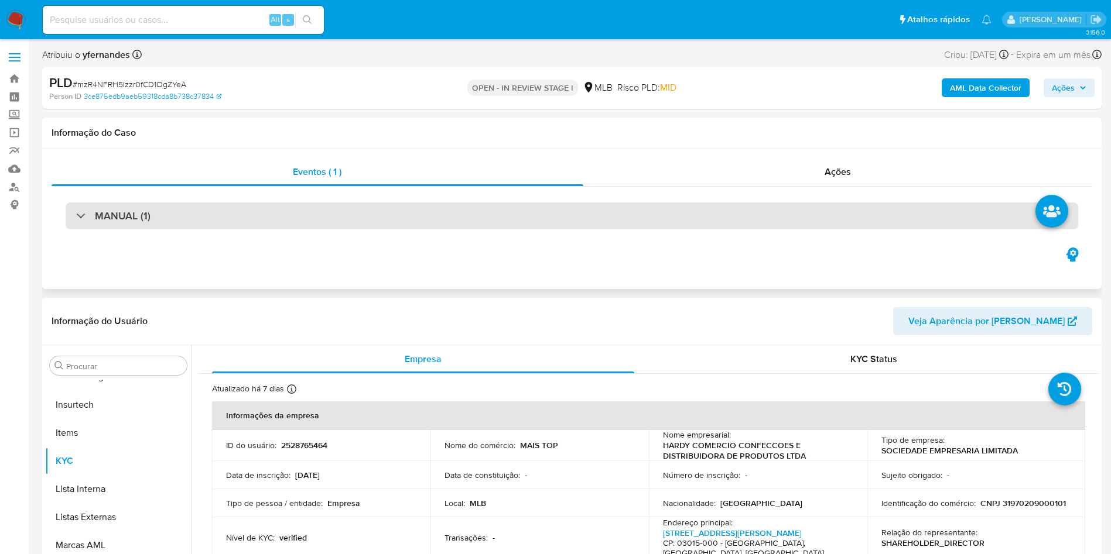
click at [432, 203] on div "MANUAL (1)" at bounding box center [572, 216] width 1012 height 27
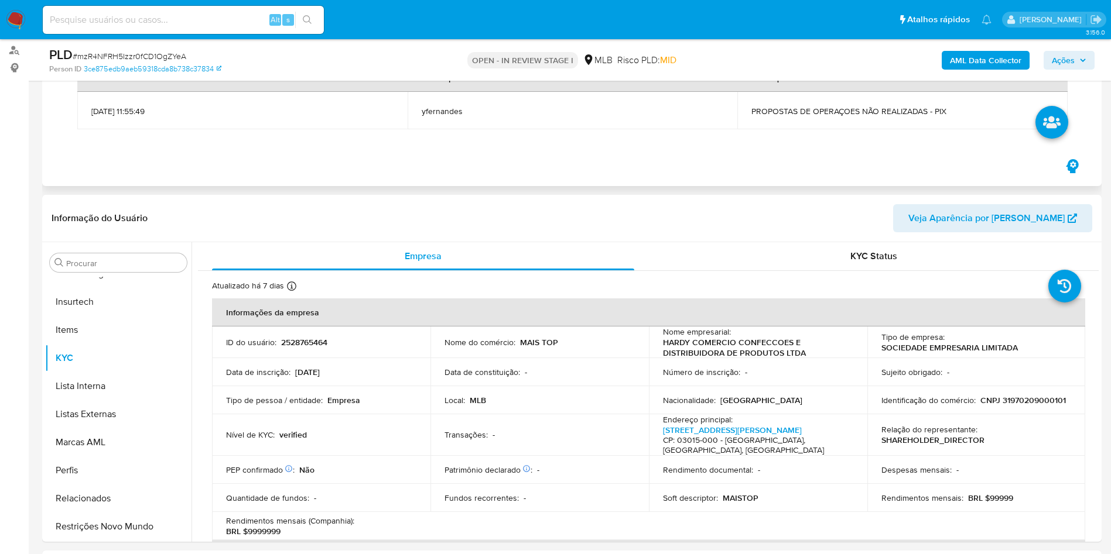
scroll to position [176, 0]
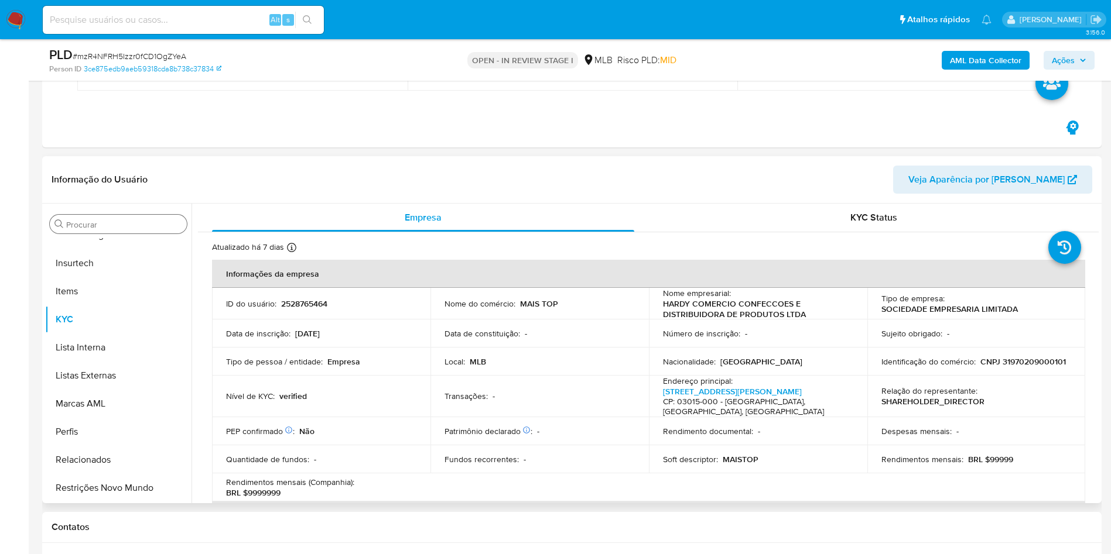
click at [141, 228] on input "Procurar" at bounding box center [124, 225] width 116 height 11
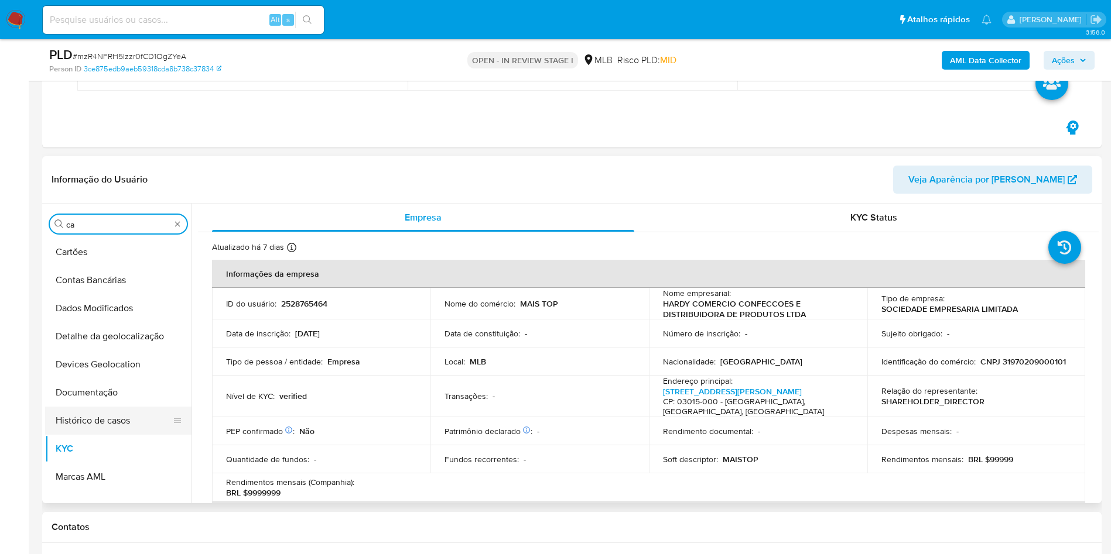
scroll to position [0, 0]
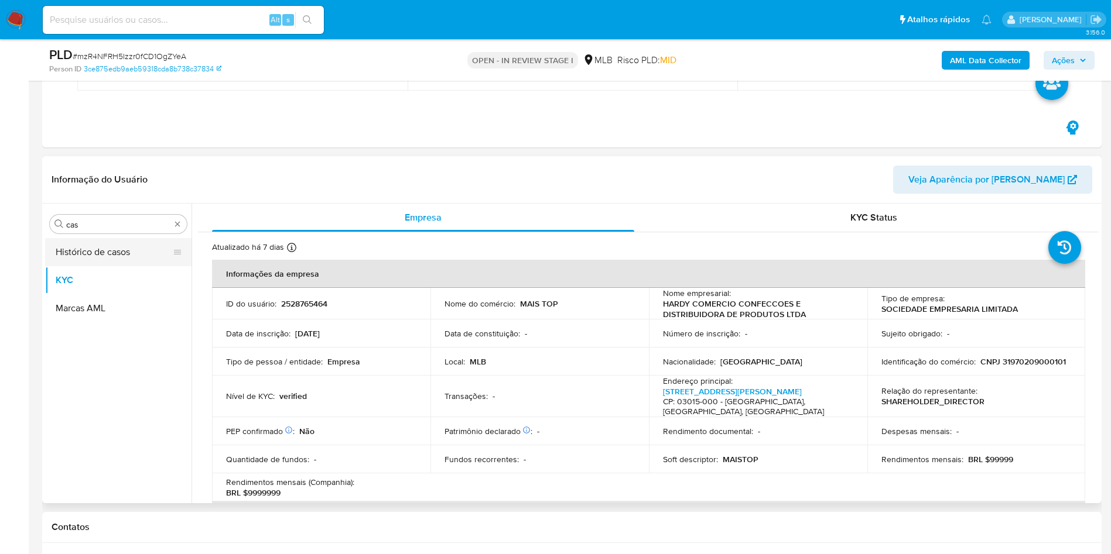
click at [111, 248] on button "Histórico de casos" at bounding box center [113, 252] width 137 height 28
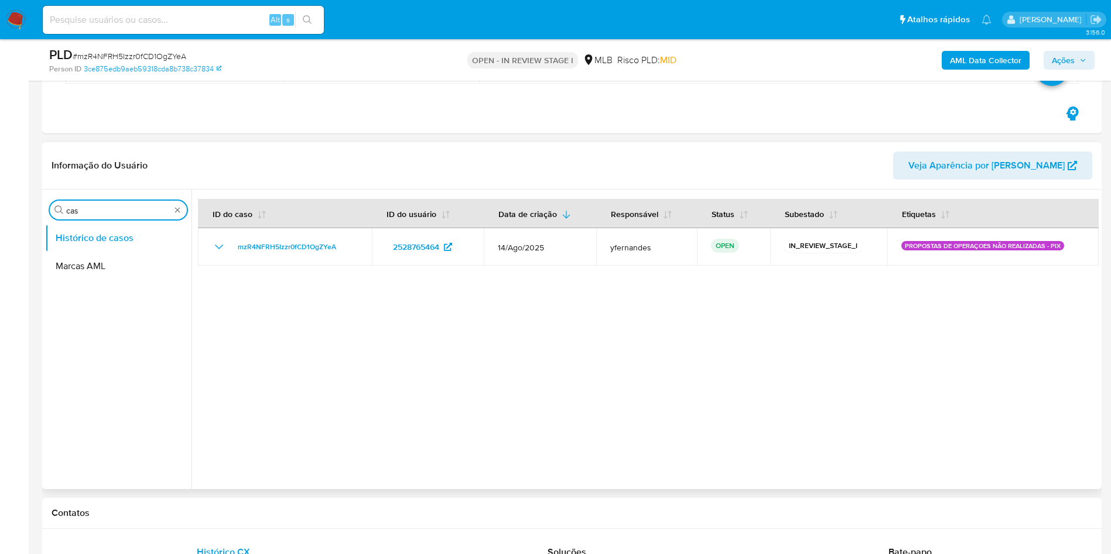
click at [102, 206] on input "cas" at bounding box center [118, 211] width 104 height 11
type input "do"
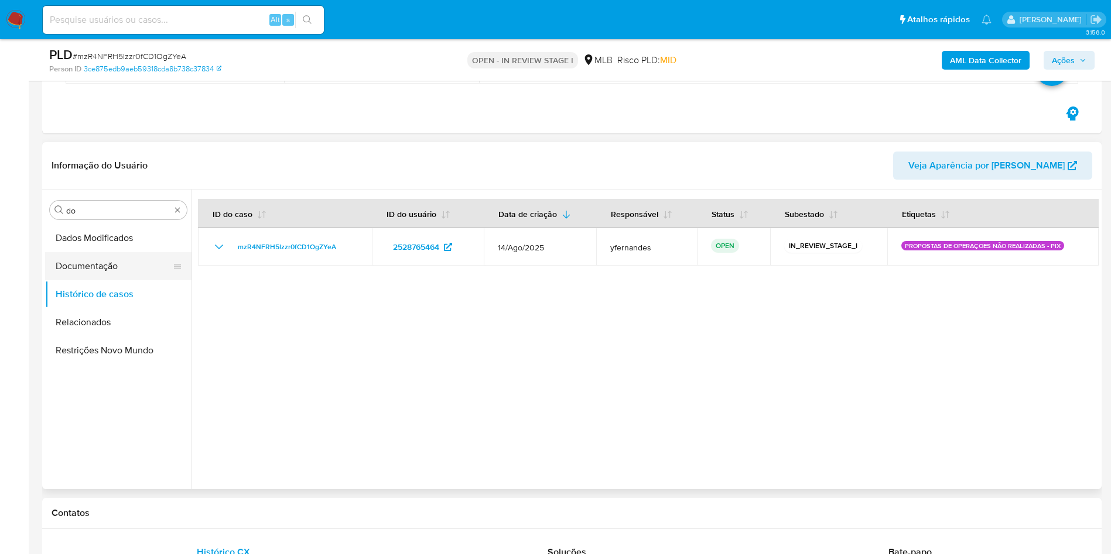
click at [97, 259] on button "Documentação" at bounding box center [113, 266] width 137 height 28
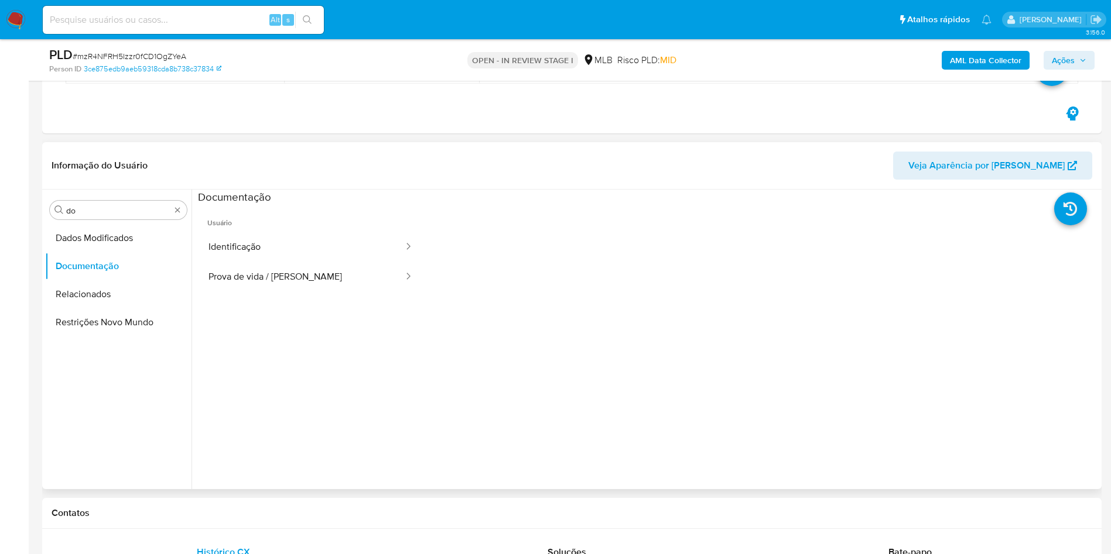
scroll to position [527, 0]
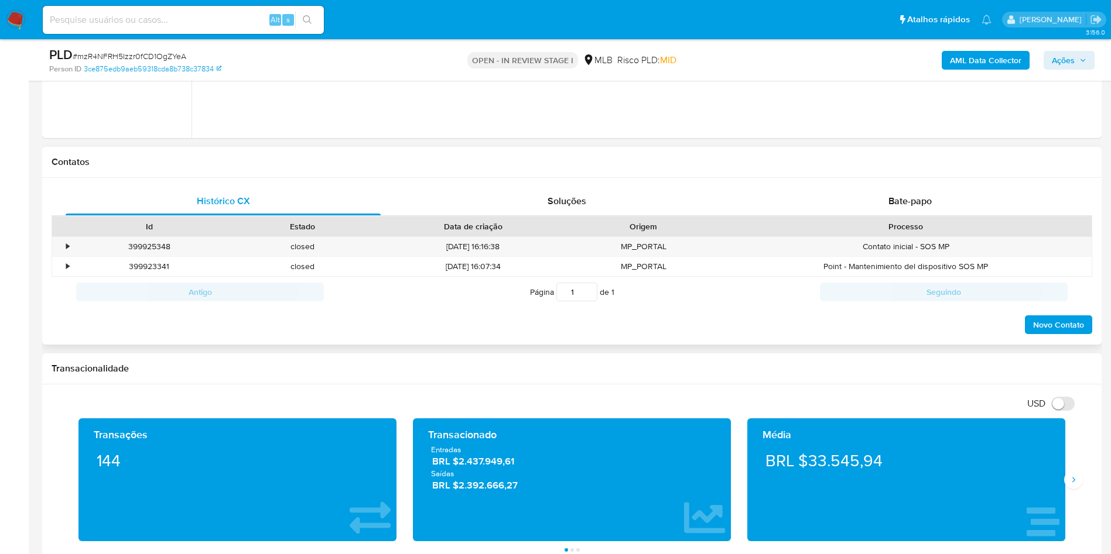
click at [881, 184] on div "Histórico CX Soluções Bate-papo Id Estado Data de criação Origem Processo • 399…" at bounding box center [571, 261] width 1059 height 167
click at [905, 195] on span "Bate-papo" at bounding box center [909, 200] width 43 height 13
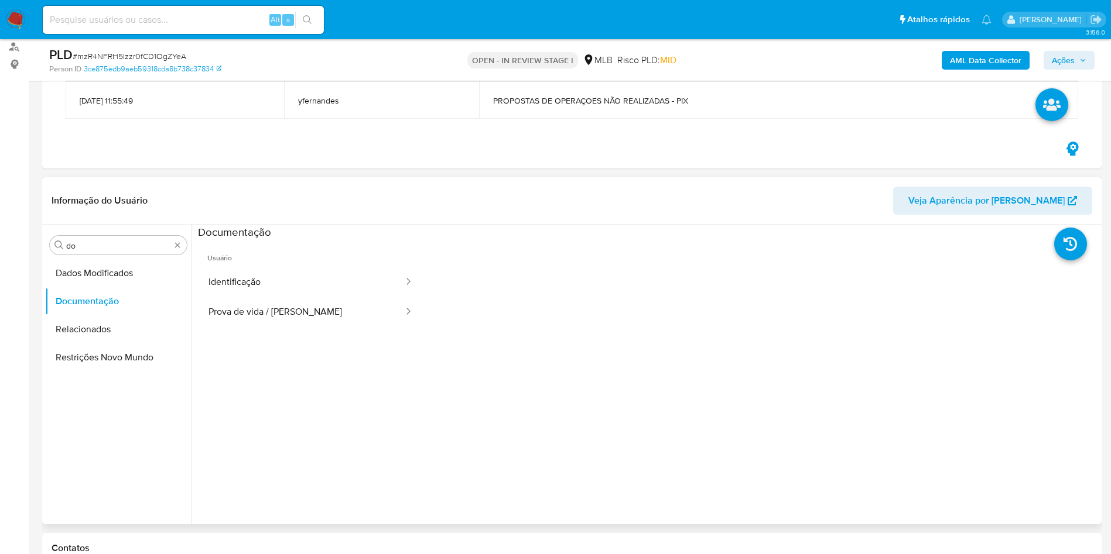
scroll to position [101, 0]
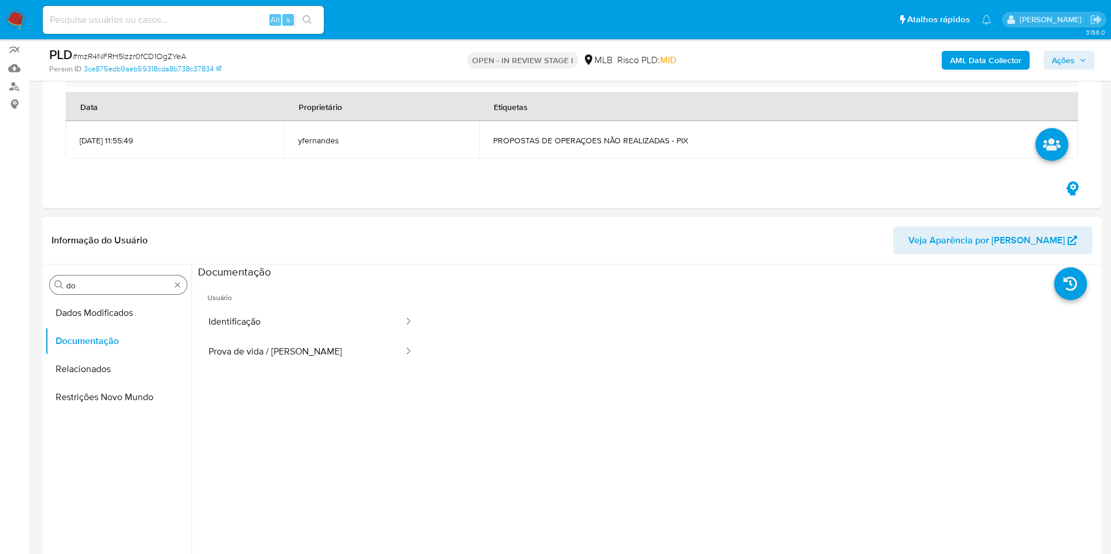
click at [119, 292] on div "Procurar do" at bounding box center [118, 285] width 137 height 19
click at [109, 286] on input "do" at bounding box center [118, 285] width 104 height 11
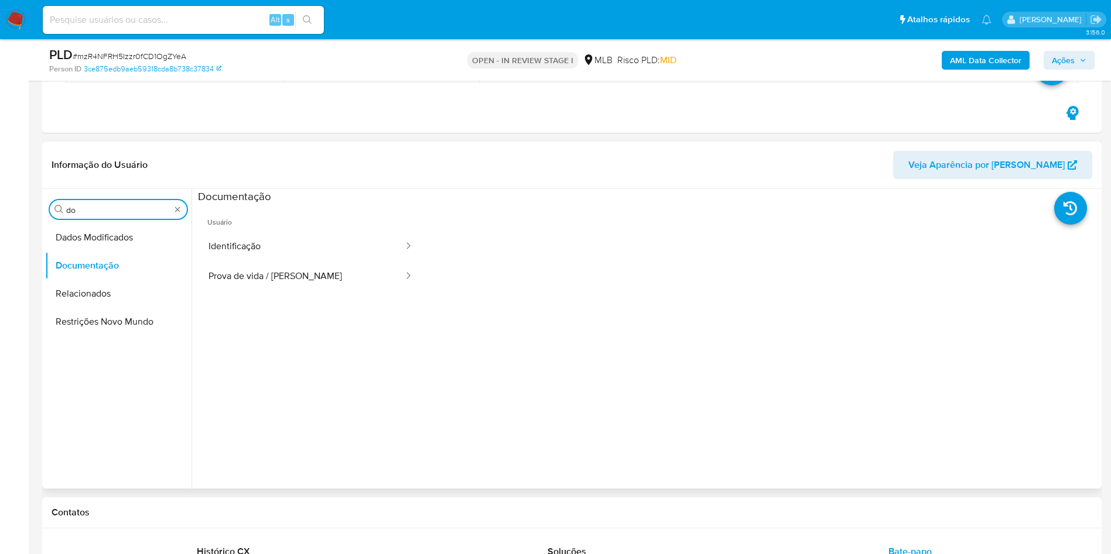
scroll to position [540, 0]
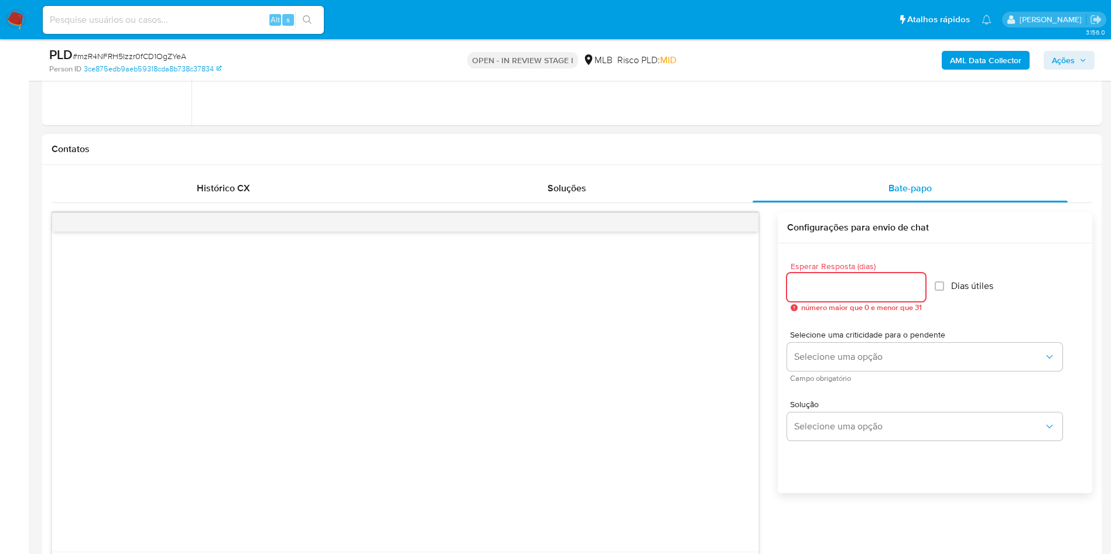
click at [814, 283] on input "Esperar Resposta (dias)" at bounding box center [856, 287] width 138 height 15
type input "3"
click at [817, 335] on span "Selecione uma criticidade para o pendente" at bounding box center [927, 335] width 275 height 8
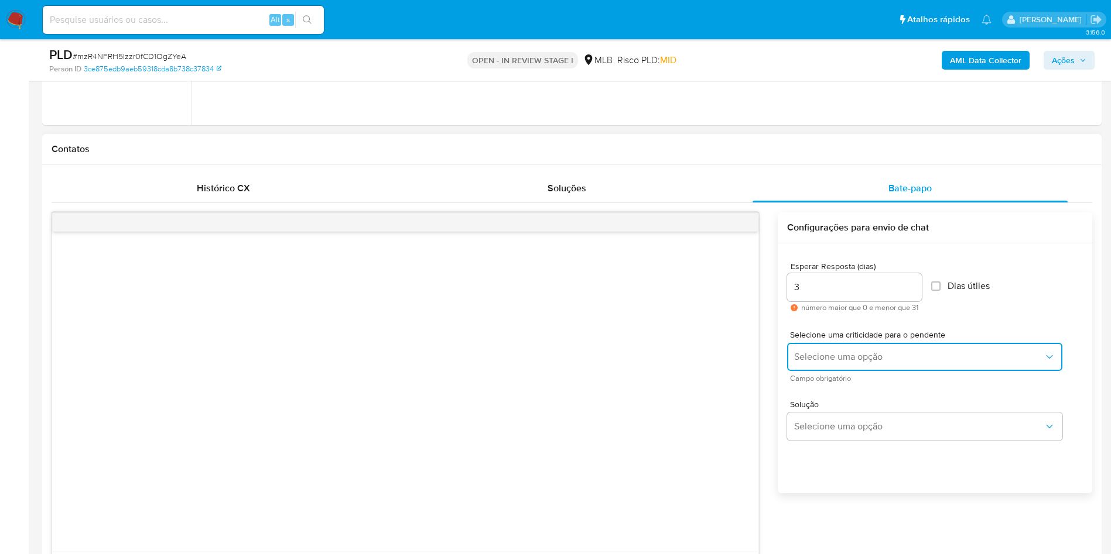
click at [821, 353] on span "Selecione uma opção" at bounding box center [918, 357] width 249 height 12
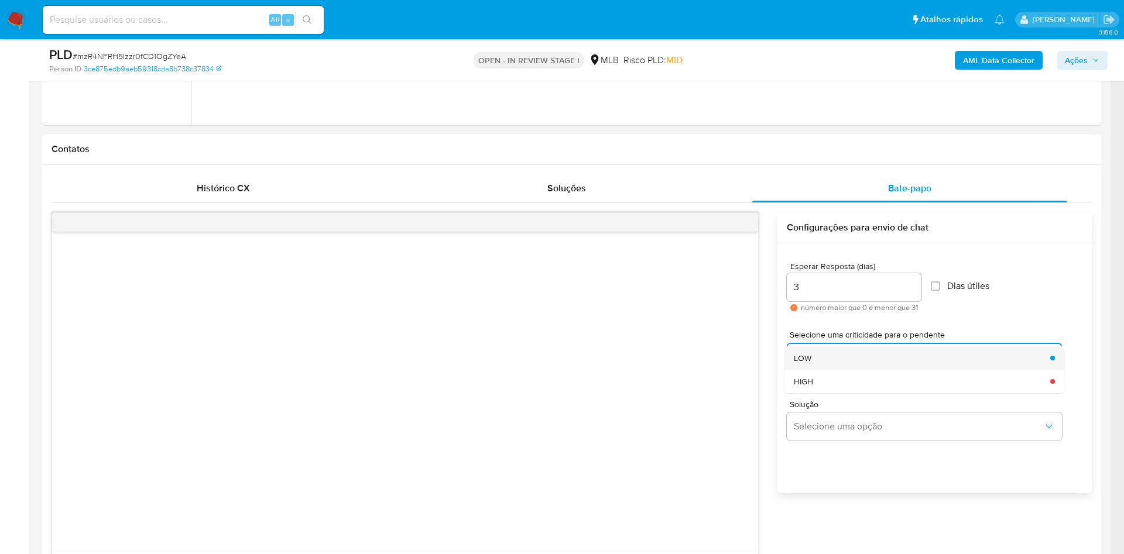
click at [820, 357] on div "LOW" at bounding box center [918, 358] width 249 height 23
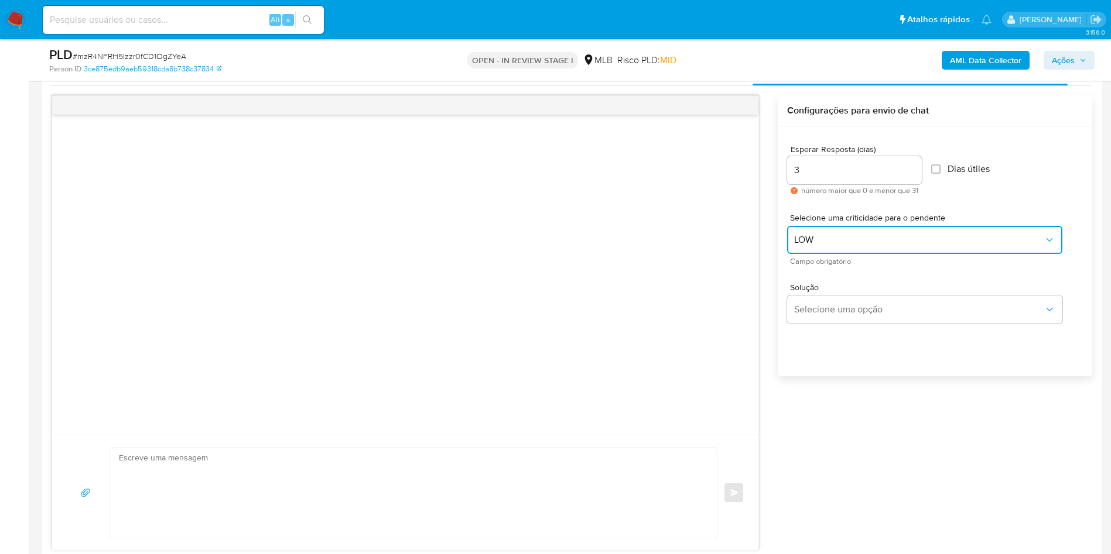
scroll to position [715, 0]
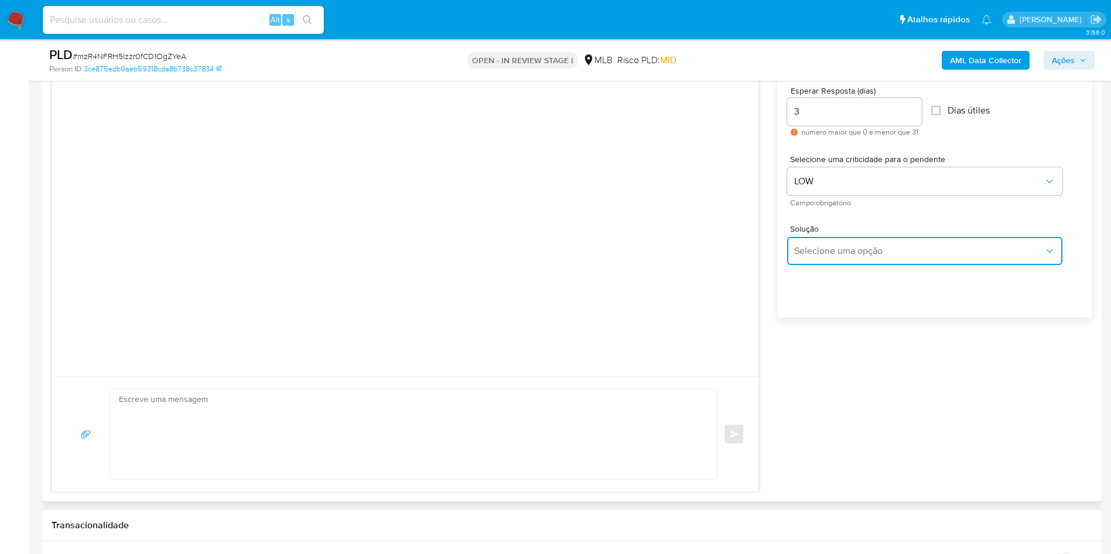
click at [821, 258] on button "Selecione uma opção" at bounding box center [924, 251] width 275 height 28
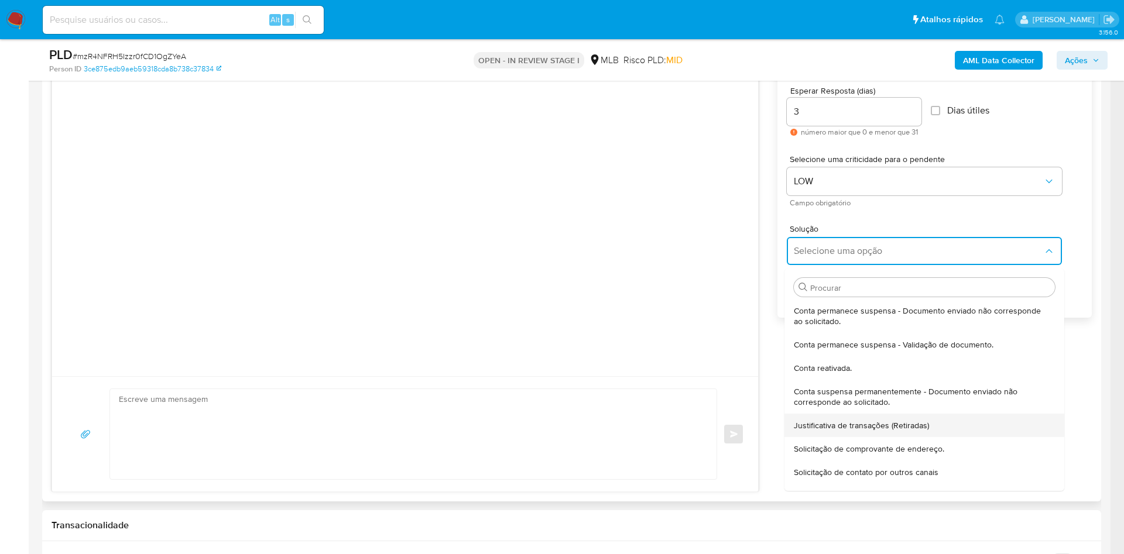
drag, startPoint x: 841, startPoint y: 365, endPoint x: 820, endPoint y: 429, distance: 66.8
click at [820, 429] on ul "Conta permanece suspensa - Documento enviado não corresponde ao solicitado. Con…" at bounding box center [925, 395] width 280 height 192
click at [820, 428] on span "Justificativa de transações (Retiradas)" at bounding box center [861, 425] width 135 height 11
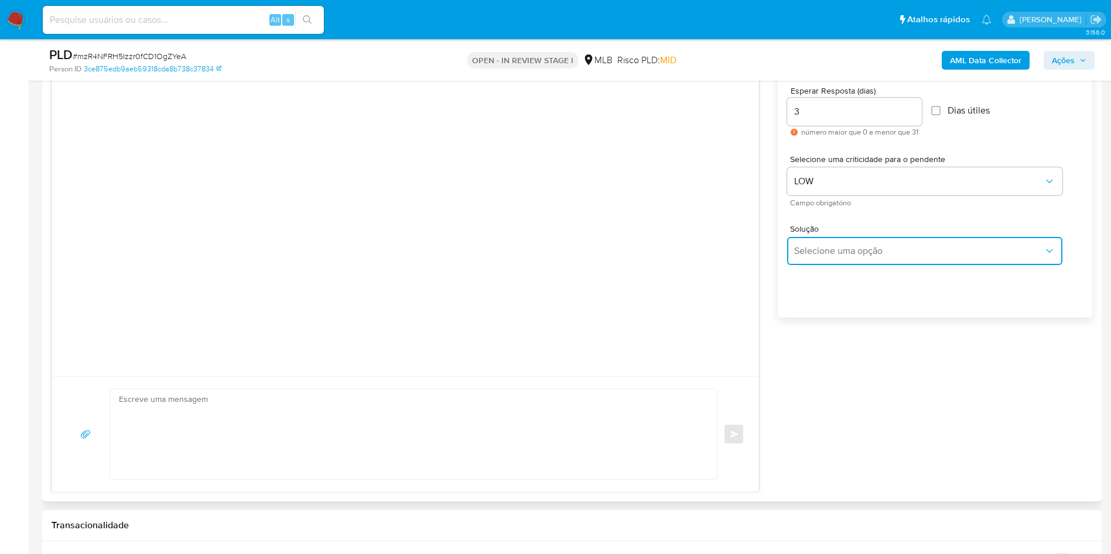
type textarea "Olá,Suspendemos a sua conta para uma verificação adicional de segurança.Por fav…"
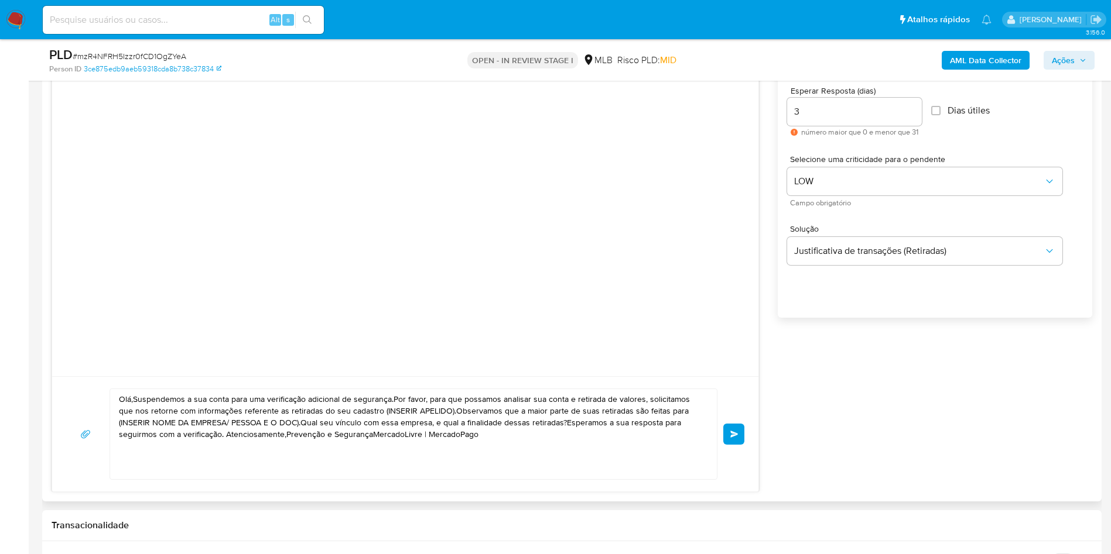
click at [492, 429] on textarea "Olá,Suspendemos a sua conta para uma verificação adicional de segurança.Por fav…" at bounding box center [410, 434] width 583 height 90
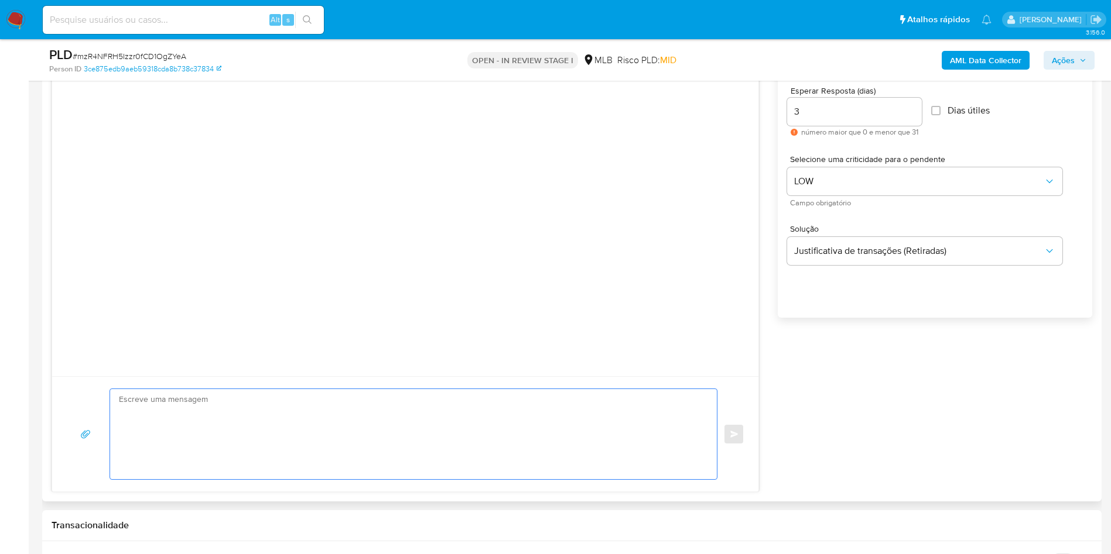
paste textarea "Olá! Estamos realizando uma verificação adicional de segurança em contas de usu…"
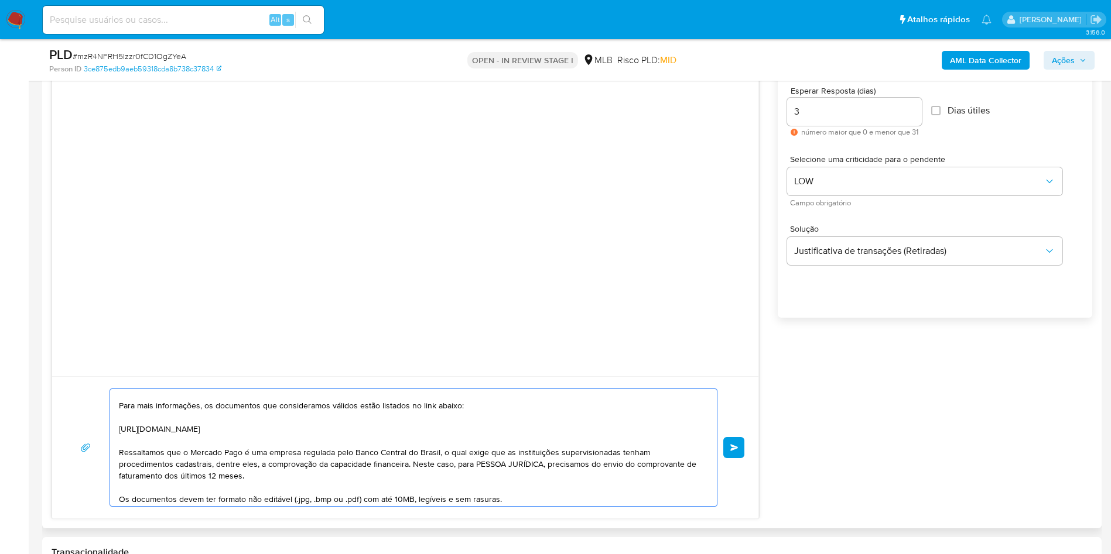
scroll to position [0, 0]
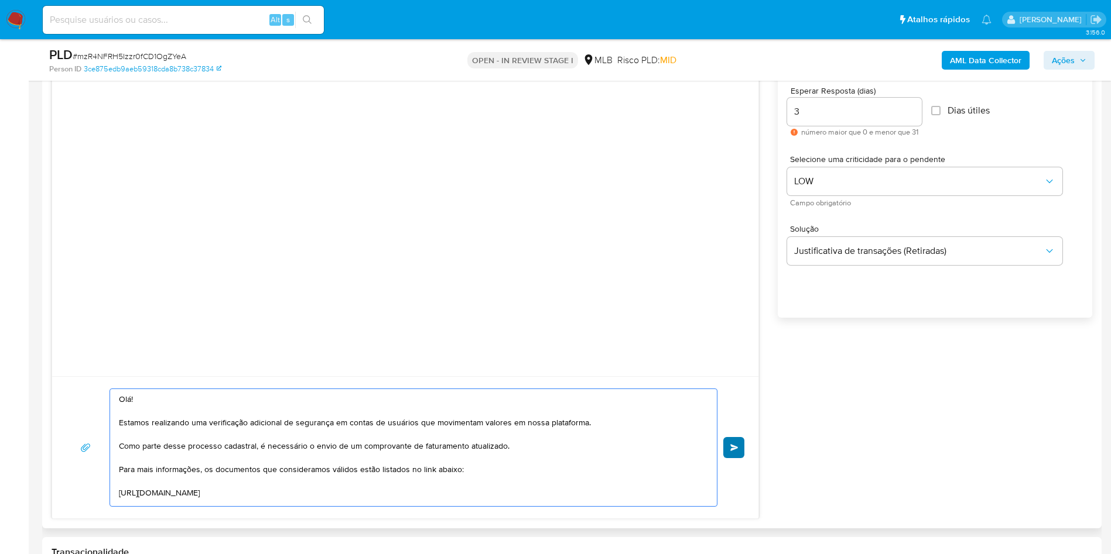
type textarea "Olá! Estamos realizando uma verificação adicional de segurança em contas de usu…"
click at [733, 453] on button "common.send" at bounding box center [733, 447] width 21 height 21
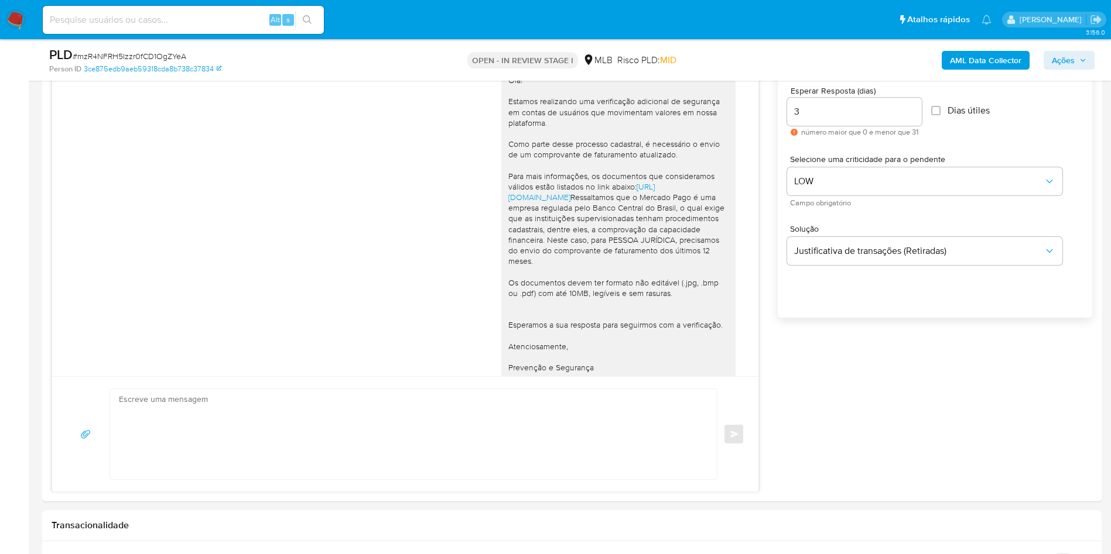
scroll to position [66, 0]
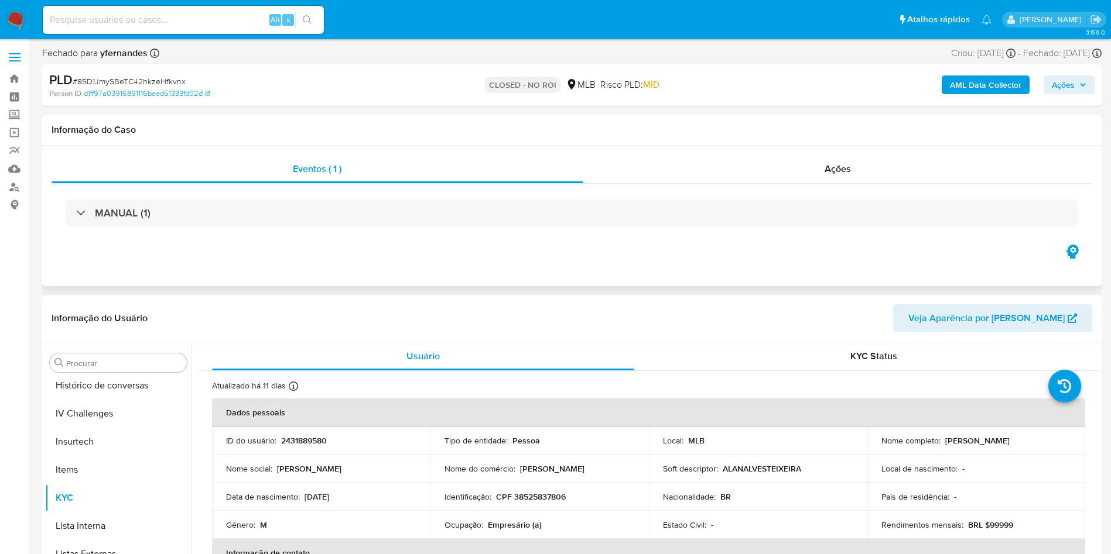
scroll to position [523, 0]
click at [118, 73] on div "PLD # 85D1JmySBeTC42hkzeHfkvnx" at bounding box center [221, 80] width 344 height 18
select select "10"
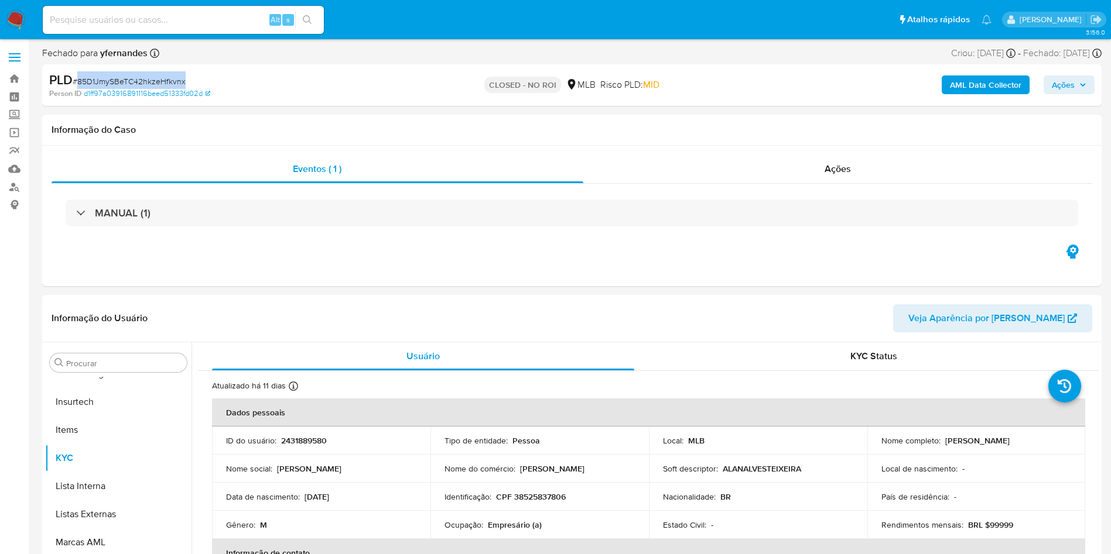
copy span "85D1JmySBeTC42hkzeHfkvnx"
click at [110, 365] on input "Procurar" at bounding box center [124, 363] width 116 height 11
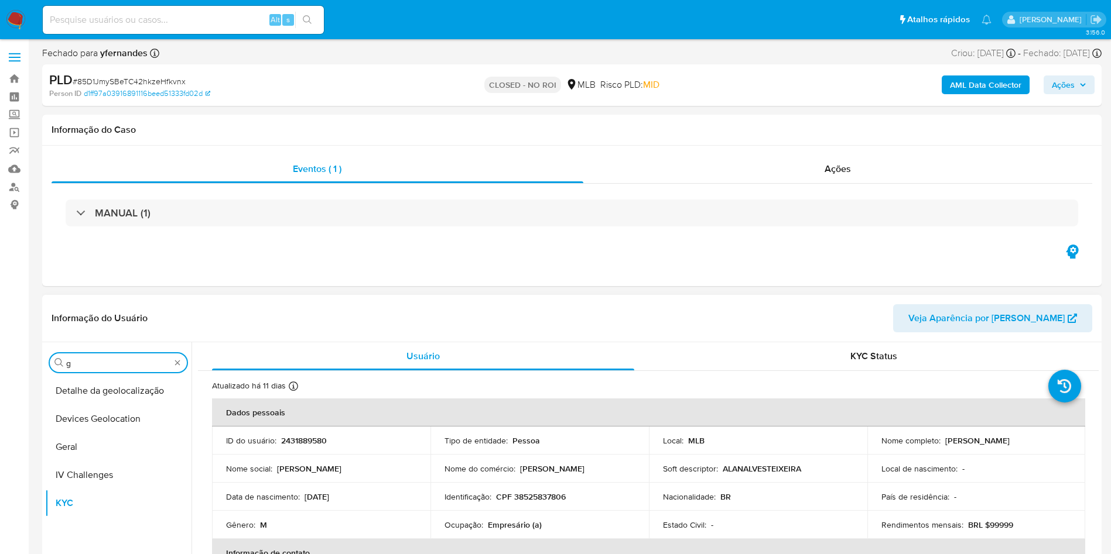
scroll to position [0, 0]
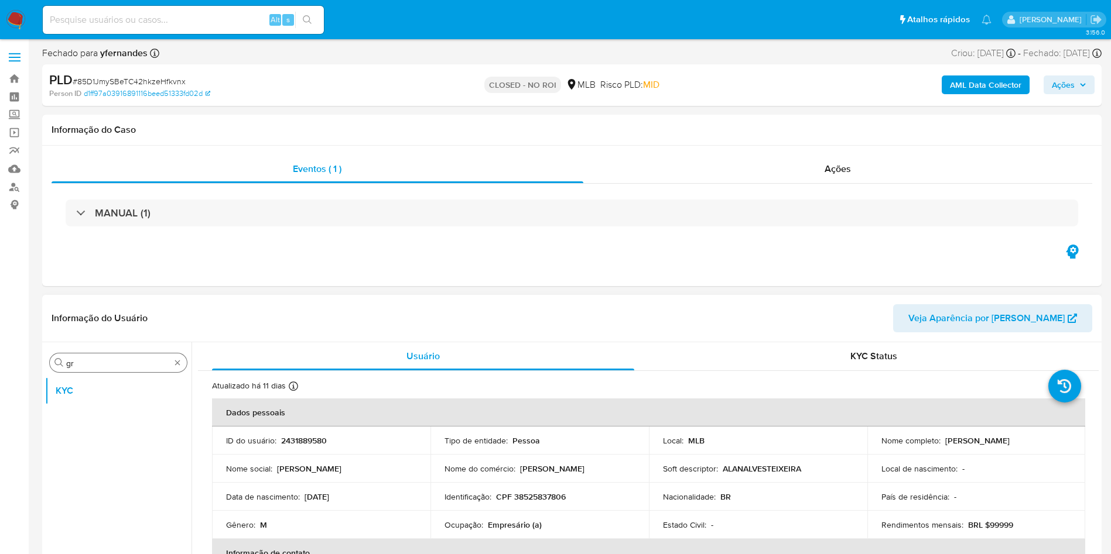
click at [96, 356] on div "Procurar gr" at bounding box center [118, 363] width 137 height 19
click at [95, 358] on div "Procurar gr" at bounding box center [118, 363] width 137 height 19
click at [102, 374] on div "Procurar gr KYC" at bounding box center [118, 493] width 146 height 298
click at [102, 373] on div "Procurar gr KYC" at bounding box center [118, 493] width 146 height 298
click at [95, 364] on input "gr" at bounding box center [118, 363] width 104 height 11
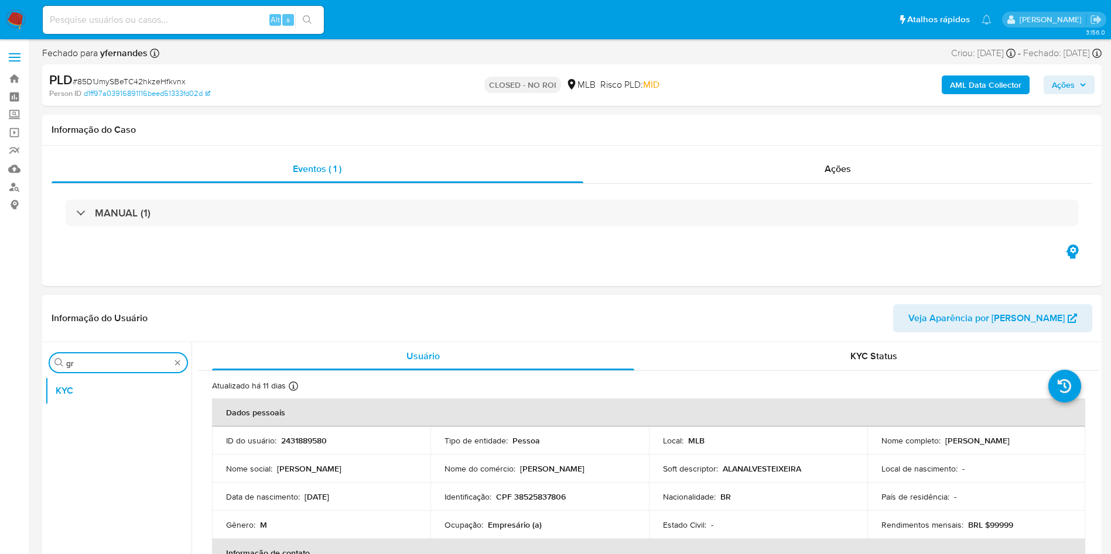
click at [95, 364] on input "gr" at bounding box center [118, 363] width 104 height 11
type input "ger"
click at [88, 382] on button "Geral" at bounding box center [113, 391] width 137 height 28
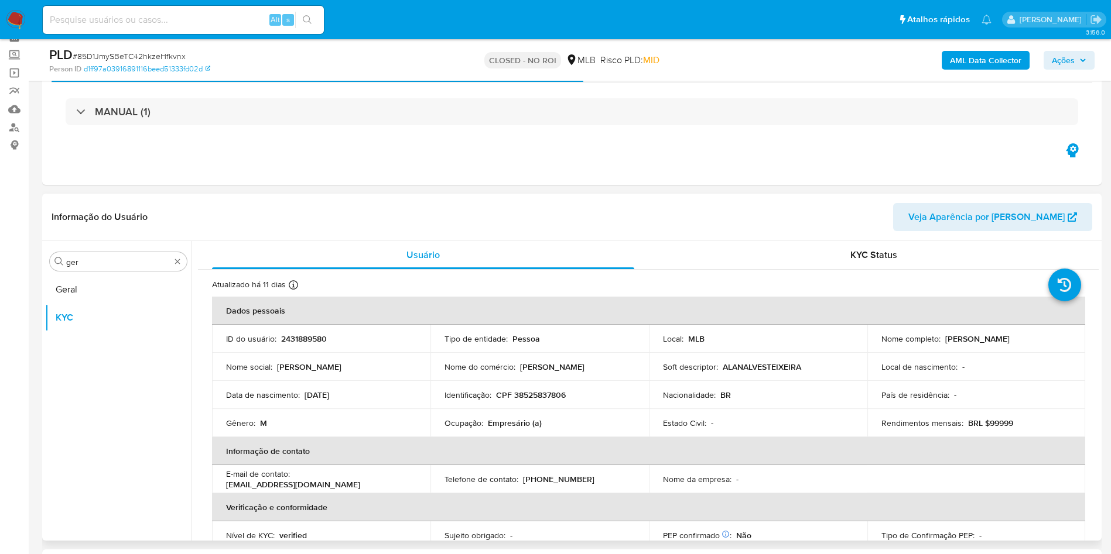
scroll to position [88, 0]
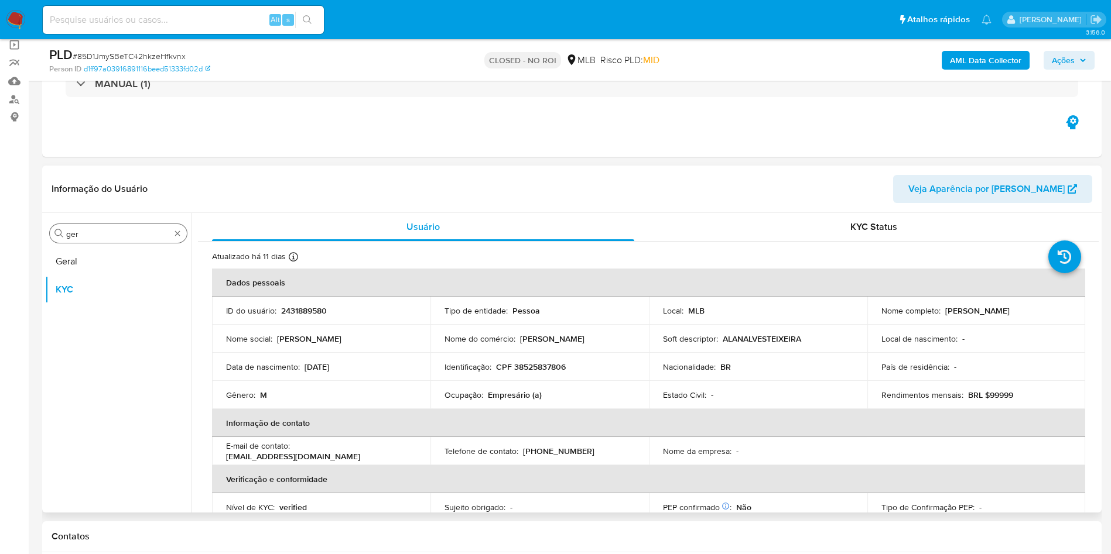
click at [111, 239] on input "ger" at bounding box center [118, 234] width 104 height 11
click at [104, 264] on button "Geral" at bounding box center [113, 262] width 137 height 28
click at [111, 252] on button "Geral" at bounding box center [113, 262] width 137 height 28
click at [105, 257] on button "Geral" at bounding box center [113, 262] width 137 height 28
click at [105, 256] on button "Geral" at bounding box center [113, 262] width 137 height 28
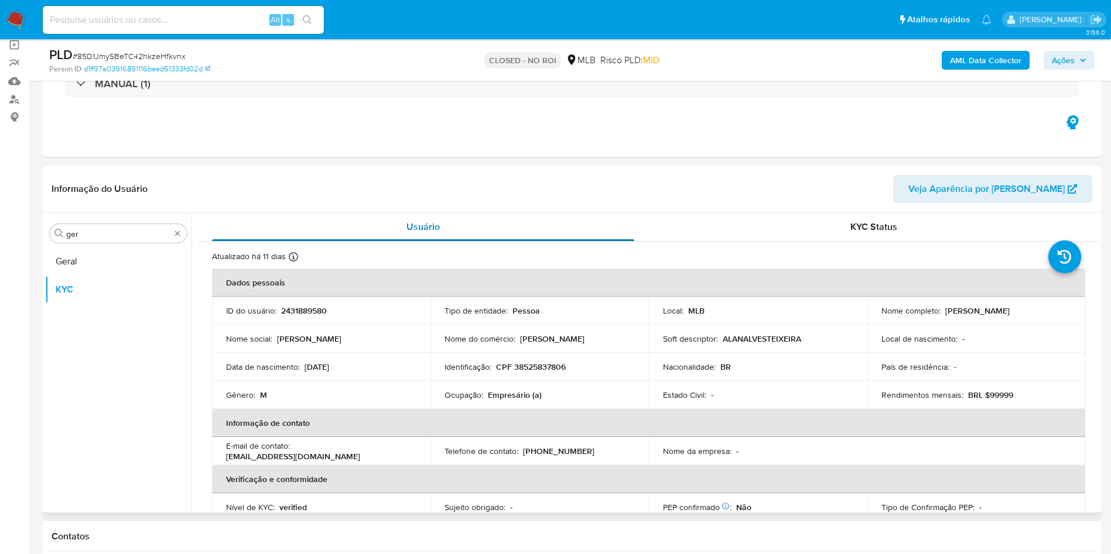
scroll to position [0, 0]
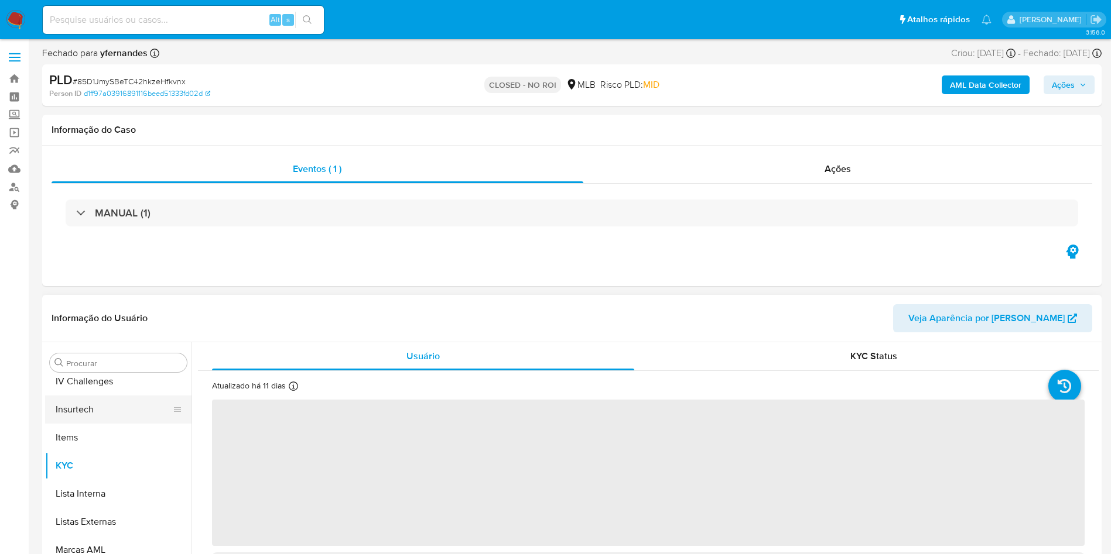
scroll to position [523, 0]
click at [108, 364] on input "Procurar" at bounding box center [124, 363] width 116 height 11
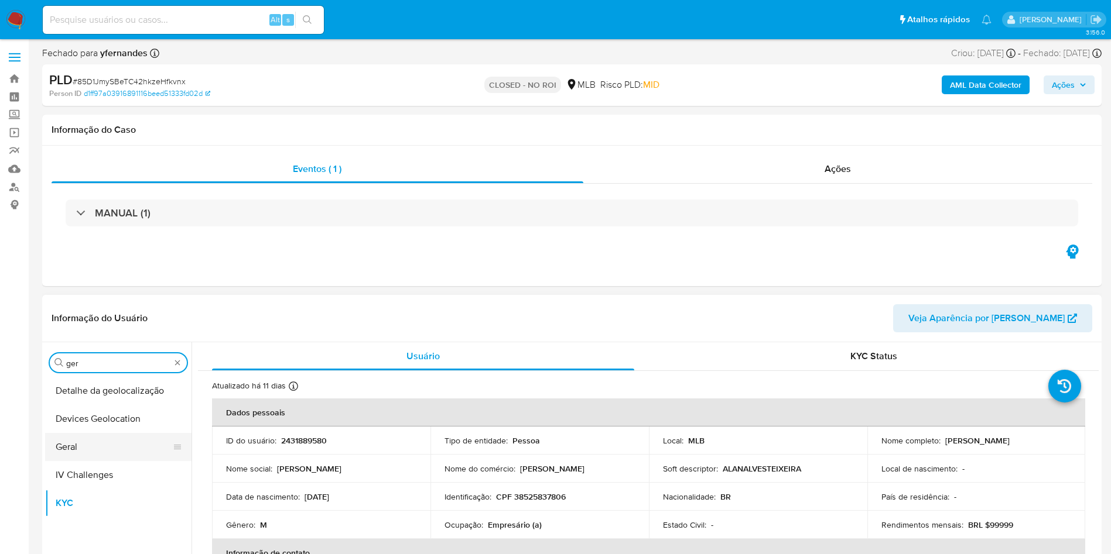
scroll to position [0, 0]
type input "ger"
select select "10"
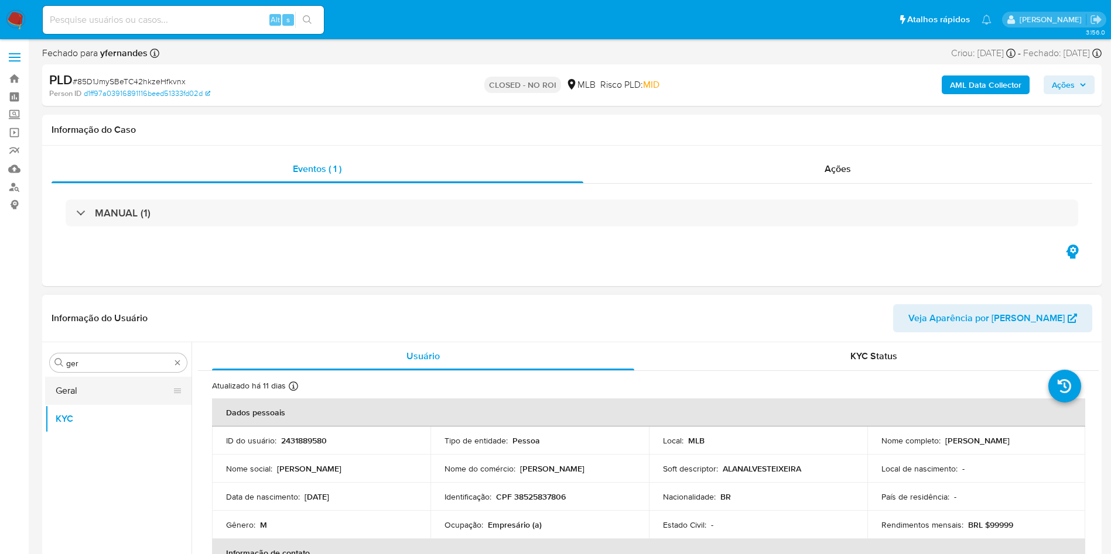
click at [80, 395] on button "Geral" at bounding box center [113, 391] width 137 height 28
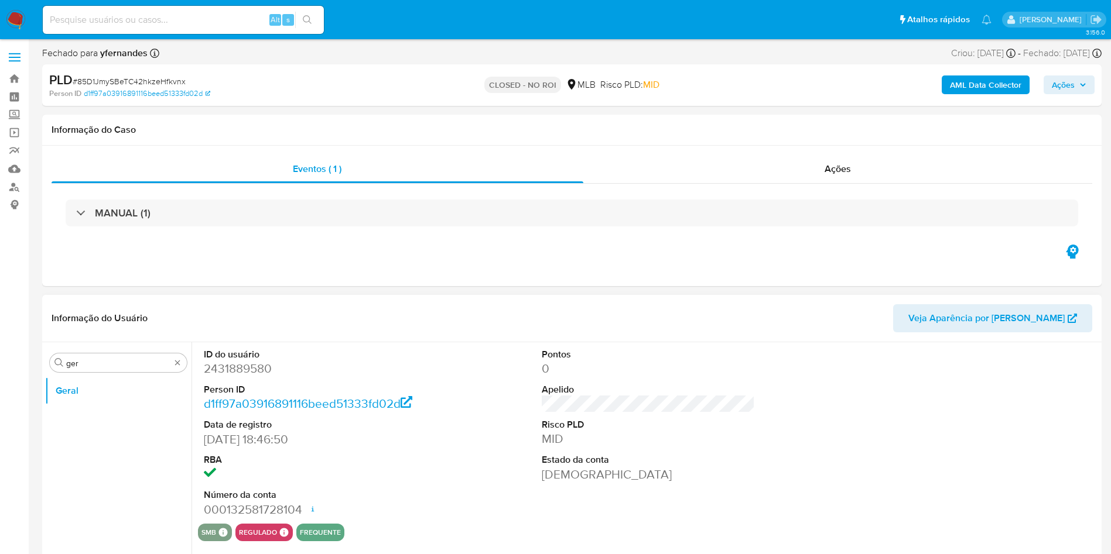
click at [238, 373] on dd "2431889580" at bounding box center [311, 369] width 214 height 16
drag, startPoint x: 238, startPoint y: 373, endPoint x: 94, endPoint y: 46, distance: 357.6
click at [237, 373] on dd "2431889580" at bounding box center [311, 369] width 214 height 16
copy dd "2431889580"
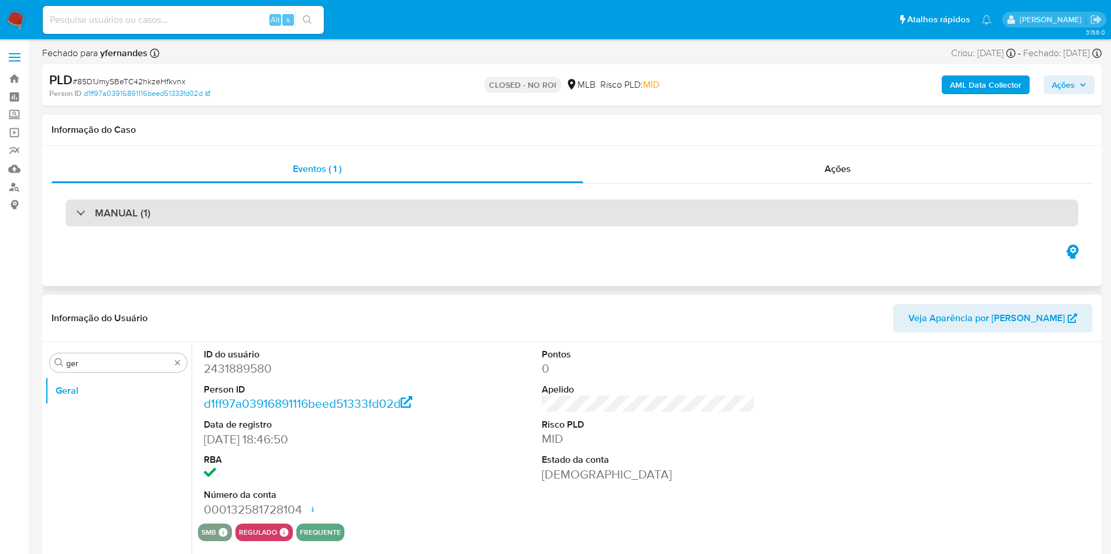
click at [793, 205] on div "MANUAL (1)" at bounding box center [572, 213] width 1012 height 27
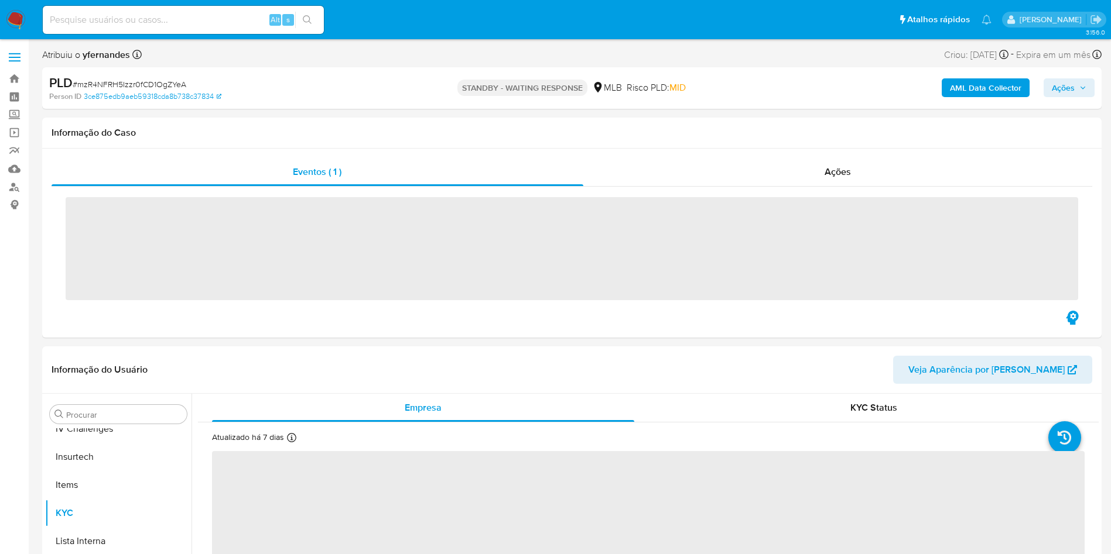
scroll to position [523, 0]
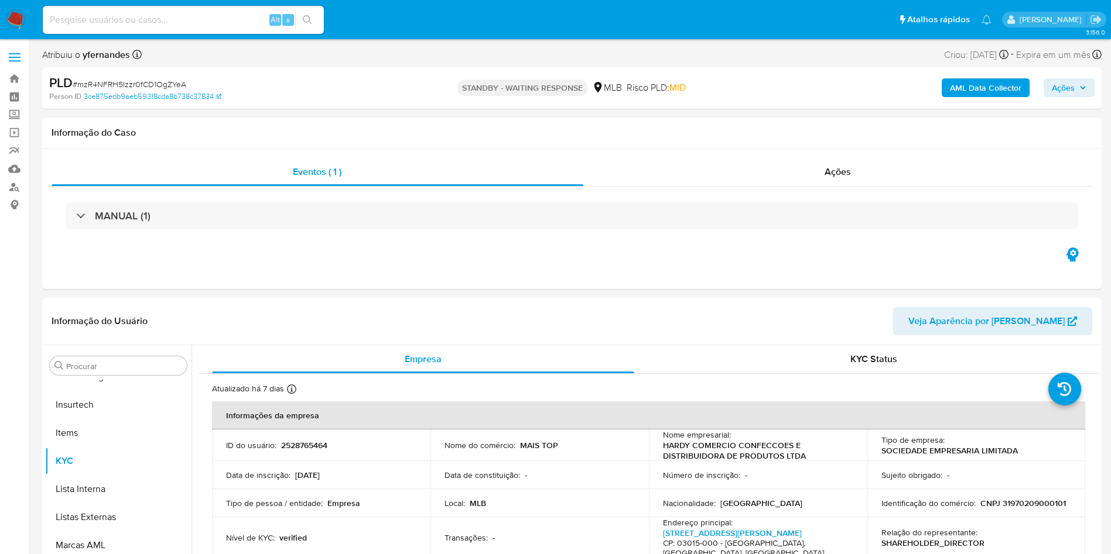
select select "10"
click at [677, 187] on div "MANUAL (1)" at bounding box center [572, 216] width 1040 height 59
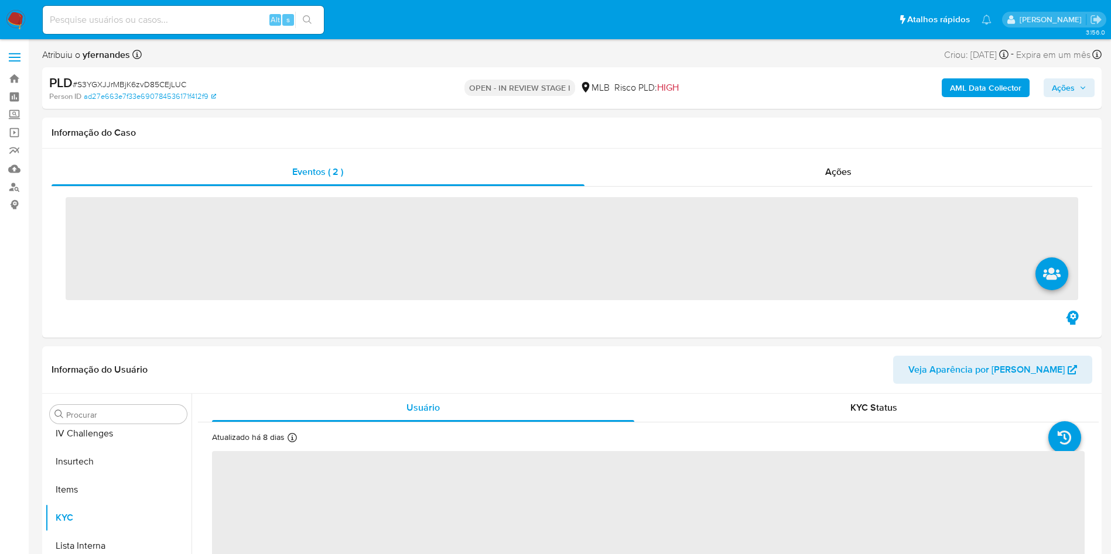
scroll to position [523, 0]
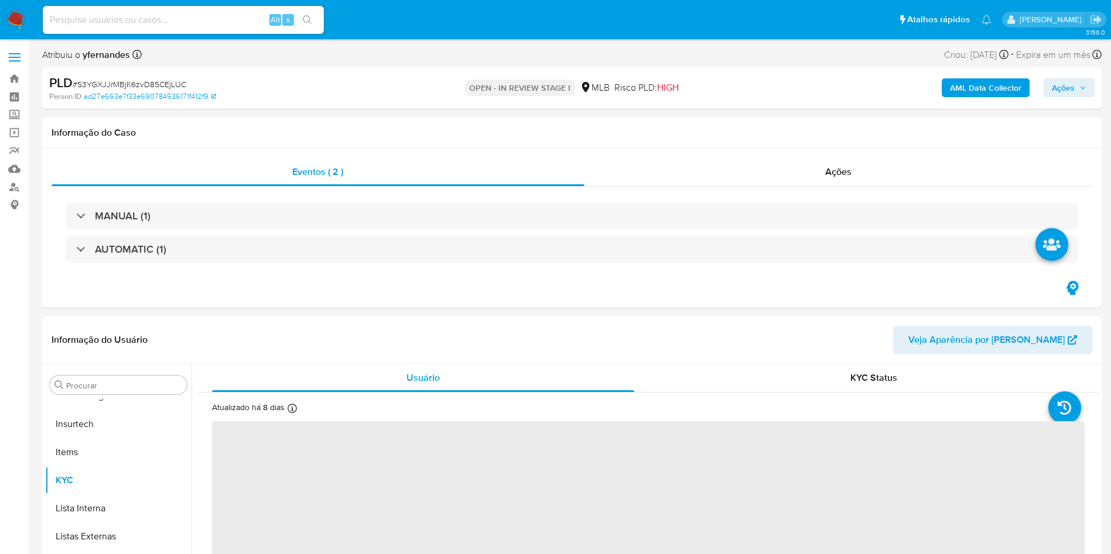
click at [125, 84] on span "# S3YGXJJrMBjK6zvD85CEjLUC" at bounding box center [130, 84] width 114 height 12
copy span "S3YGXJJrMBjK6zvD85CEjLUC"
select select "10"
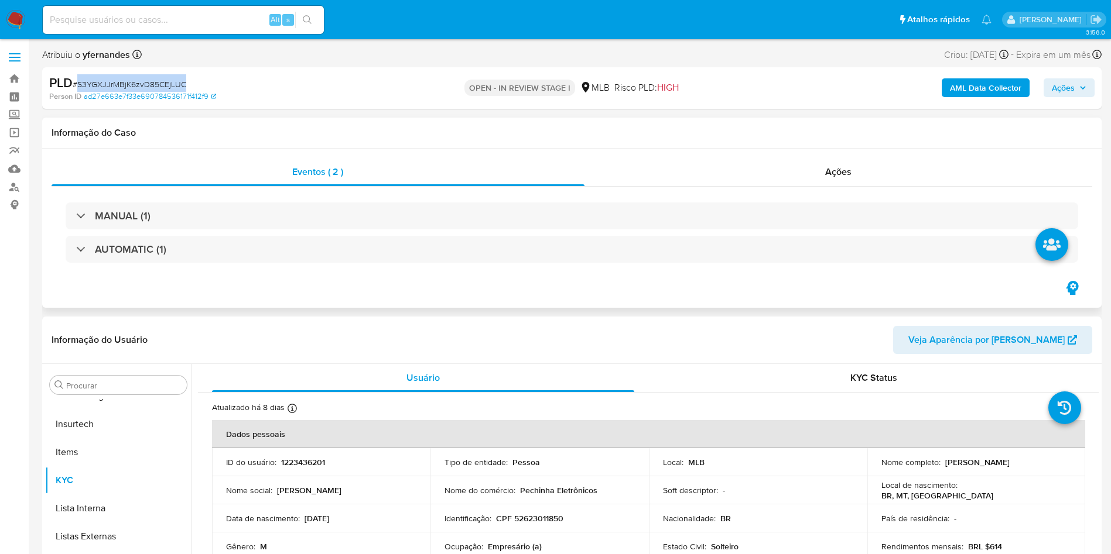
click at [615, 231] on div "MANUAL (1) AUTOMATIC (1)" at bounding box center [572, 233] width 1012 height 60
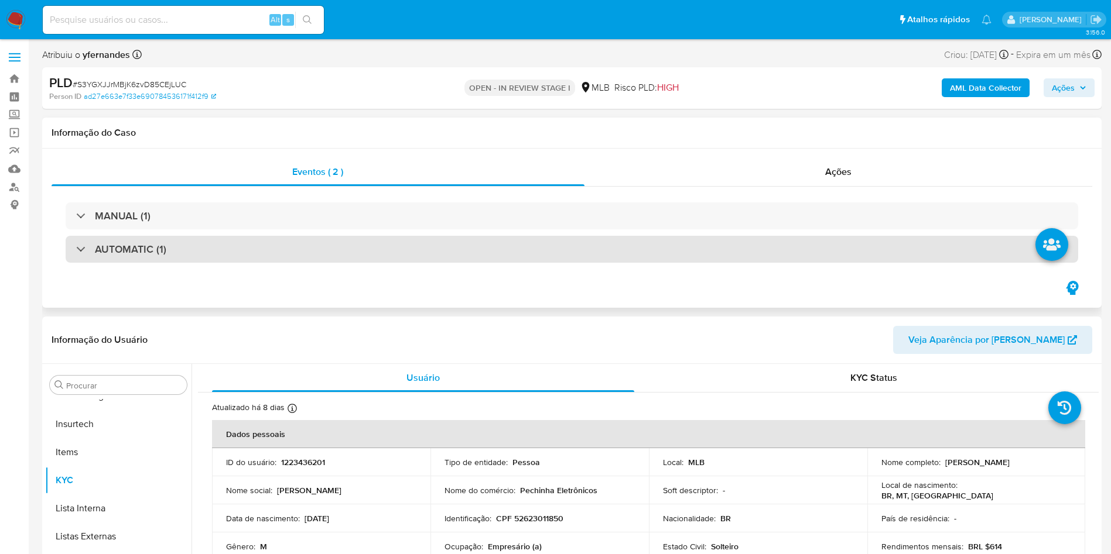
click at [555, 261] on div "AUTOMATIC (1)" at bounding box center [572, 249] width 1012 height 27
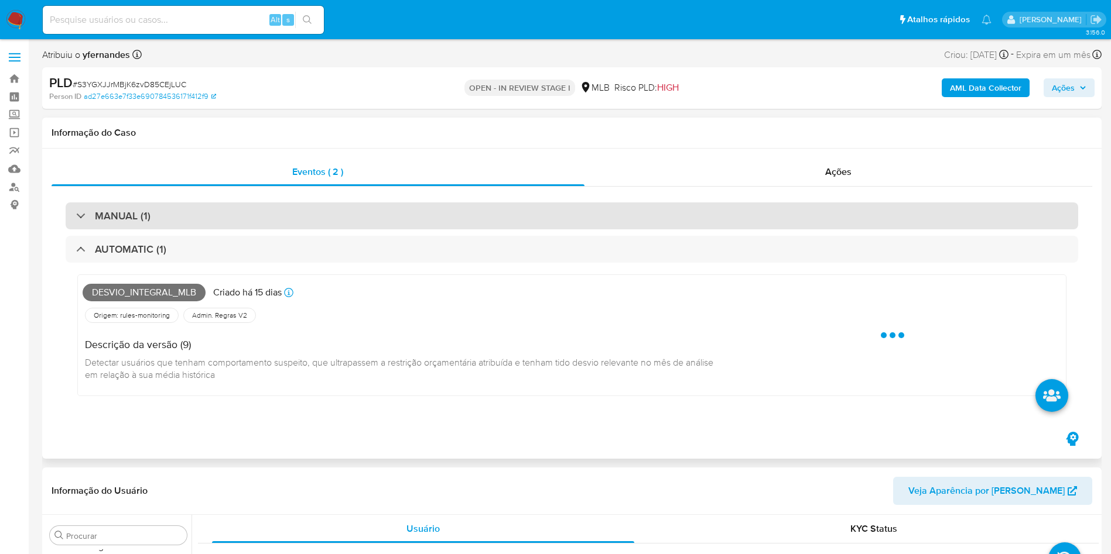
click at [515, 210] on div "MANUAL (1)" at bounding box center [572, 216] width 1012 height 27
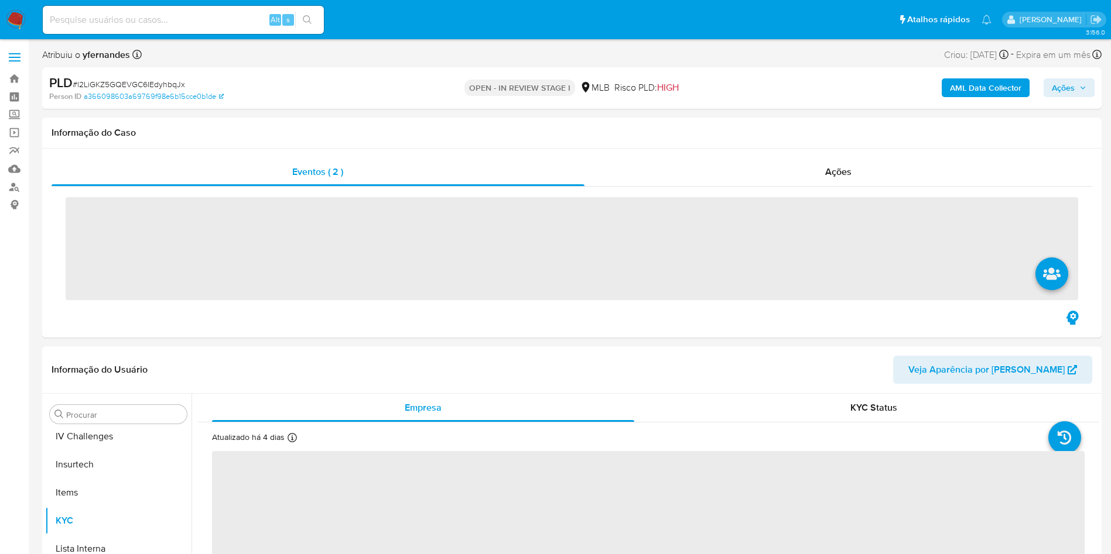
scroll to position [523, 0]
click at [164, 86] on span "# l2LiGKZ5GQEVGC6IEdyhbqJx" at bounding box center [129, 84] width 112 height 12
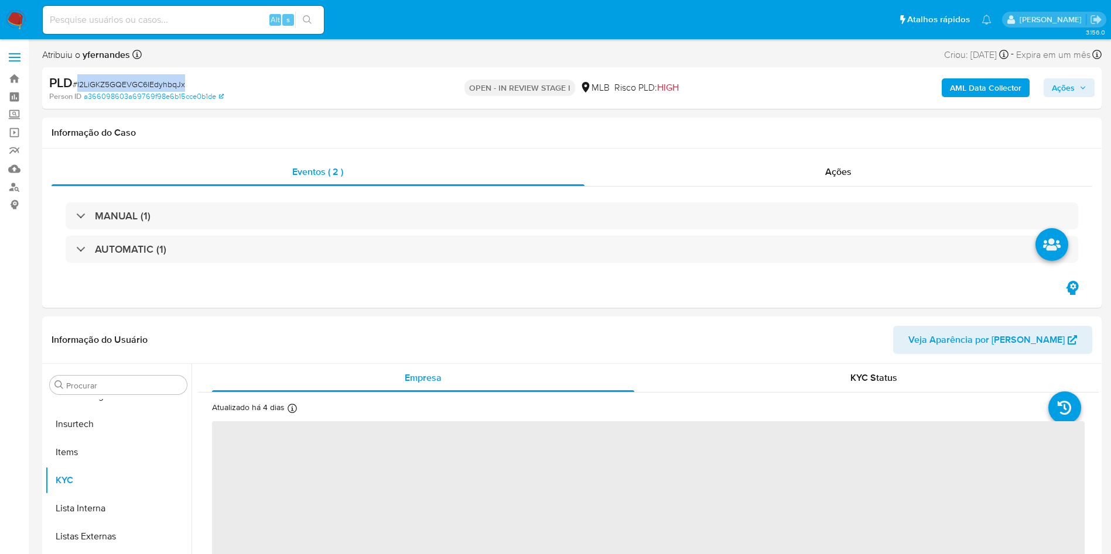
click at [164, 86] on span "# l2LiGKZ5GQEVGC6IEdyhbqJx" at bounding box center [129, 84] width 112 height 12
copy span "l2LiGKZ5GQEVGC6IEdyhbqJx"
select select "10"
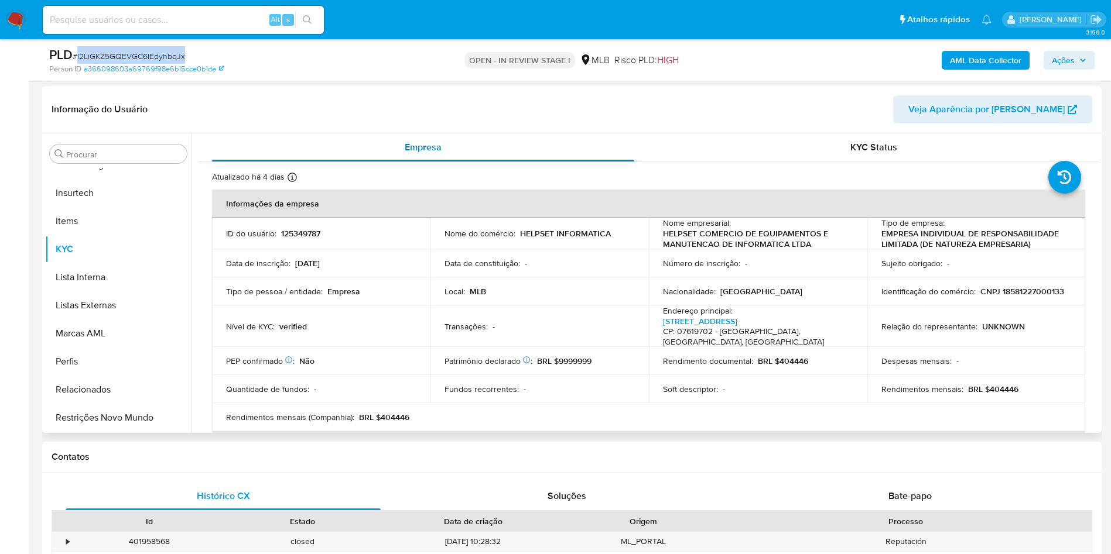
scroll to position [176, 0]
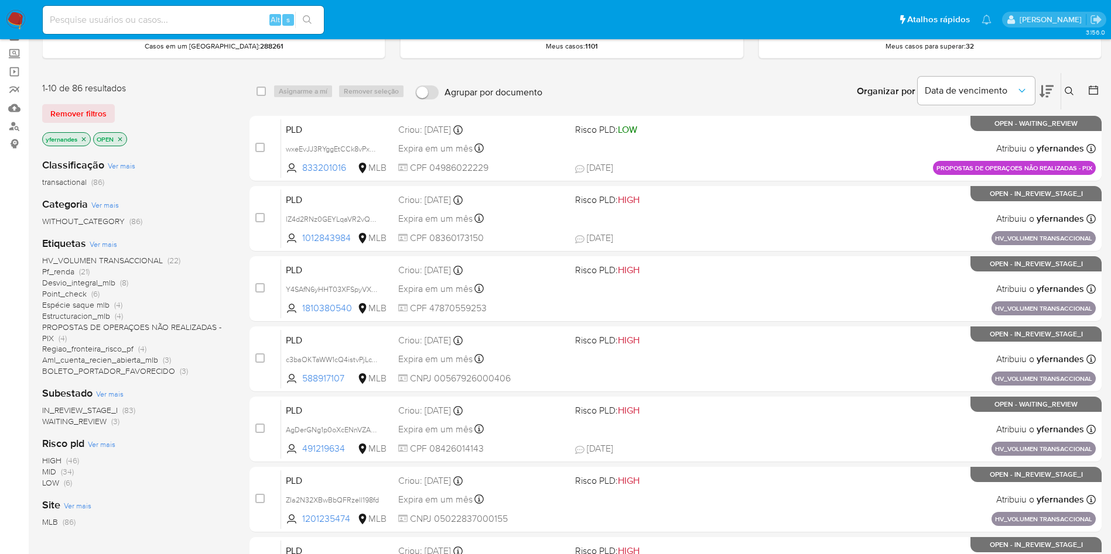
scroll to position [88, 0]
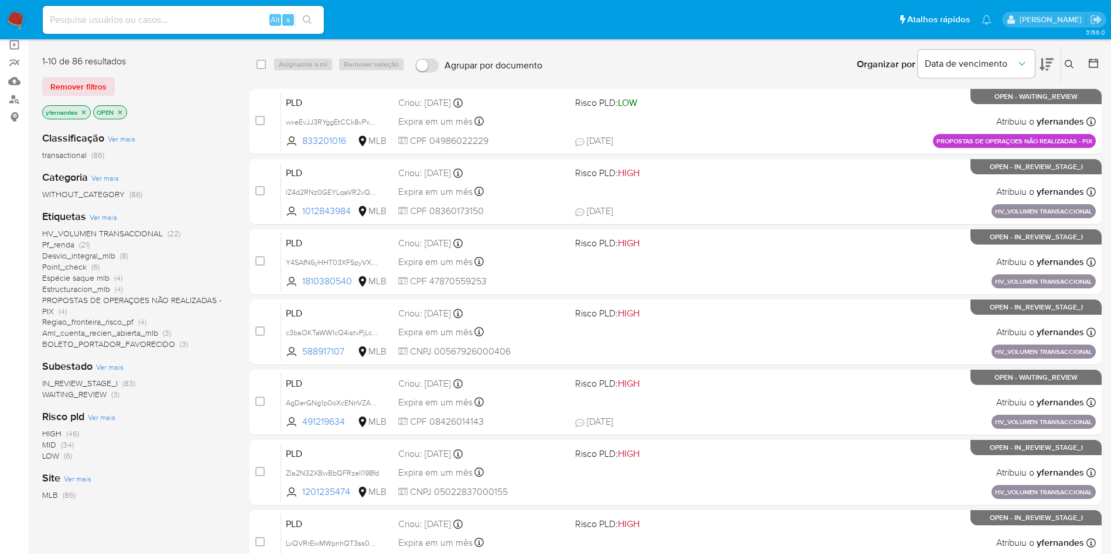
click at [74, 401] on div "Classificação Ver mais transactional (86) Categoria Ver mais WITHOUT_CATEGORY (…" at bounding box center [136, 321] width 189 height 398
click at [71, 398] on span "WAITING_REVIEW" at bounding box center [74, 395] width 64 height 12
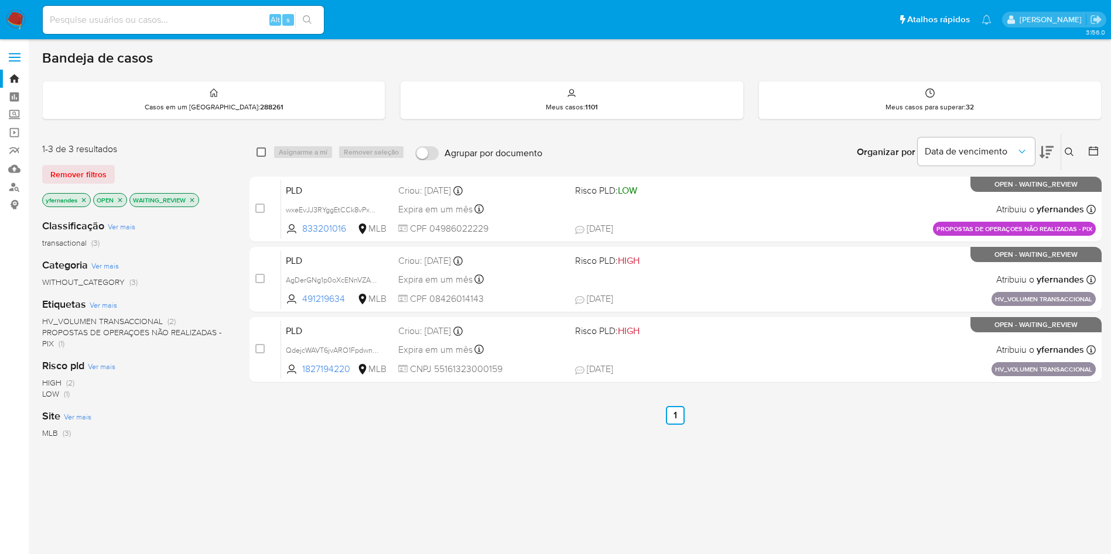
click at [262, 149] on input "checkbox" at bounding box center [260, 152] width 9 height 9
checkbox input "true"
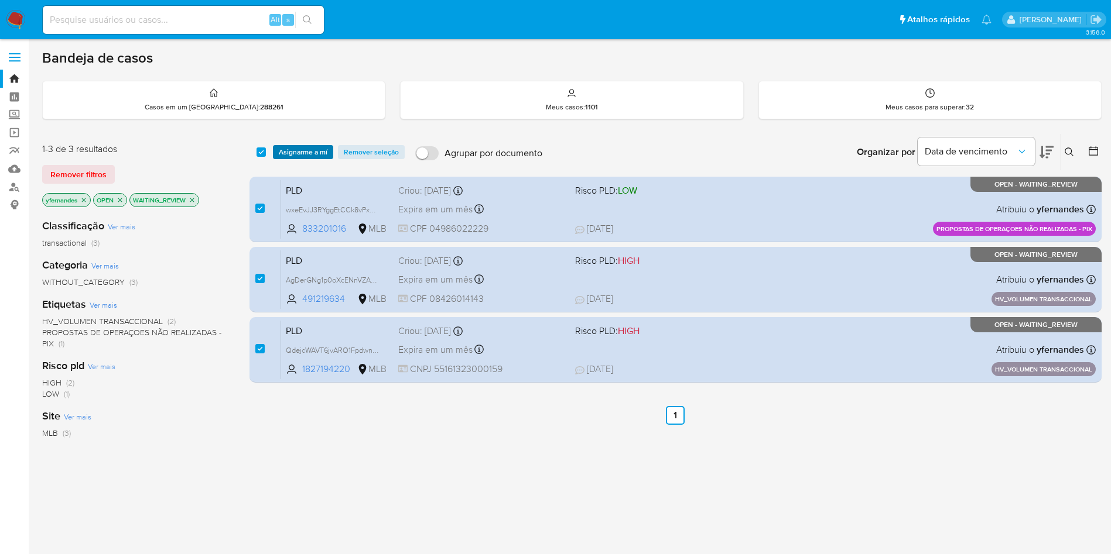
click at [299, 150] on span "Asignarme a mí" at bounding box center [303, 152] width 49 height 12
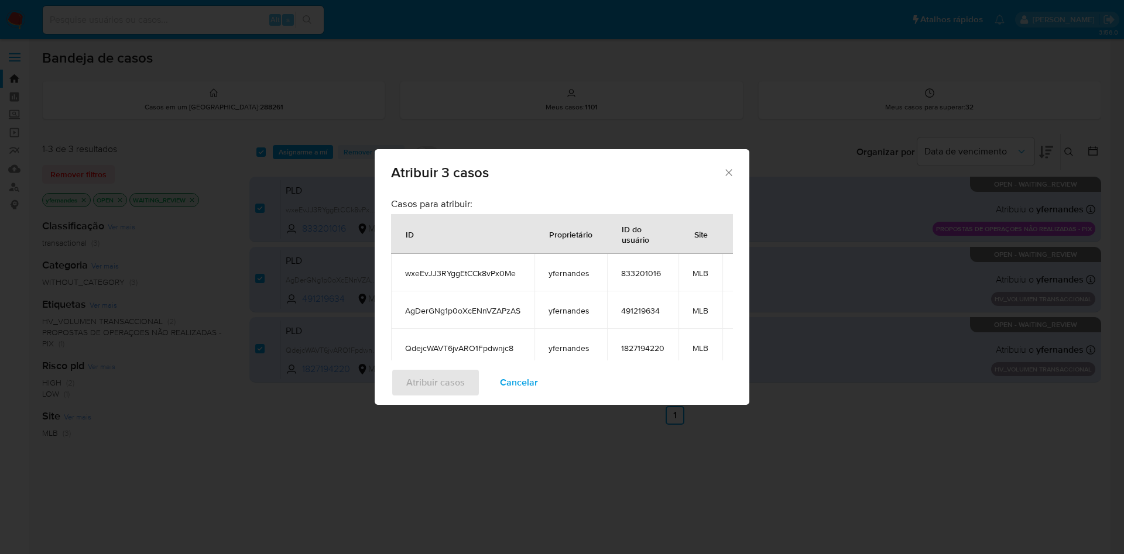
scroll to position [122, 0]
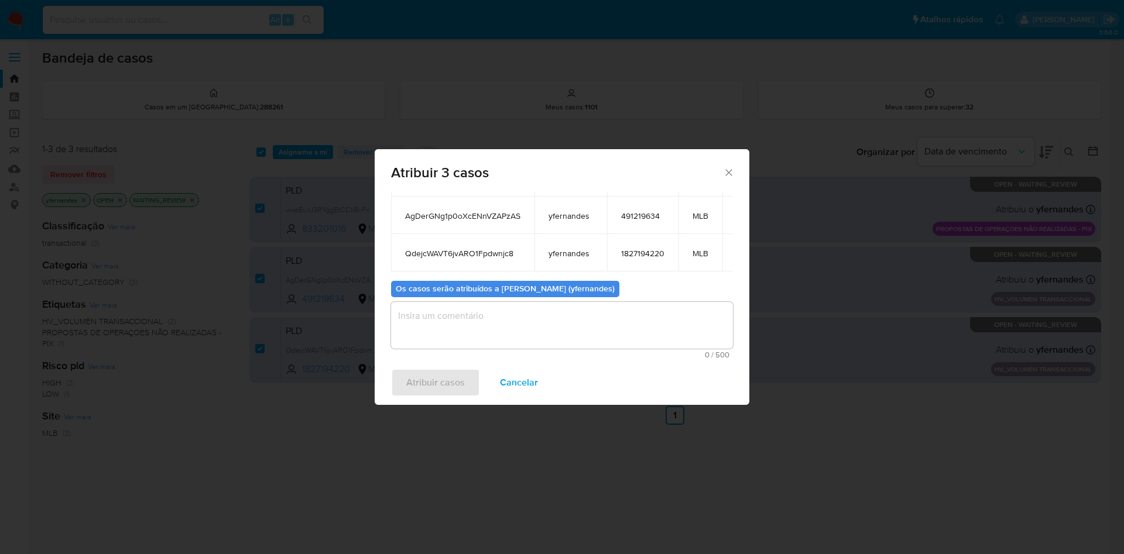
click at [439, 324] on textarea "assign-modal" at bounding box center [562, 325] width 342 height 47
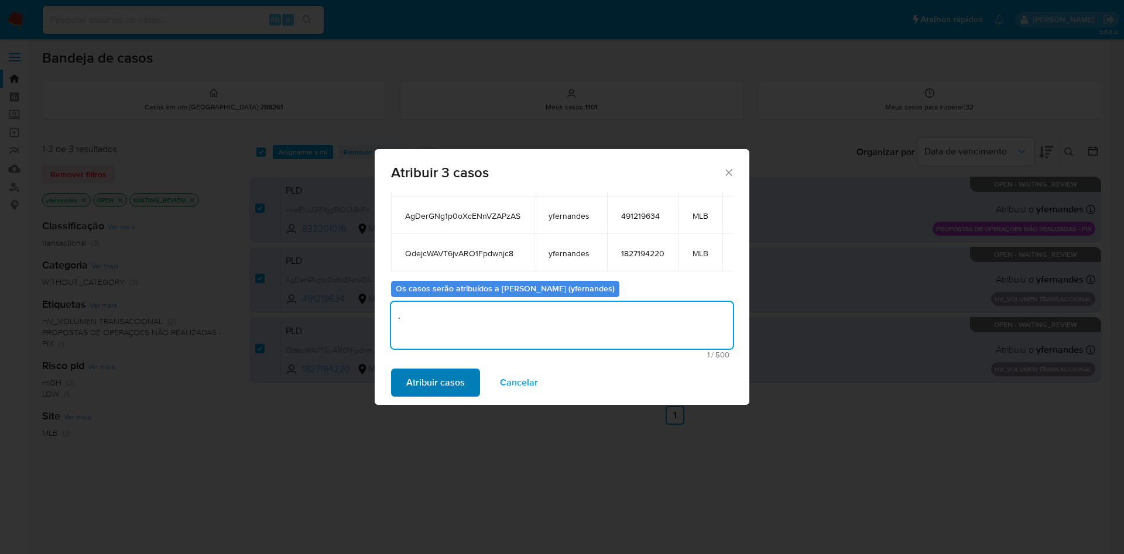
type textarea "."
click at [411, 386] on span "Atribuir casos" at bounding box center [435, 383] width 59 height 26
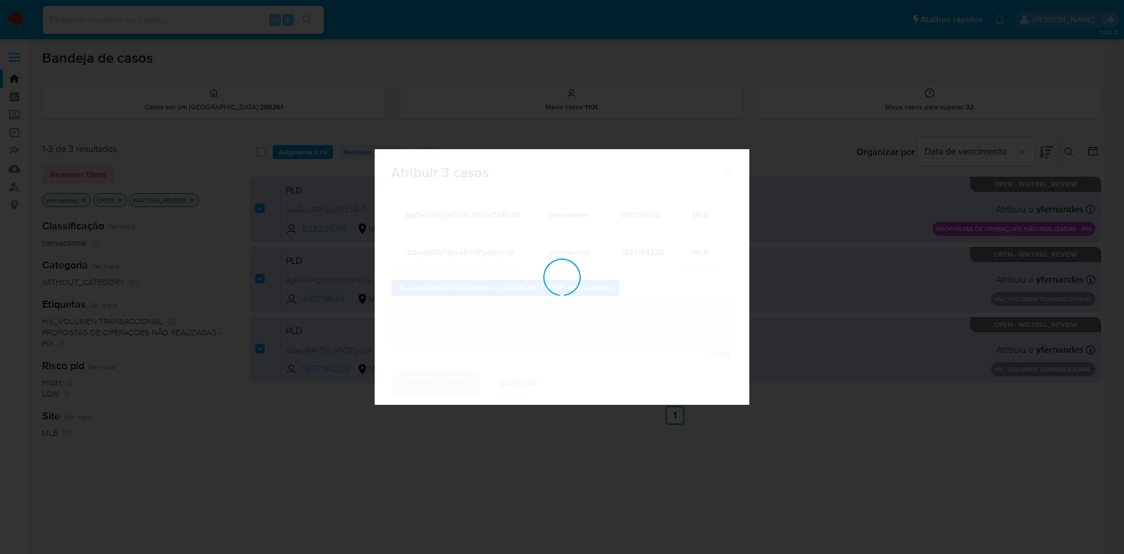
checkbox input "false"
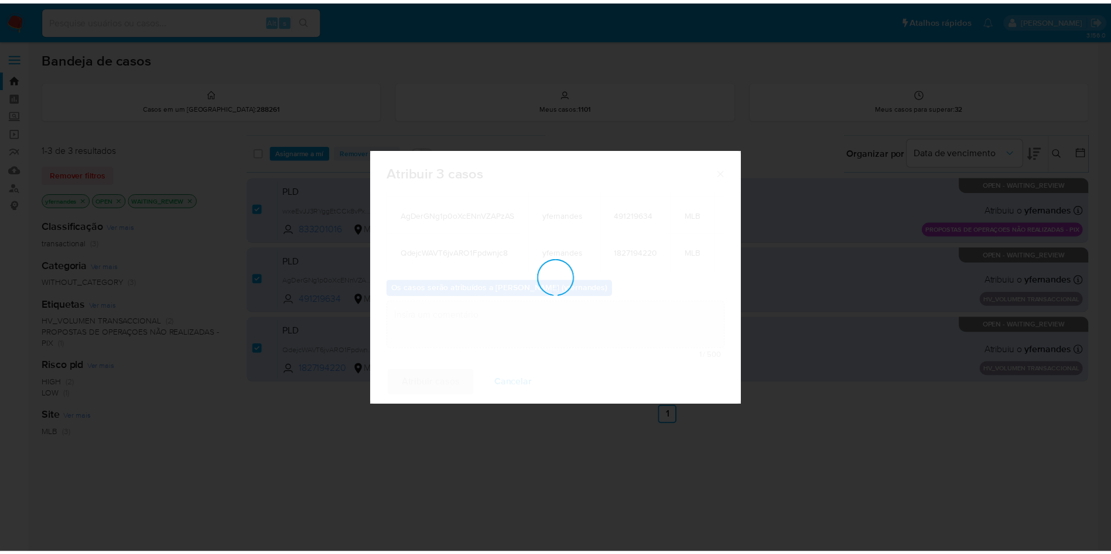
scroll to position [0, 0]
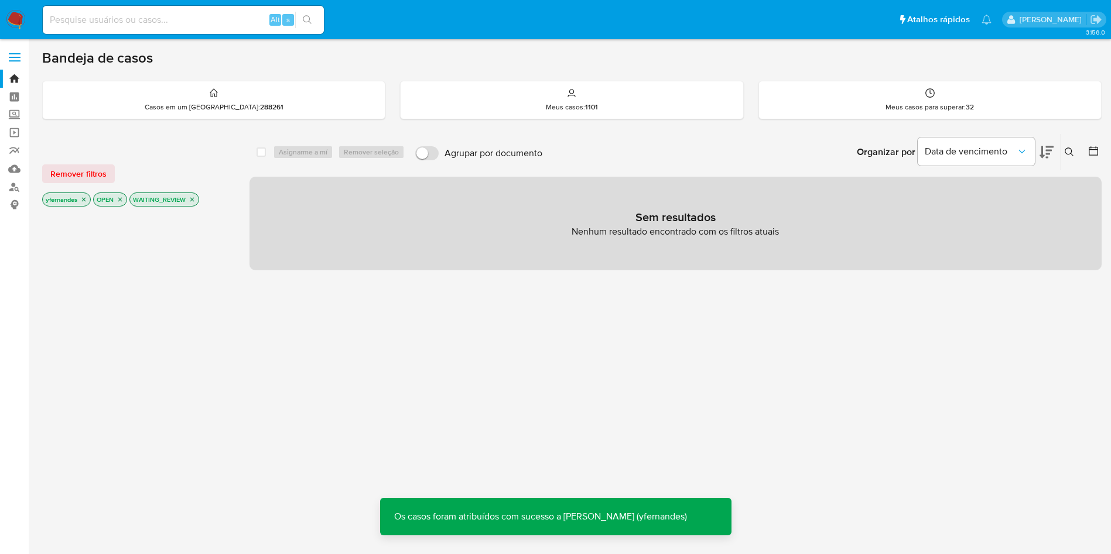
click at [193, 201] on icon "close-filter" at bounding box center [192, 199] width 7 height 7
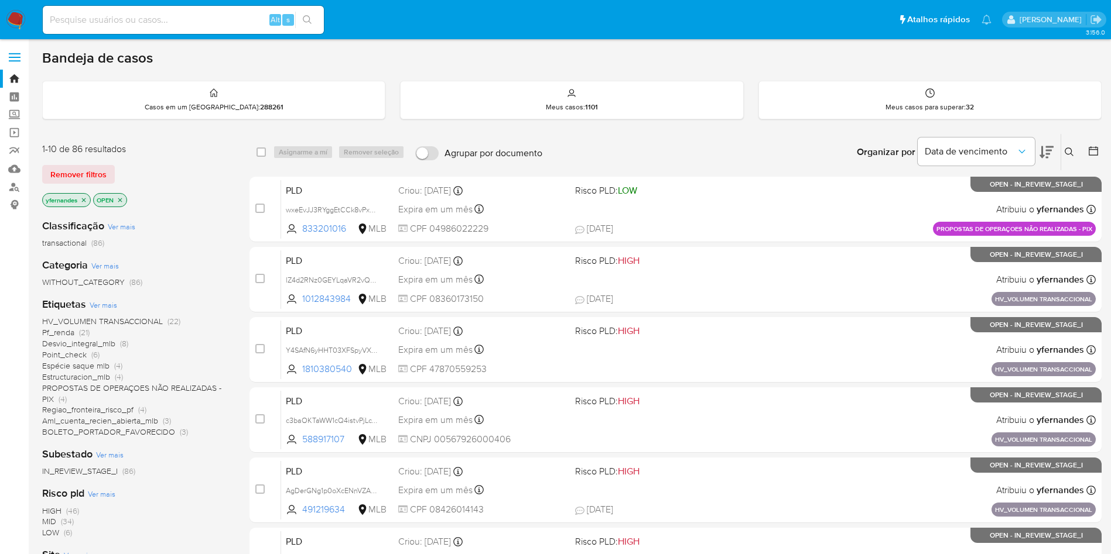
click at [121, 387] on span "PROPOSTAS DE OPERAÇOES NÃO REALIZADAS - PIX" at bounding box center [131, 393] width 179 height 23
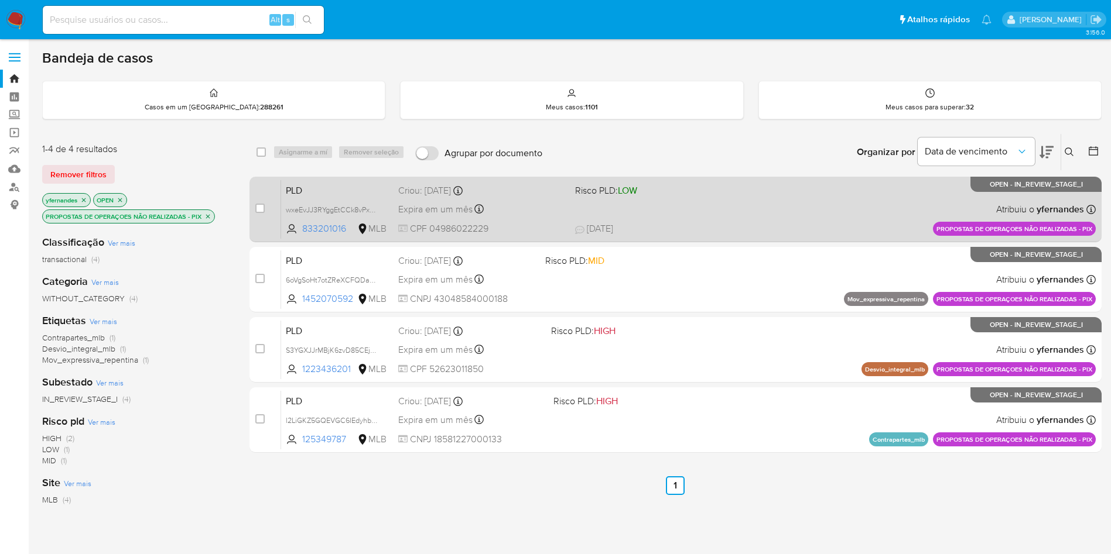
click at [700, 204] on div "PLD wxeEvJJ3RYggEtCCk8vPx0Me 833201016 MLB Risco PLD: LOW Criou: [DATE] Criou: …" at bounding box center [688, 209] width 814 height 59
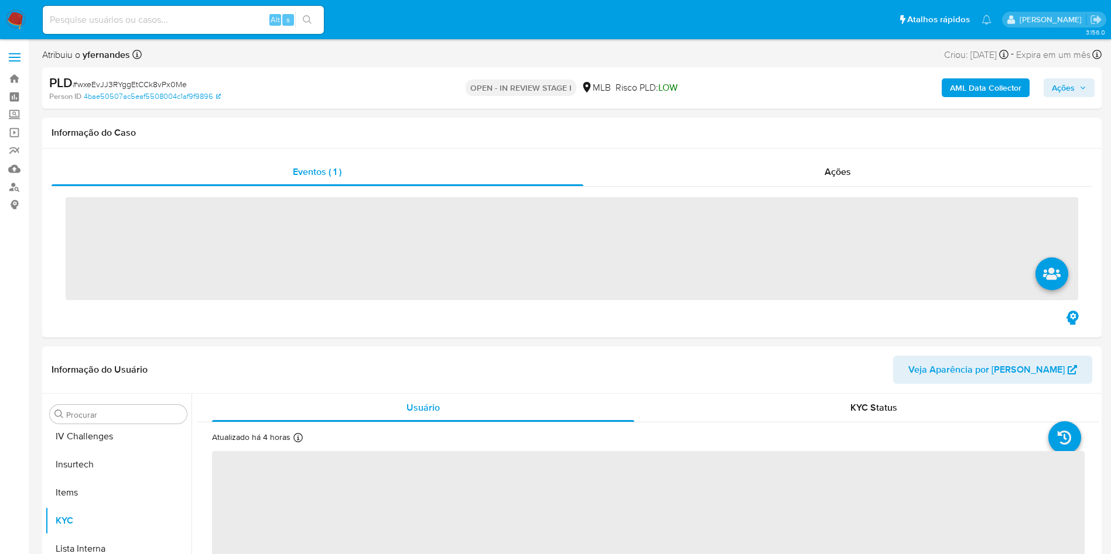
scroll to position [523, 0]
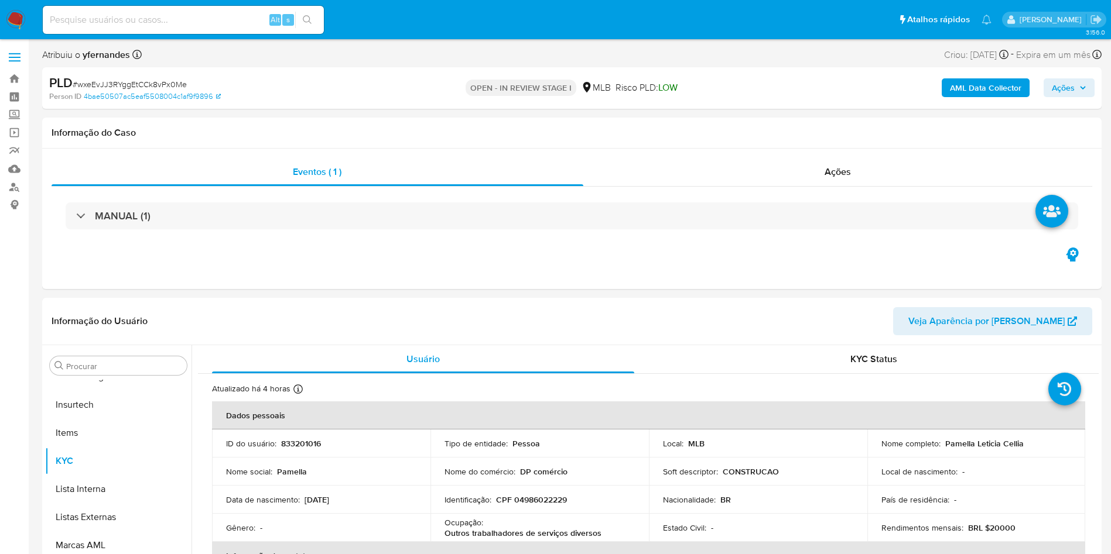
select select "10"
click at [395, 63] on div "Atribuiu o yfernandes Asignado el: [DATE] 11:56:08 Criou: [DATE] Criou: [DATE] …" at bounding box center [571, 57] width 1059 height 20
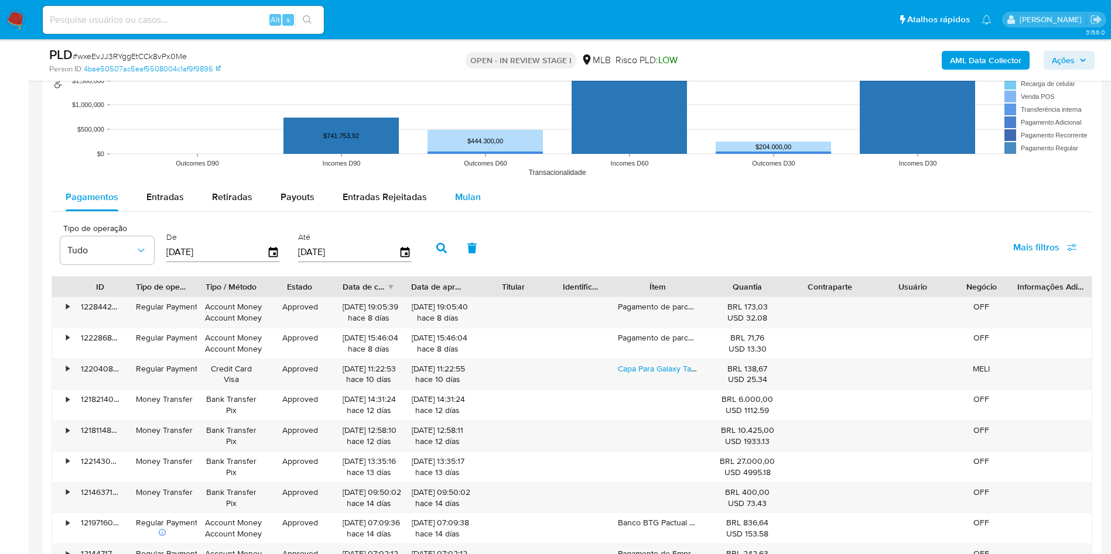
click at [455, 196] on span "Mulan" at bounding box center [468, 196] width 26 height 13
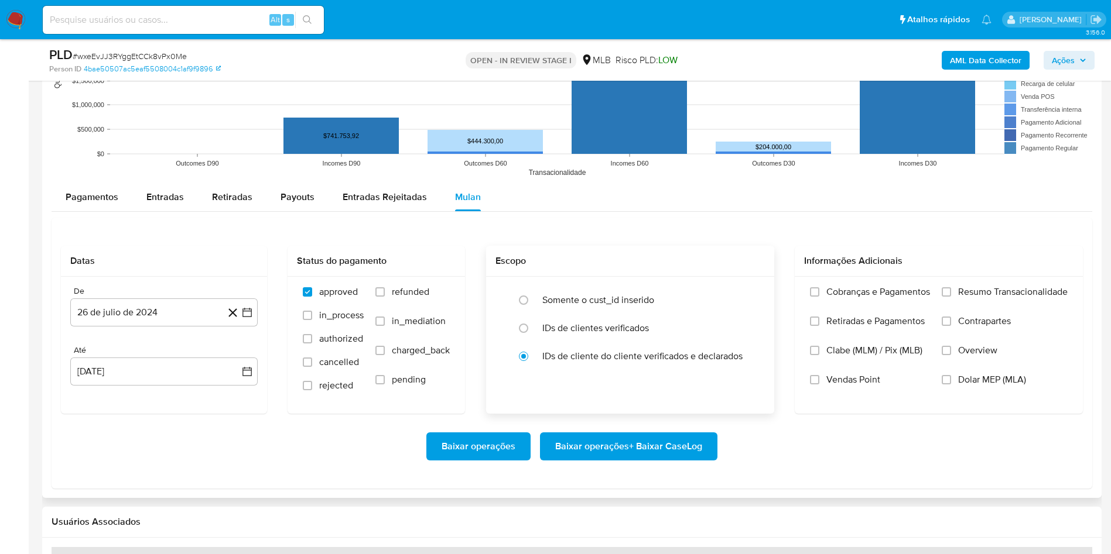
scroll to position [1230, 0]
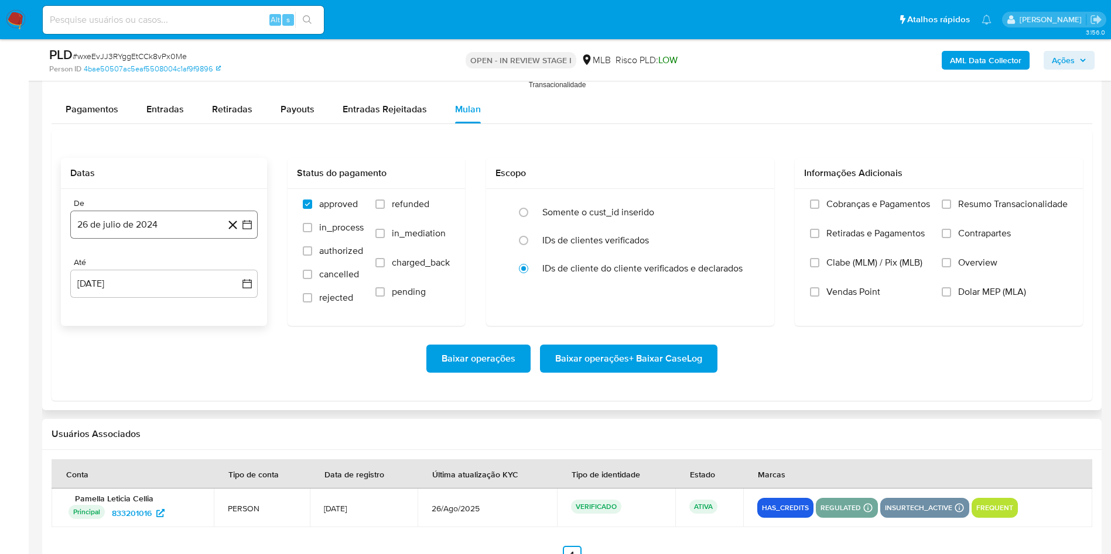
click at [95, 233] on button "26 de julio de 2024" at bounding box center [163, 225] width 187 height 28
click at [156, 258] on div "julio 2024 julio 2024 lun lunes mar martes mié miércoles jue jueves vie viernes…" at bounding box center [163, 334] width 187 height 185
click at [183, 267] on icon "Seleccionar mes y año" at bounding box center [187, 266] width 9 height 9
click at [231, 269] on icon "Año siguiente" at bounding box center [234, 267] width 14 height 14
click at [125, 367] on button "[DATE]" at bounding box center [112, 375] width 33 height 19
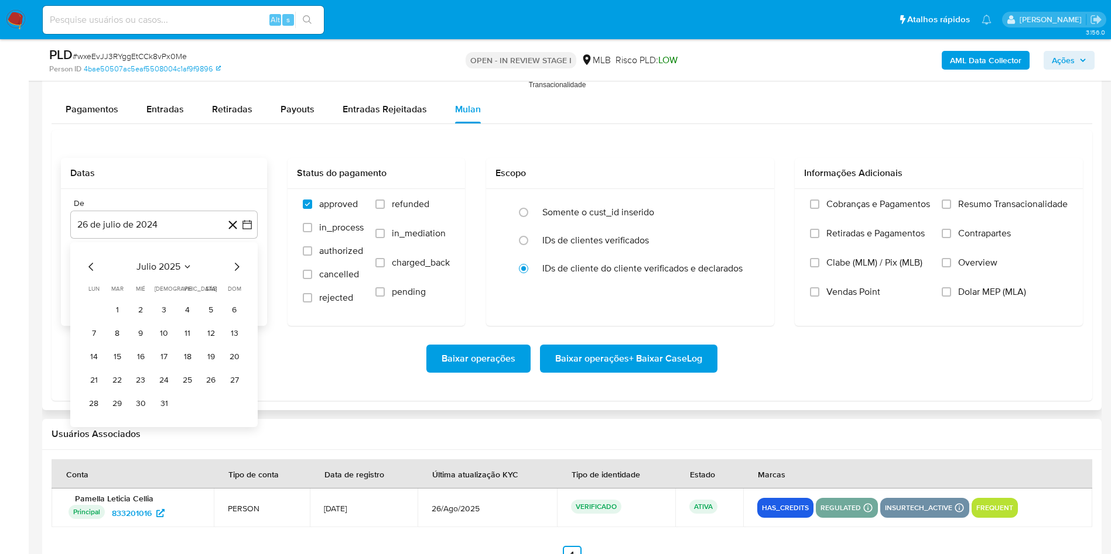
click at [116, 311] on button "1" at bounding box center [117, 310] width 19 height 19
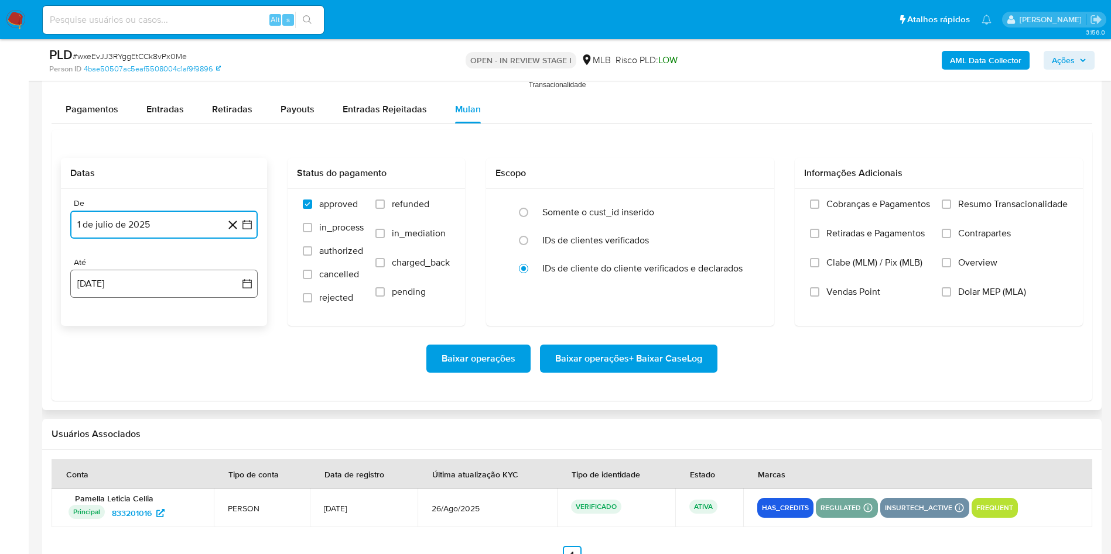
click at [117, 290] on button "[DATE]" at bounding box center [163, 284] width 187 height 28
click at [91, 465] on button "25" at bounding box center [93, 463] width 19 height 19
click at [1076, 211] on div "Cobranças e Pagamentos Retiradas e Pagamentos Clabe (MLM) / Pix (MLB) Vendas Po…" at bounding box center [939, 257] width 288 height 136
click at [997, 204] on span "Resumo Transacionalidade" at bounding box center [1012, 204] width 109 height 12
click at [951, 204] on input "Resumo Transacionalidade" at bounding box center [945, 204] width 9 height 9
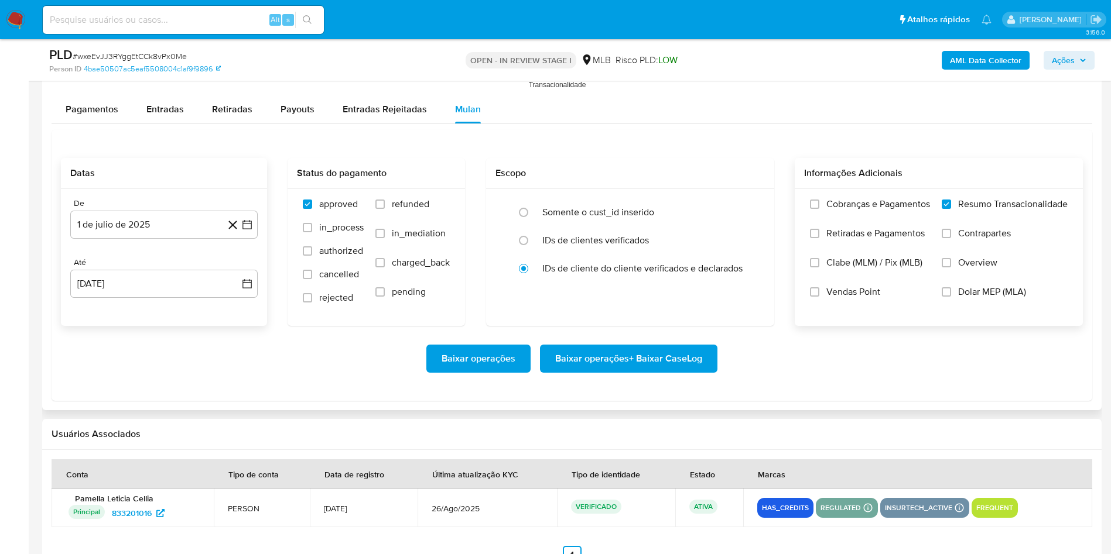
click at [642, 360] on span "Baixar operações + Baixar CaseLog" at bounding box center [628, 359] width 147 height 26
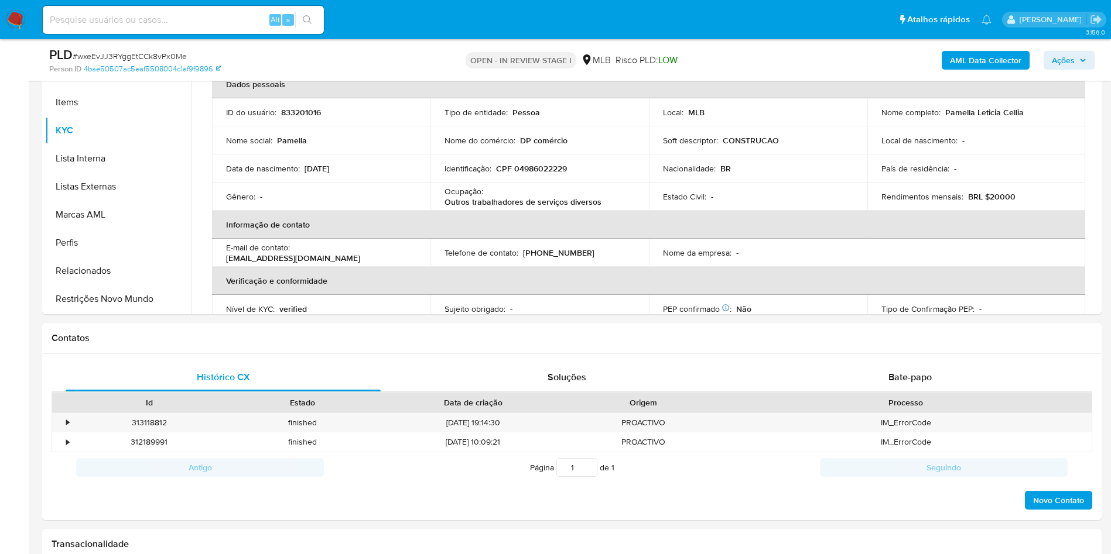
scroll to position [263, 0]
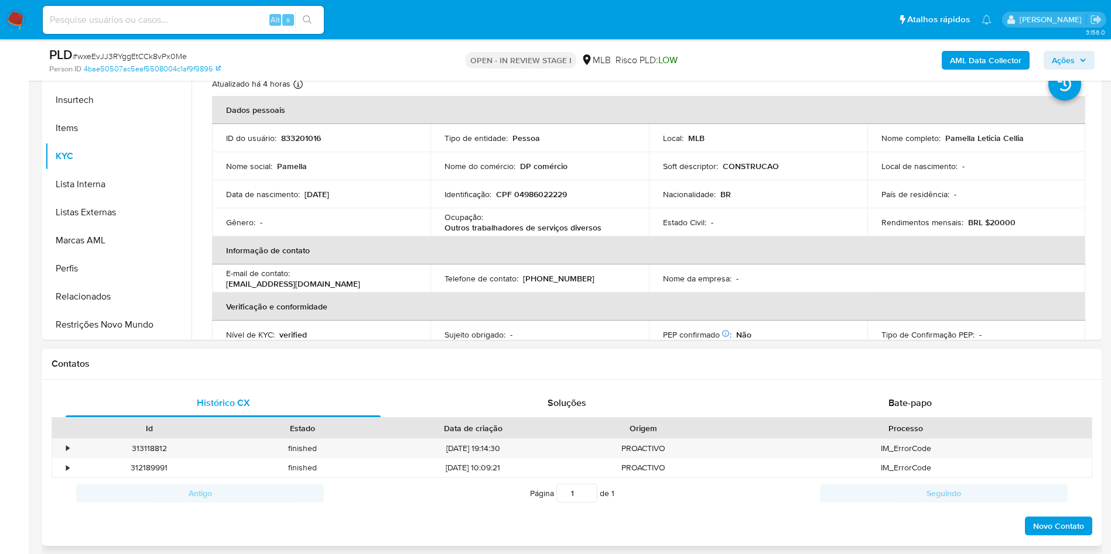
click at [888, 383] on div "Histórico CX Soluções Bate-papo Id Estado Data de criação Origem Processo • 313…" at bounding box center [571, 463] width 1059 height 167
click at [885, 398] on div "Bate-papo" at bounding box center [909, 403] width 315 height 28
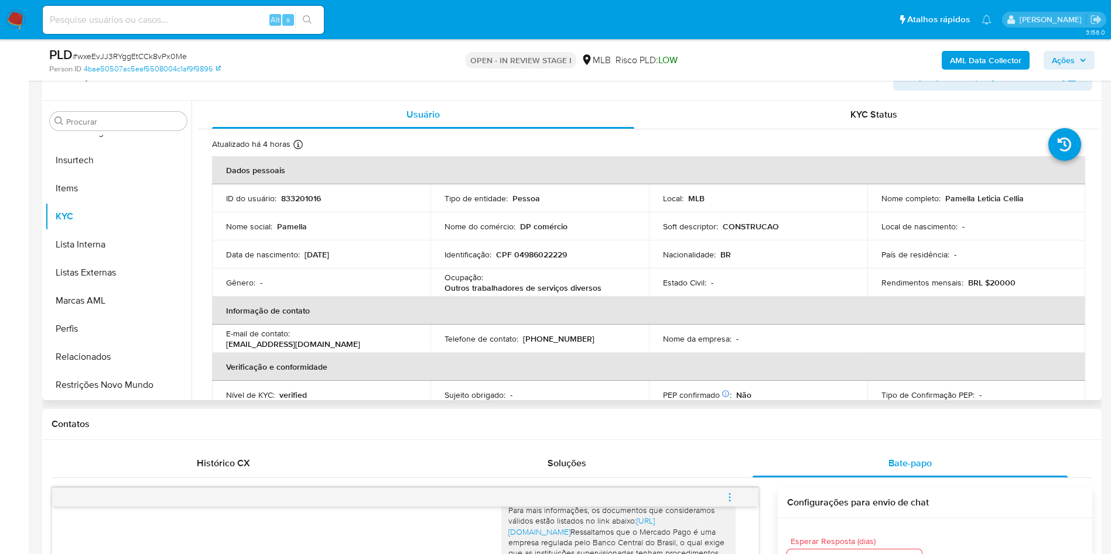
scroll to position [176, 0]
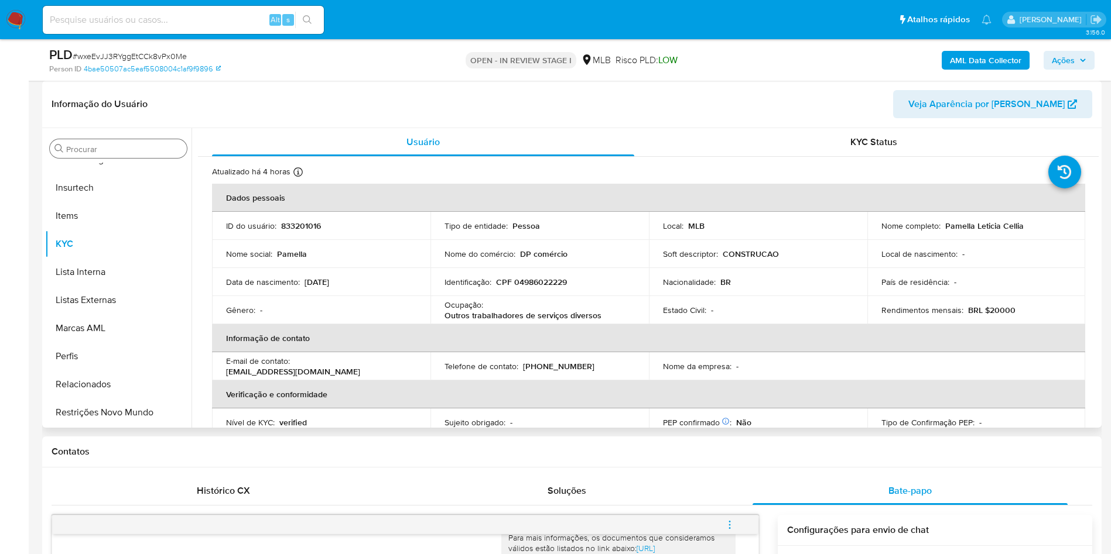
click at [112, 156] on div "Procurar" at bounding box center [118, 148] width 137 height 19
click at [101, 151] on input "Procurar" at bounding box center [124, 149] width 116 height 11
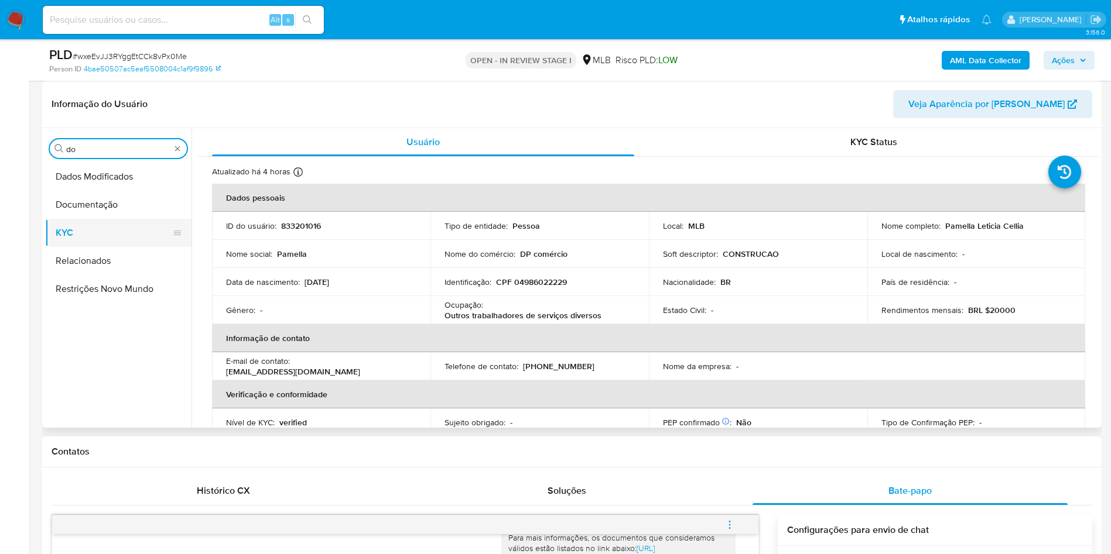
scroll to position [0, 0]
type input "do"
click at [91, 216] on button "Documentação" at bounding box center [113, 205] width 137 height 28
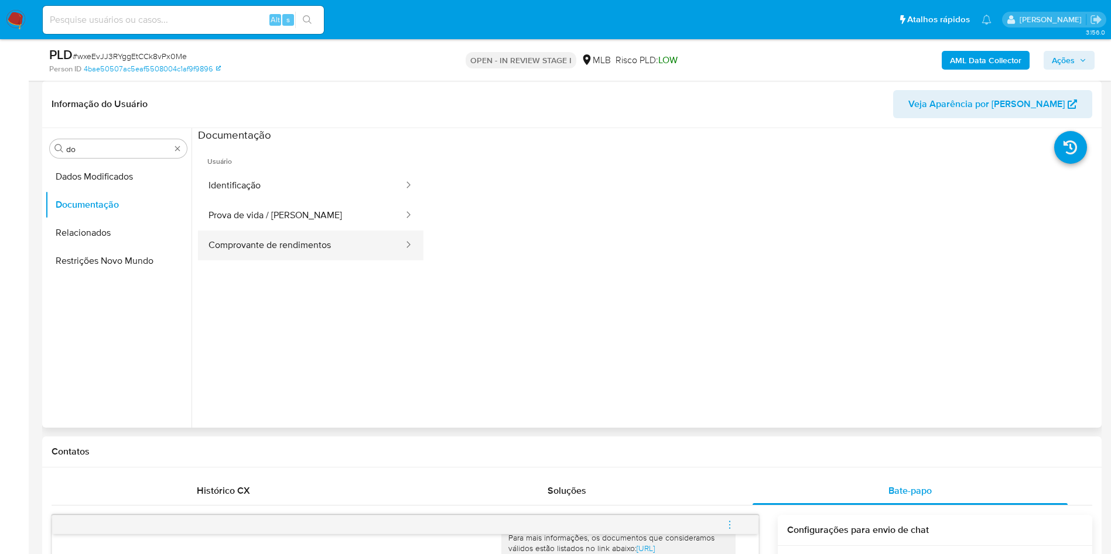
click at [327, 244] on button "Comprovante de rendimentos" at bounding box center [301, 246] width 207 height 30
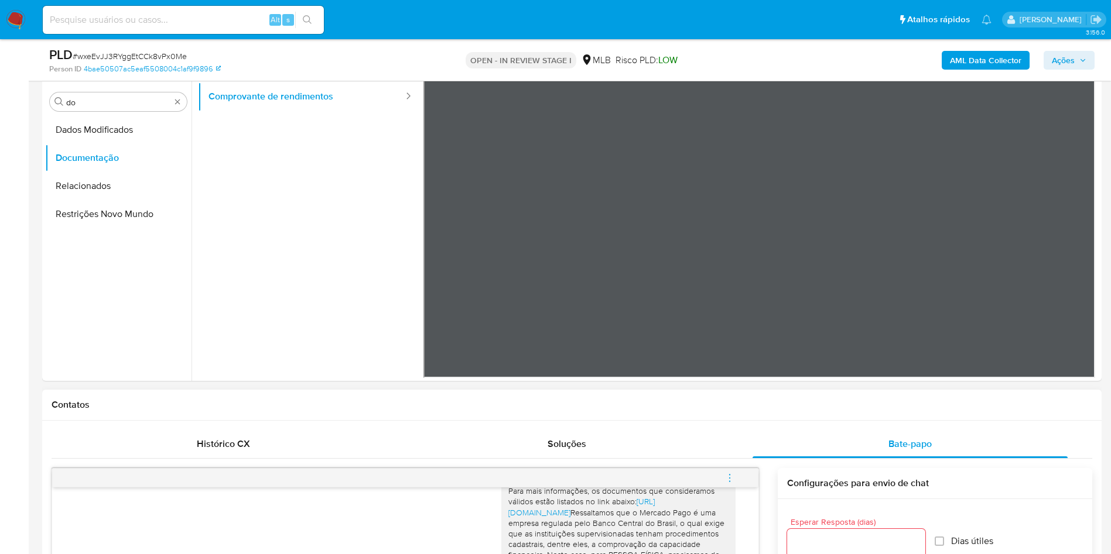
scroll to position [88, 0]
